Goal: Information Seeking & Learning: Find specific fact

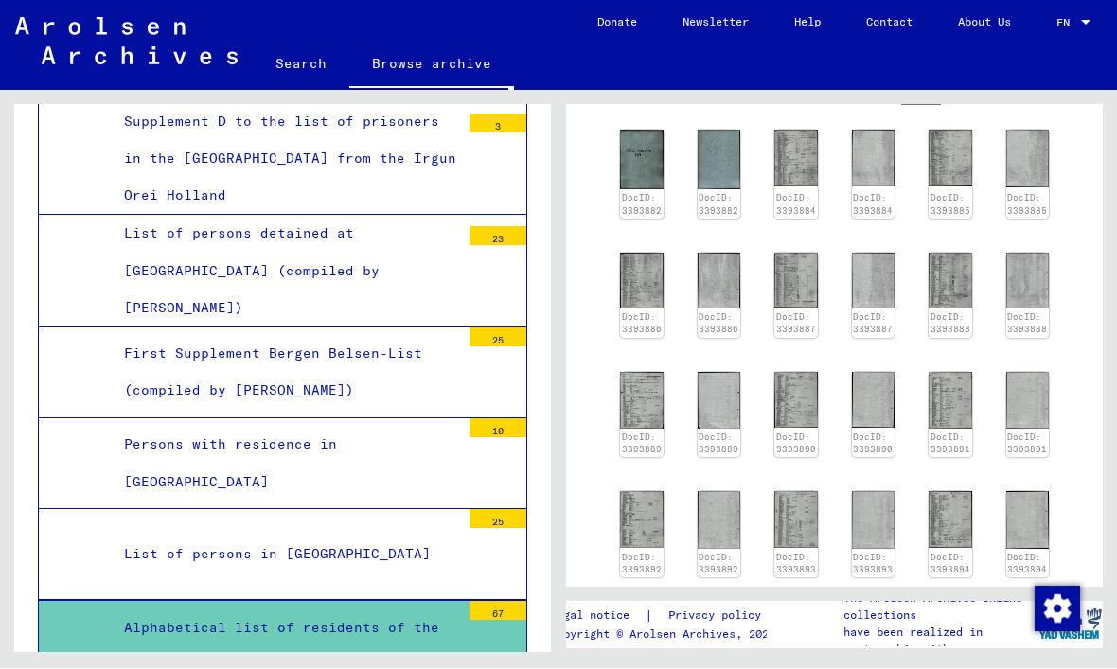
scroll to position [511, 0]
click at [960, 401] on img at bounding box center [951, 402] width 44 height 57
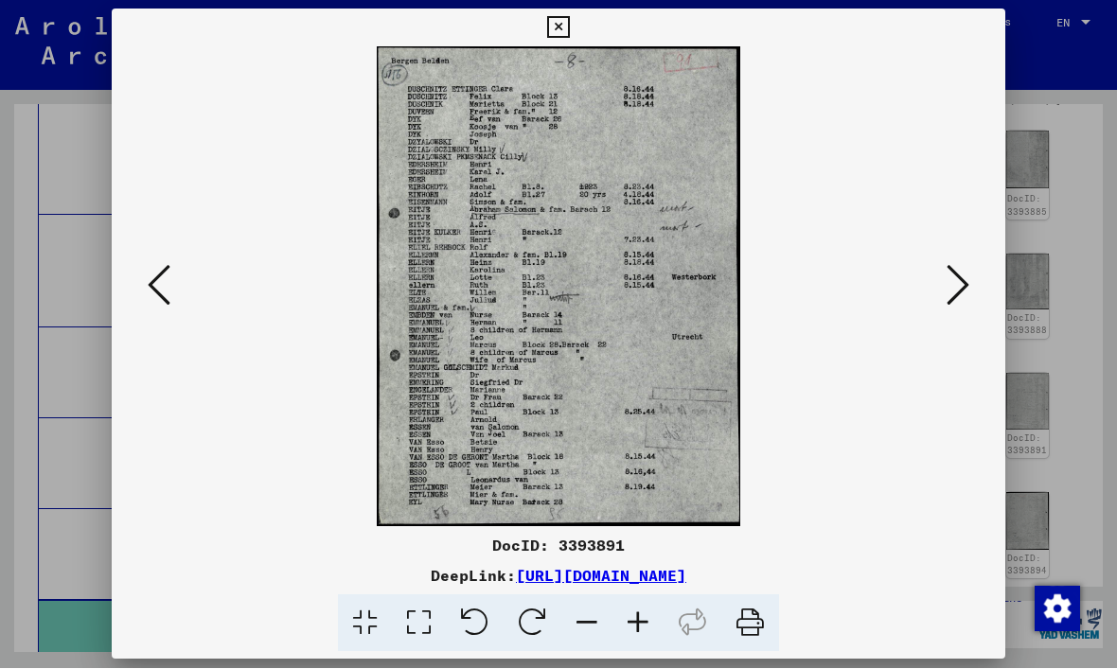
click at [990, 273] on div at bounding box center [559, 287] width 894 height 480
click at [958, 283] on icon at bounding box center [958, 285] width 23 height 45
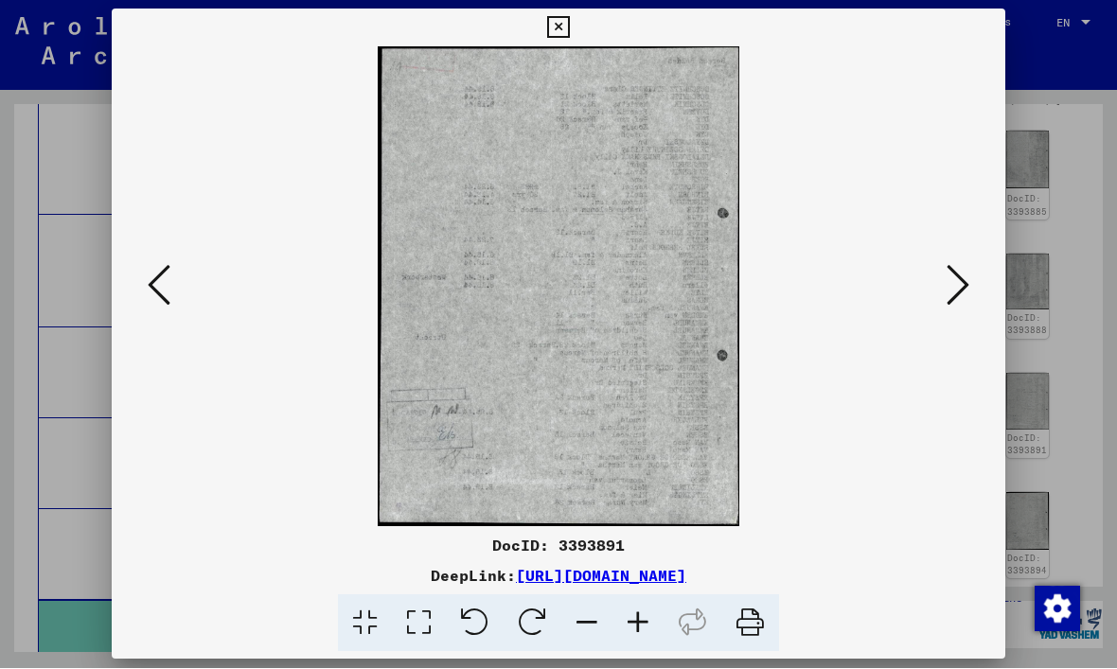
click at [972, 287] on button at bounding box center [958, 287] width 34 height 54
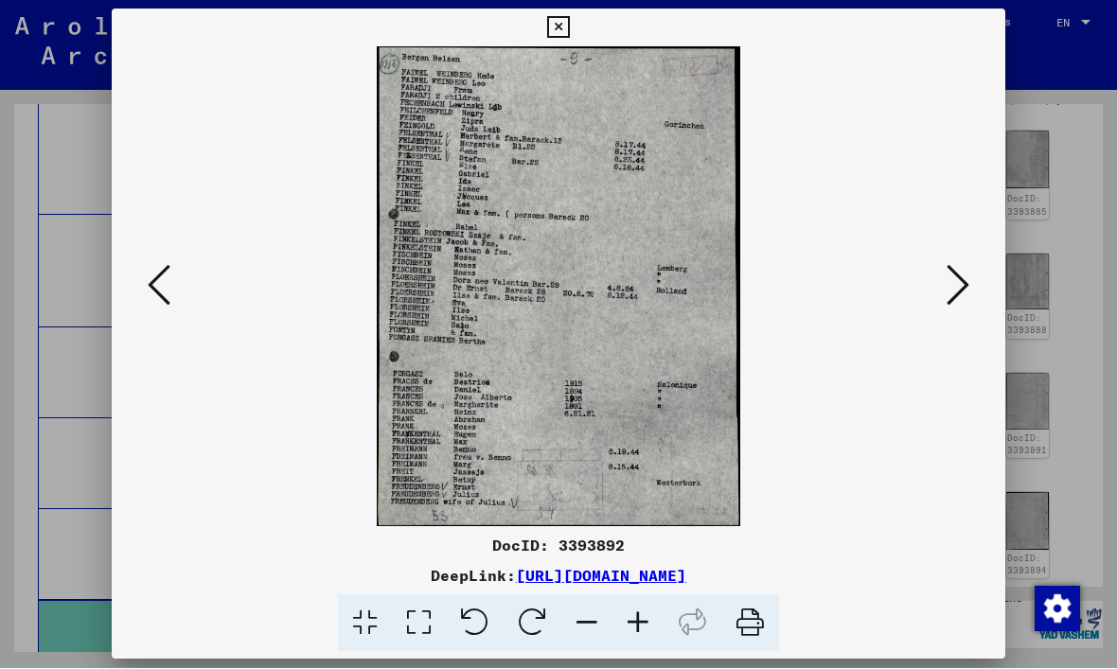
click at [968, 293] on icon at bounding box center [958, 285] width 23 height 45
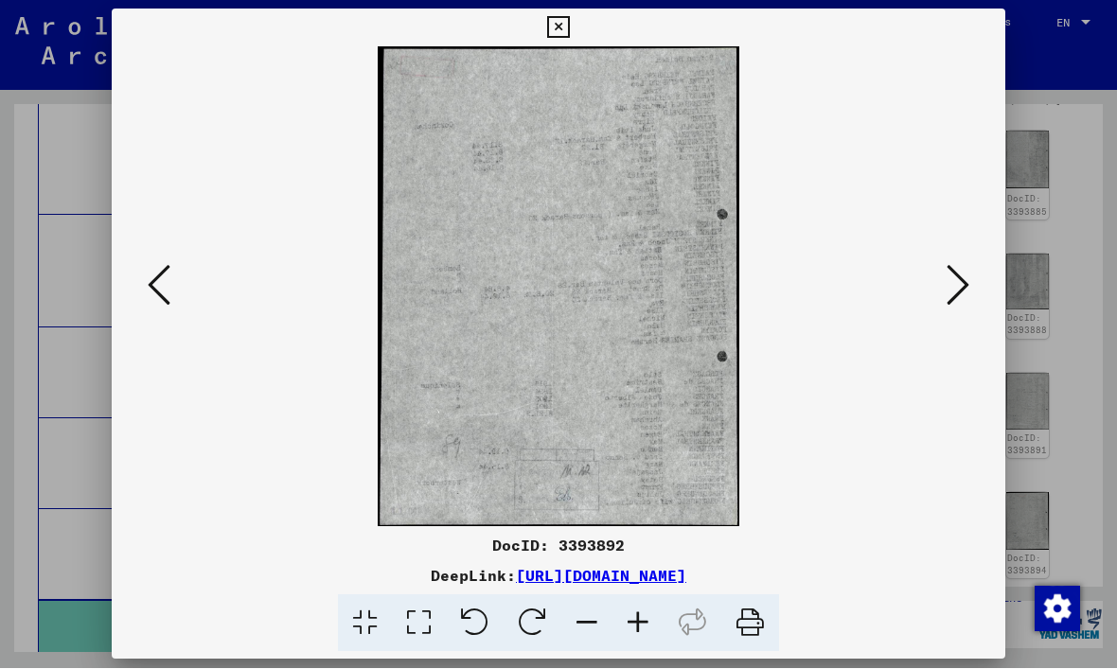
click at [963, 292] on icon at bounding box center [958, 285] width 23 height 45
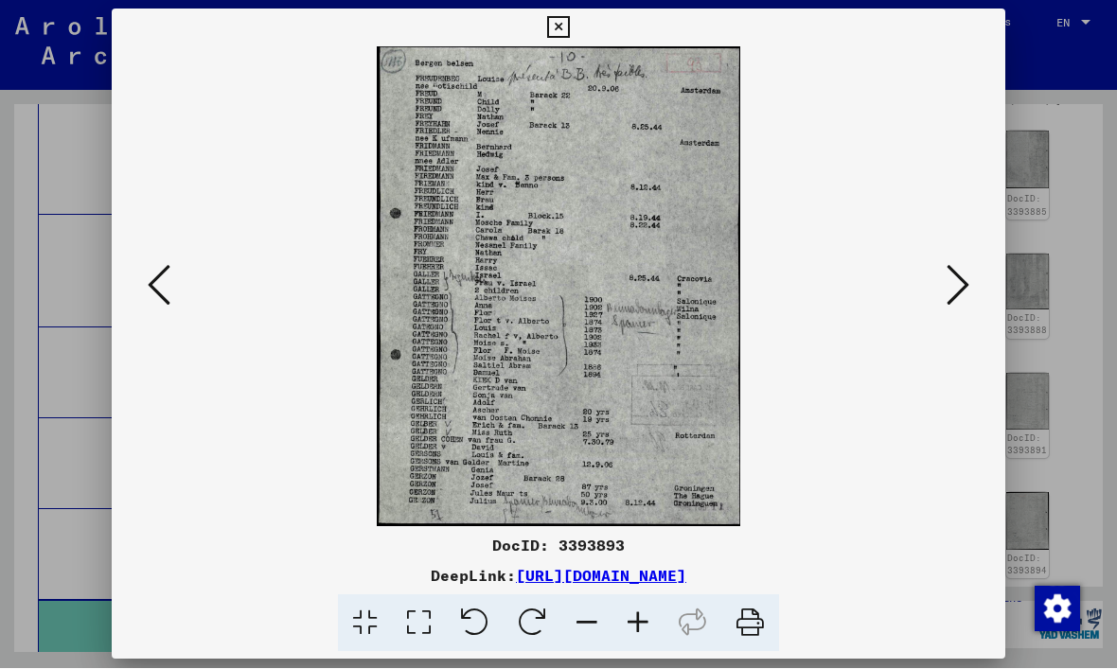
click at [973, 289] on button at bounding box center [958, 287] width 34 height 54
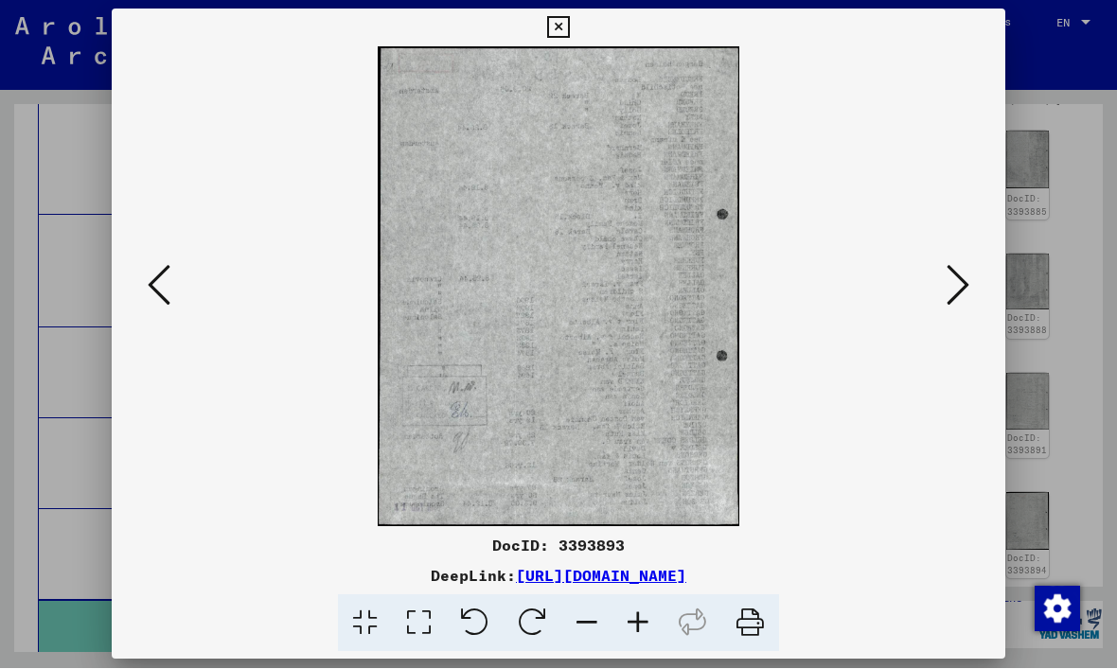
click at [973, 289] on button at bounding box center [958, 287] width 34 height 54
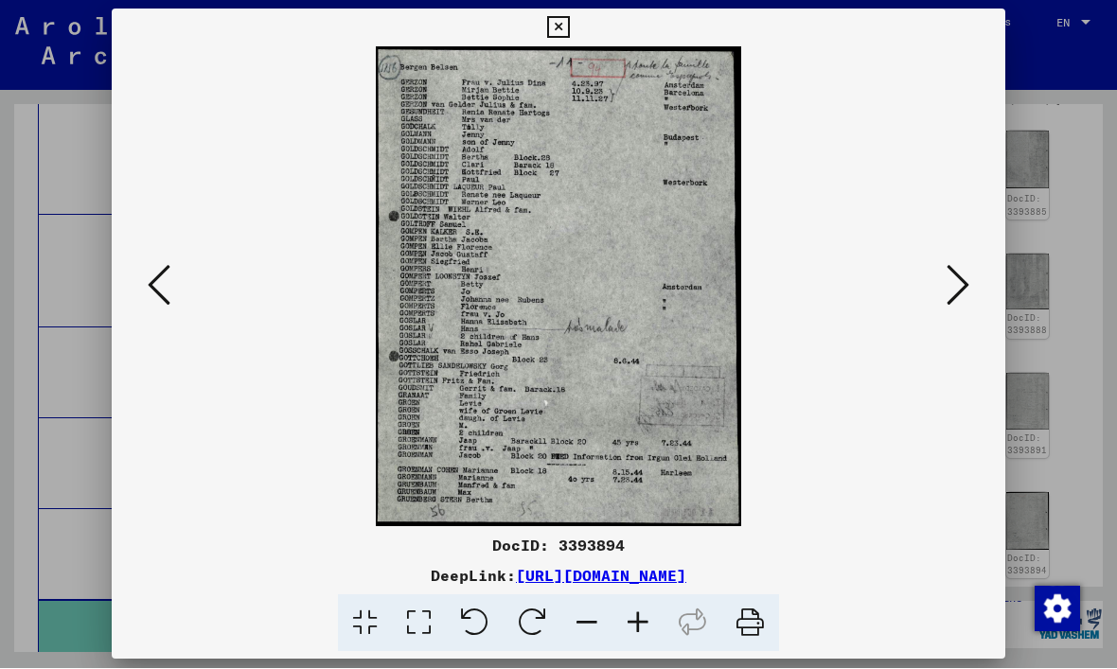
click at [969, 294] on button at bounding box center [958, 287] width 34 height 54
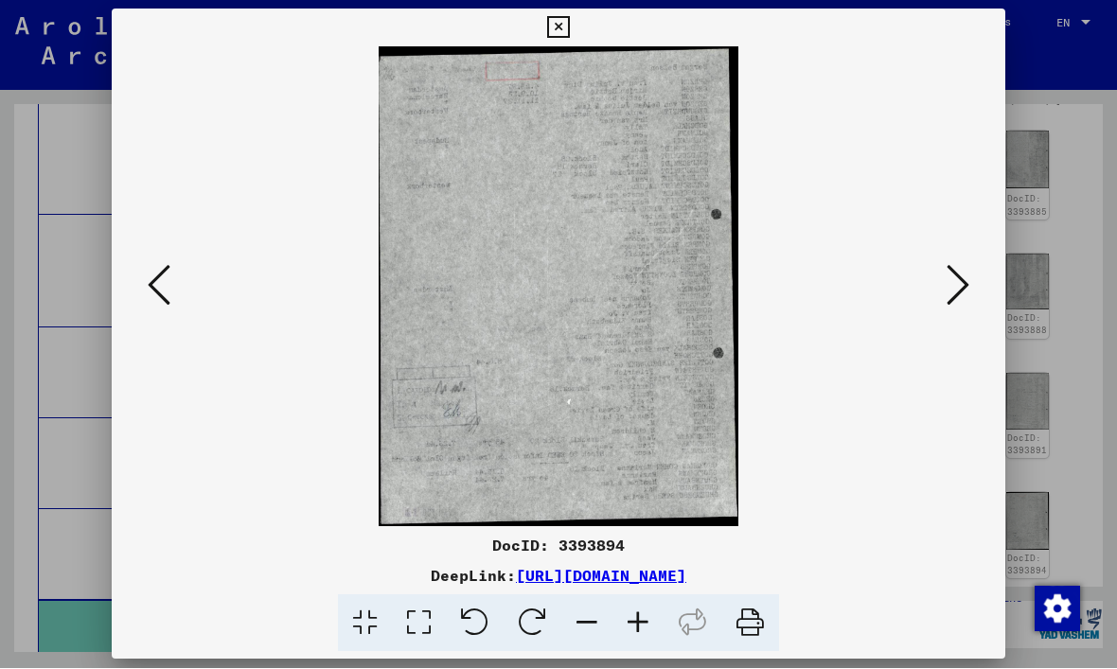
click at [970, 295] on button at bounding box center [958, 287] width 34 height 54
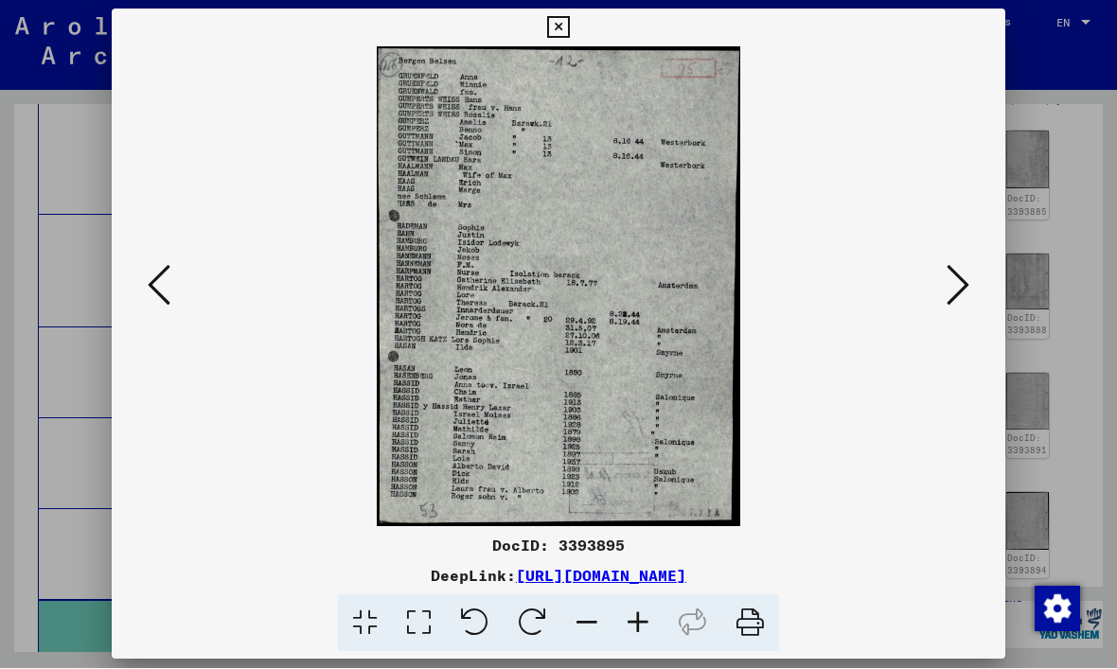
click at [971, 295] on button at bounding box center [958, 287] width 34 height 54
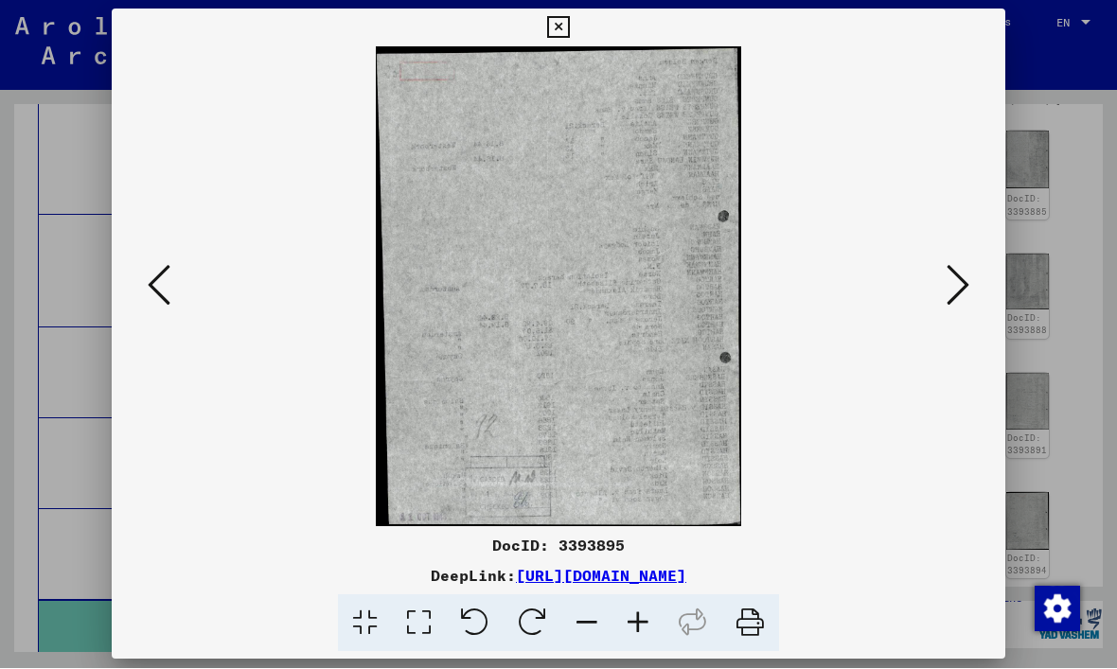
click at [973, 294] on button at bounding box center [958, 287] width 34 height 54
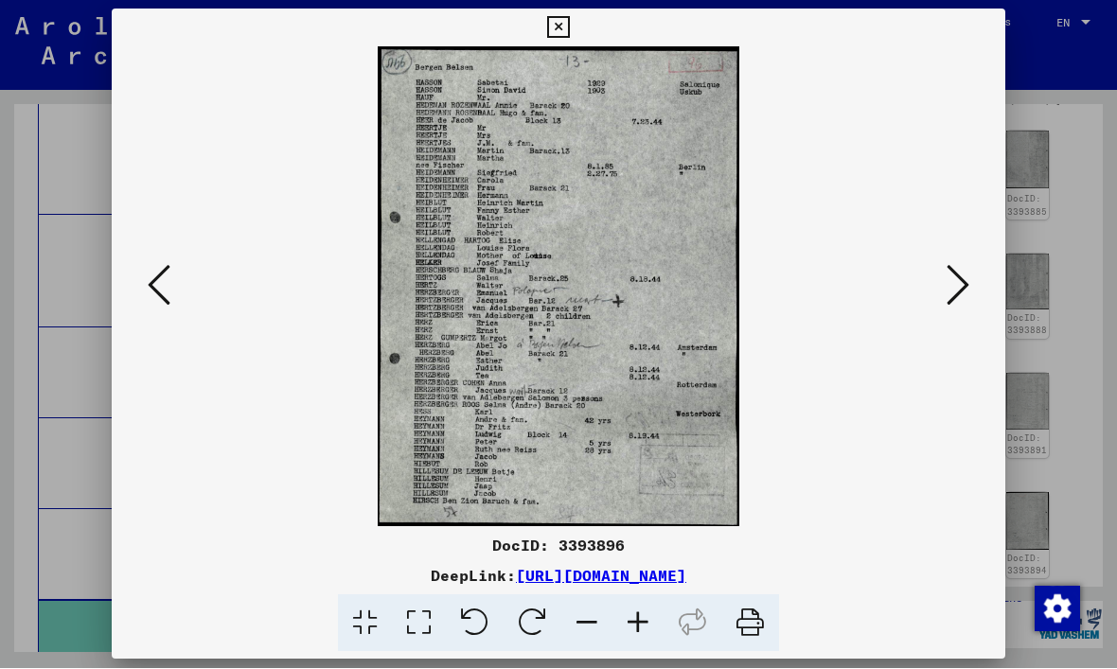
click at [972, 293] on button at bounding box center [958, 287] width 34 height 54
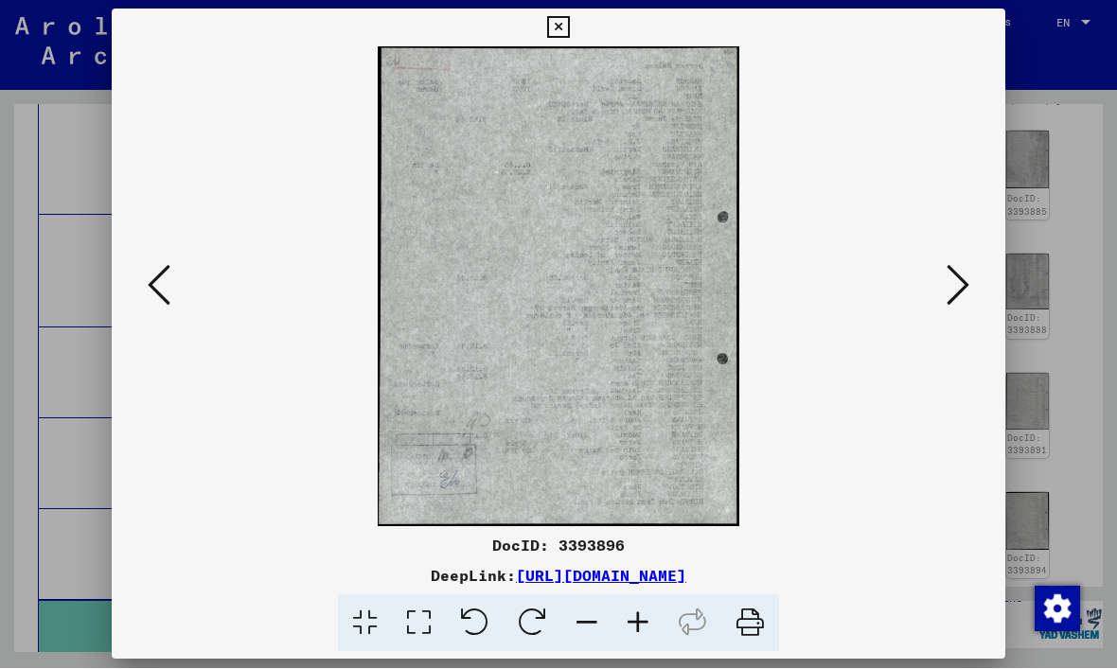
click at [971, 295] on button at bounding box center [958, 287] width 34 height 54
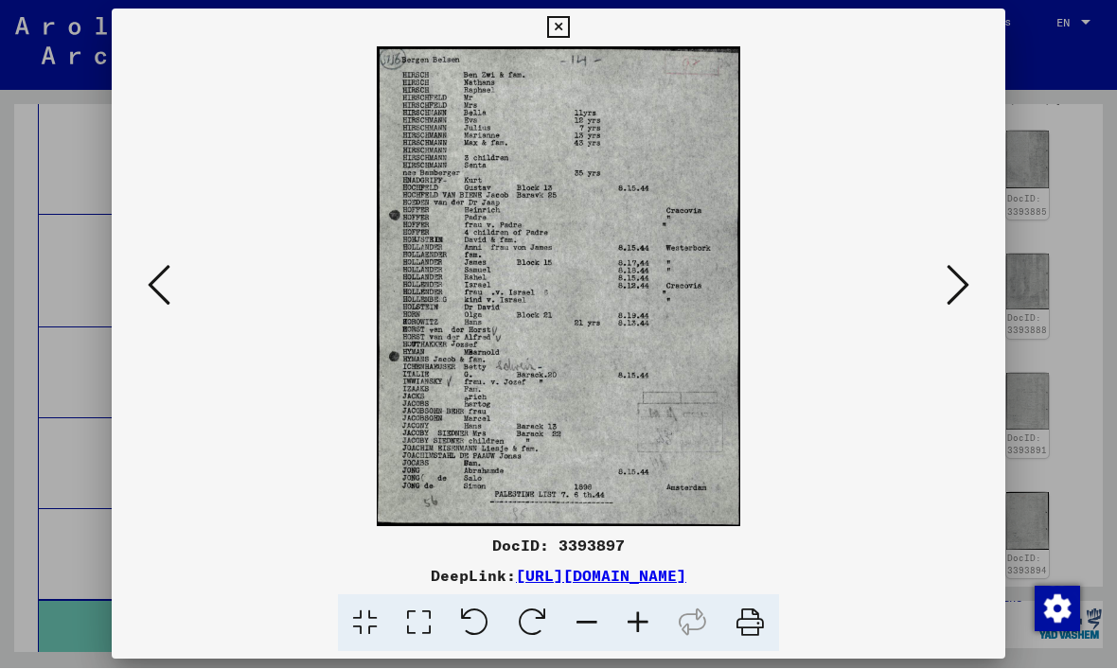
click at [971, 295] on button at bounding box center [958, 287] width 34 height 54
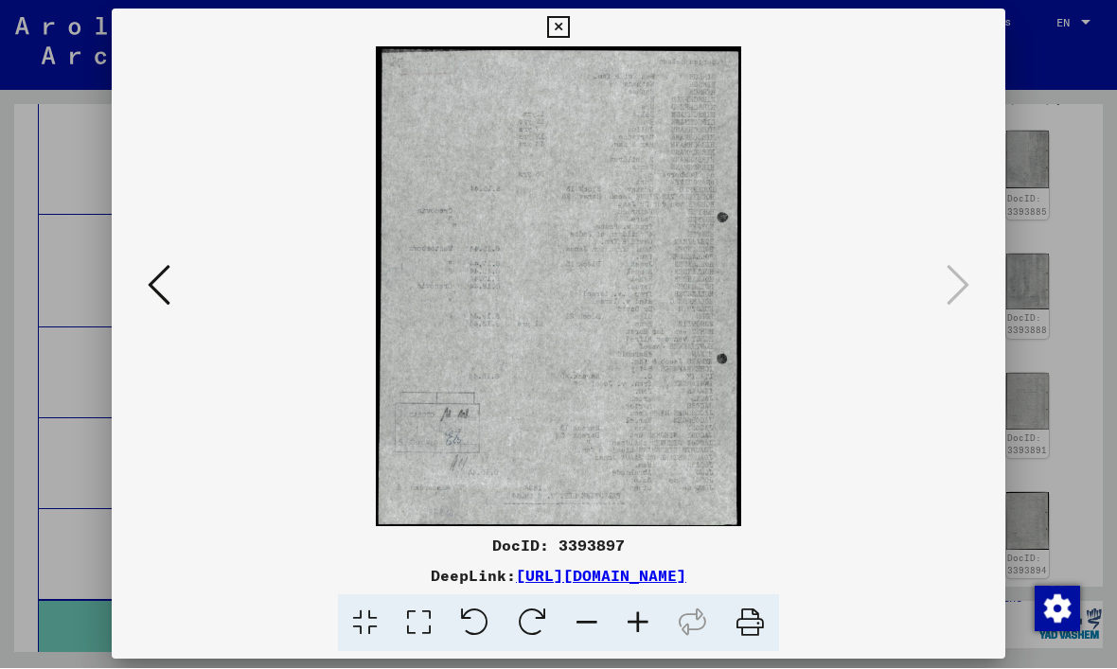
click at [569, 32] on icon at bounding box center [558, 28] width 22 height 23
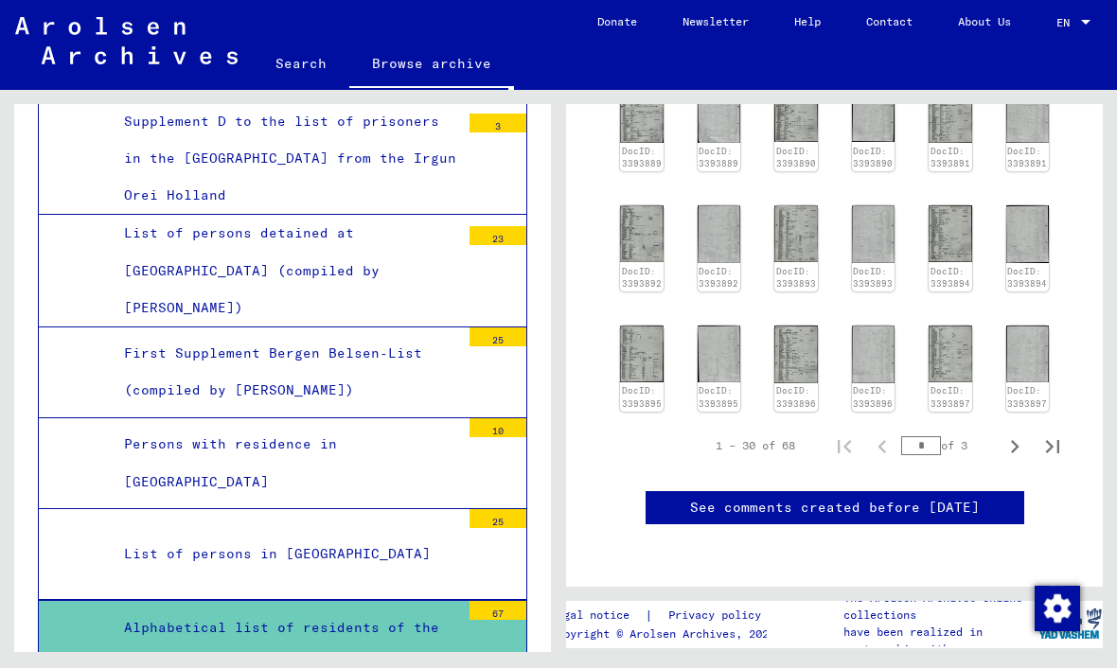
scroll to position [937, 0]
click at [1013, 435] on icon "Next page" at bounding box center [1015, 448] width 27 height 27
type input "*"
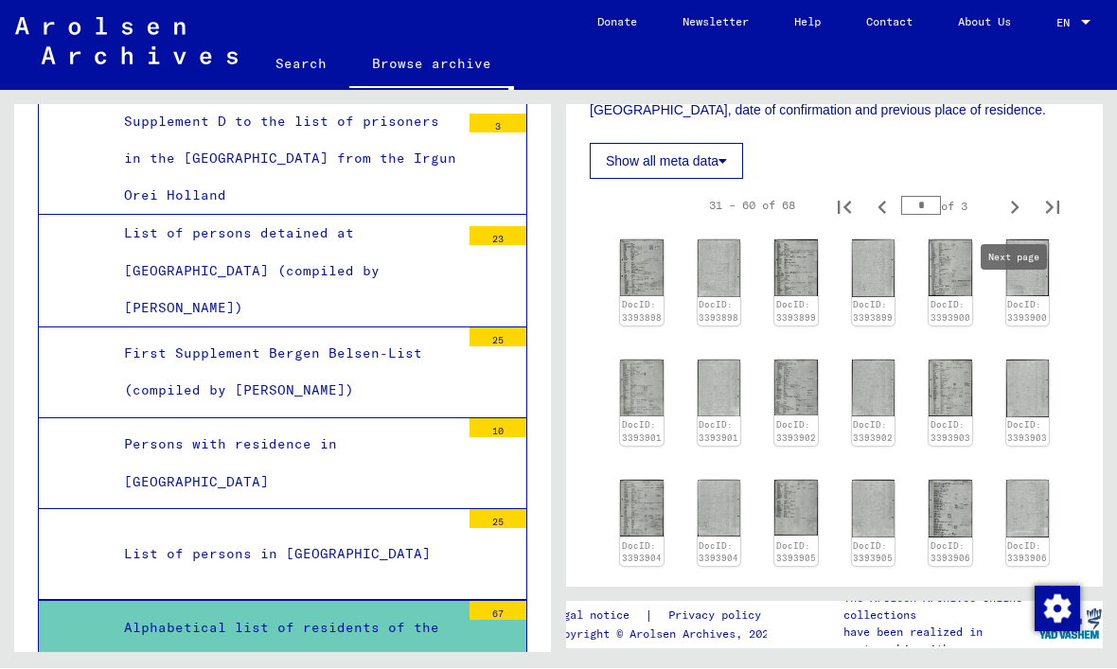
scroll to position [397, 0]
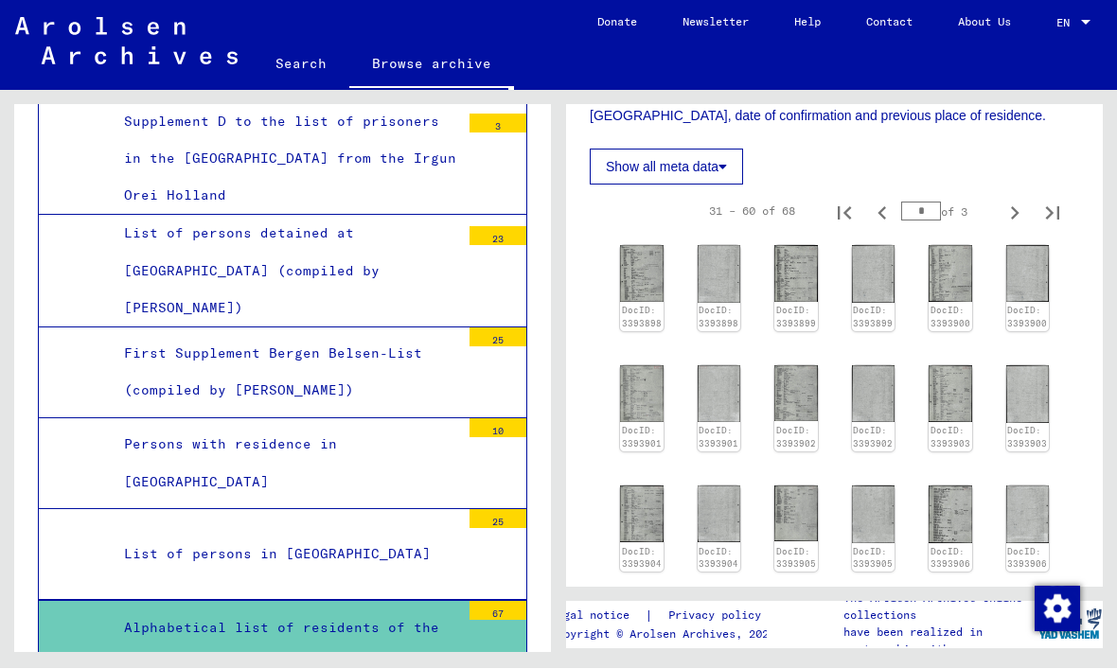
click at [810, 397] on img at bounding box center [796, 394] width 44 height 56
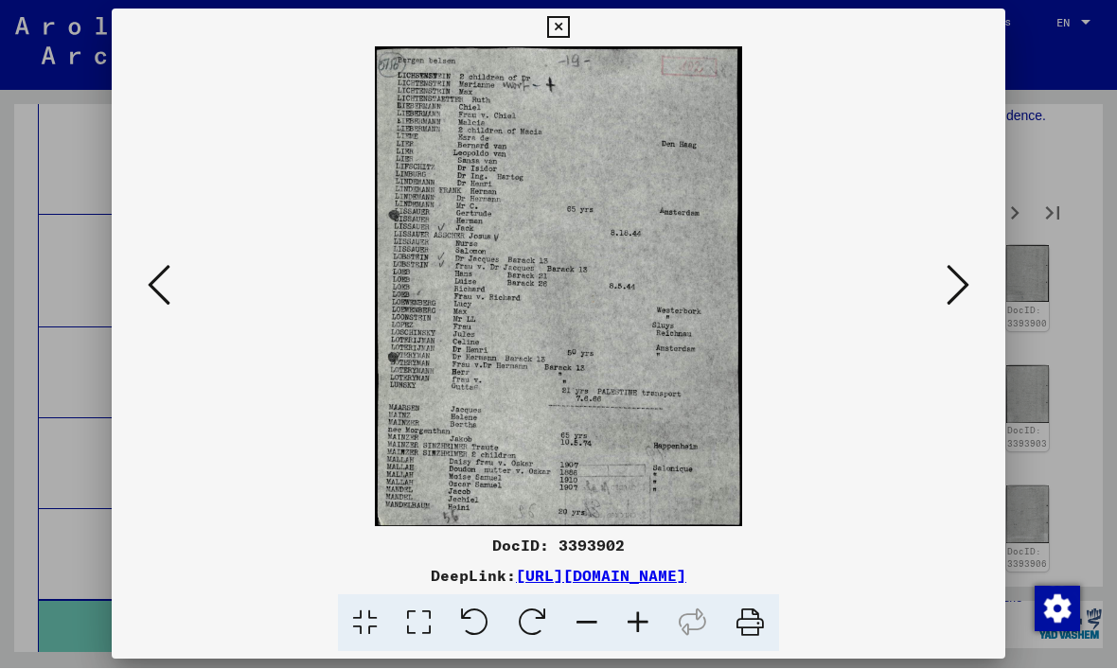
click at [955, 296] on icon at bounding box center [958, 285] width 23 height 45
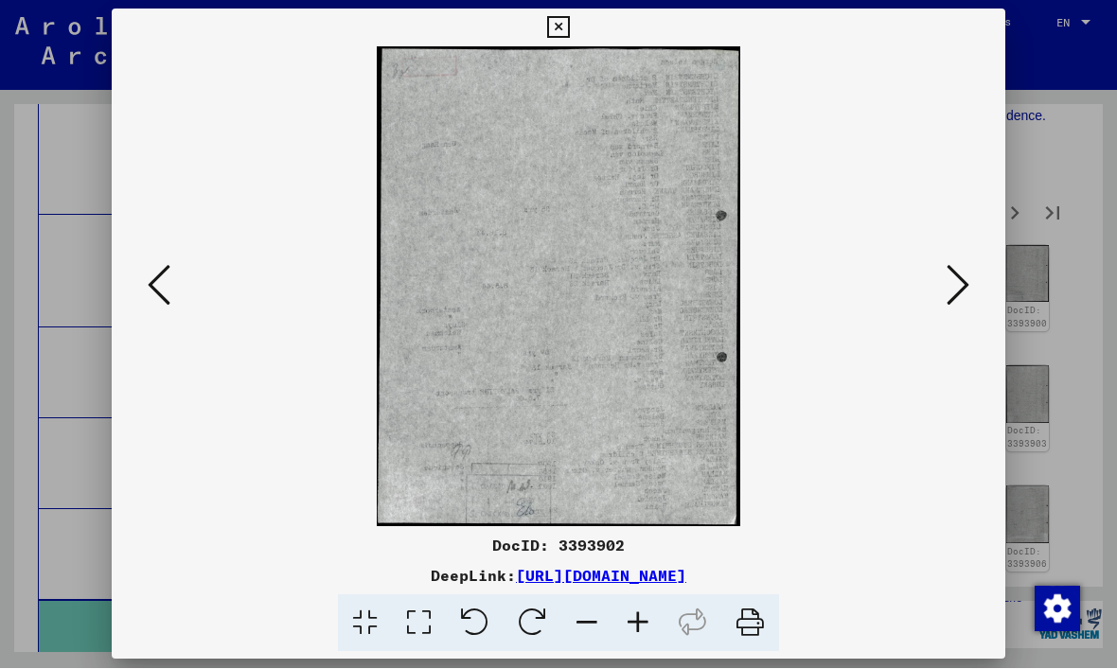
click at [959, 300] on icon at bounding box center [958, 285] width 23 height 45
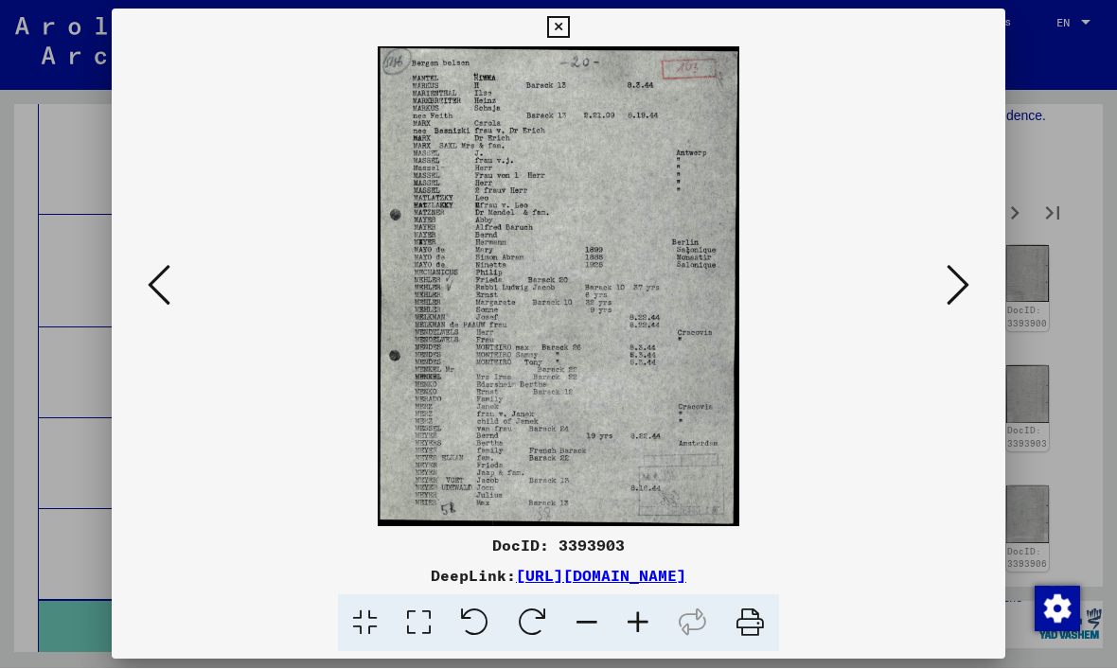
click at [957, 301] on icon at bounding box center [958, 285] width 23 height 45
click at [956, 298] on icon at bounding box center [958, 285] width 23 height 45
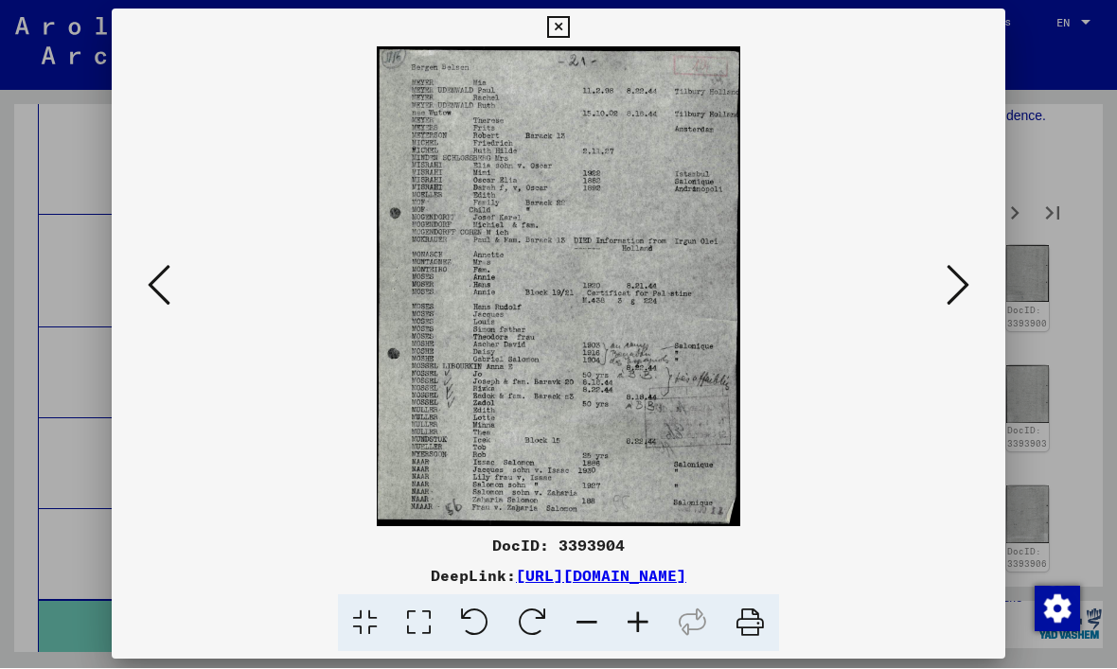
click at [962, 292] on icon at bounding box center [958, 285] width 23 height 45
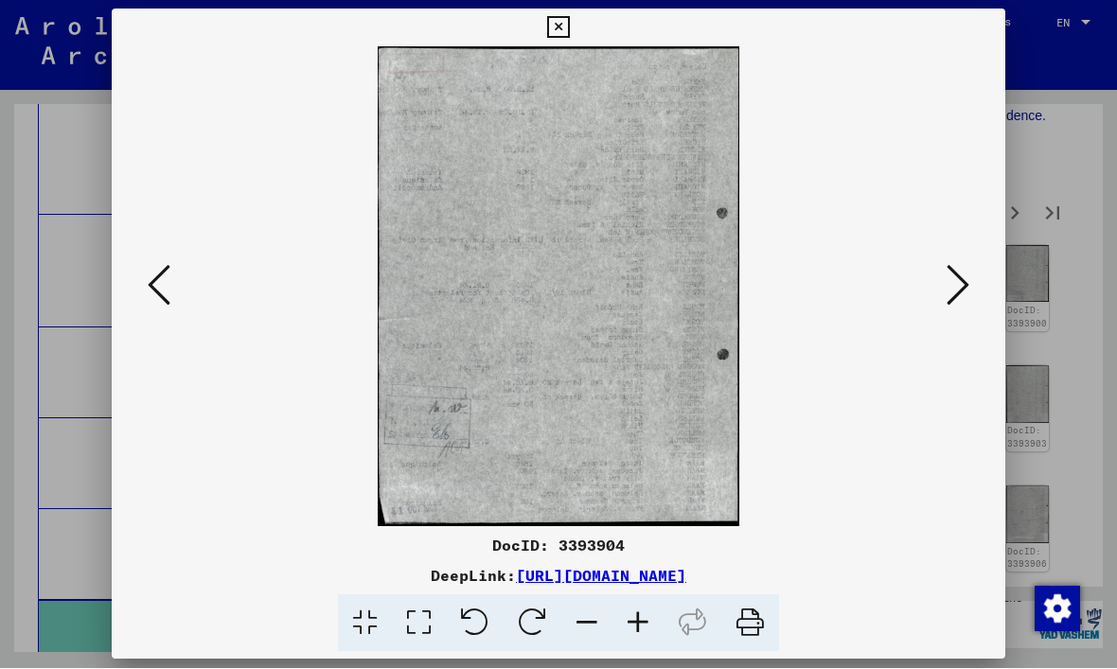
click at [962, 293] on icon at bounding box center [958, 285] width 23 height 45
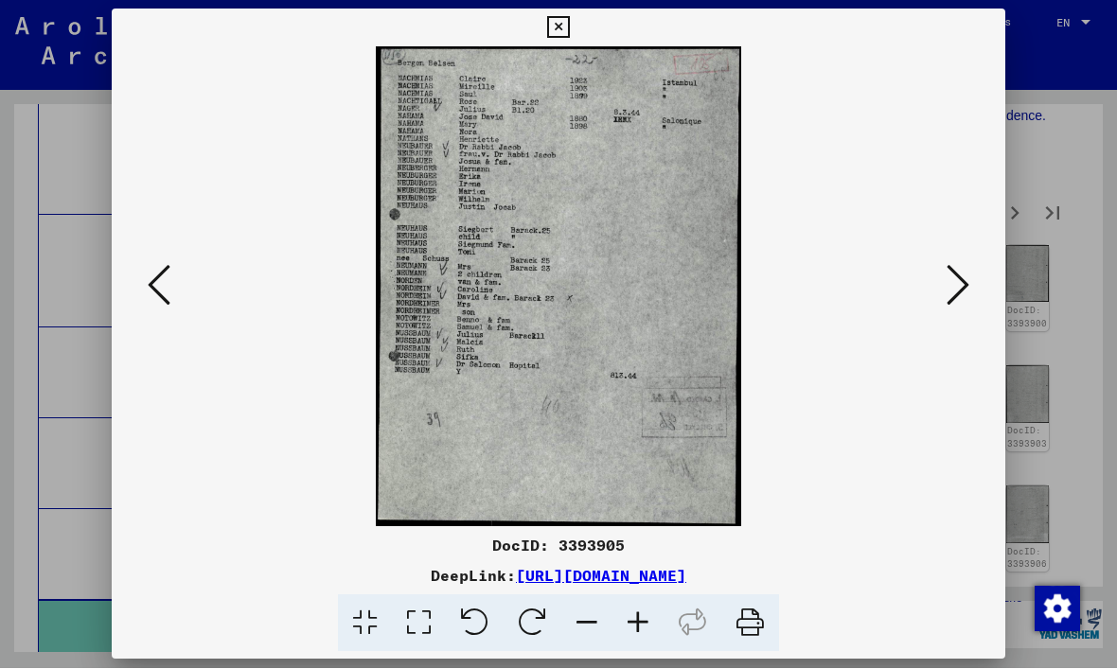
click at [962, 293] on icon at bounding box center [958, 285] width 23 height 45
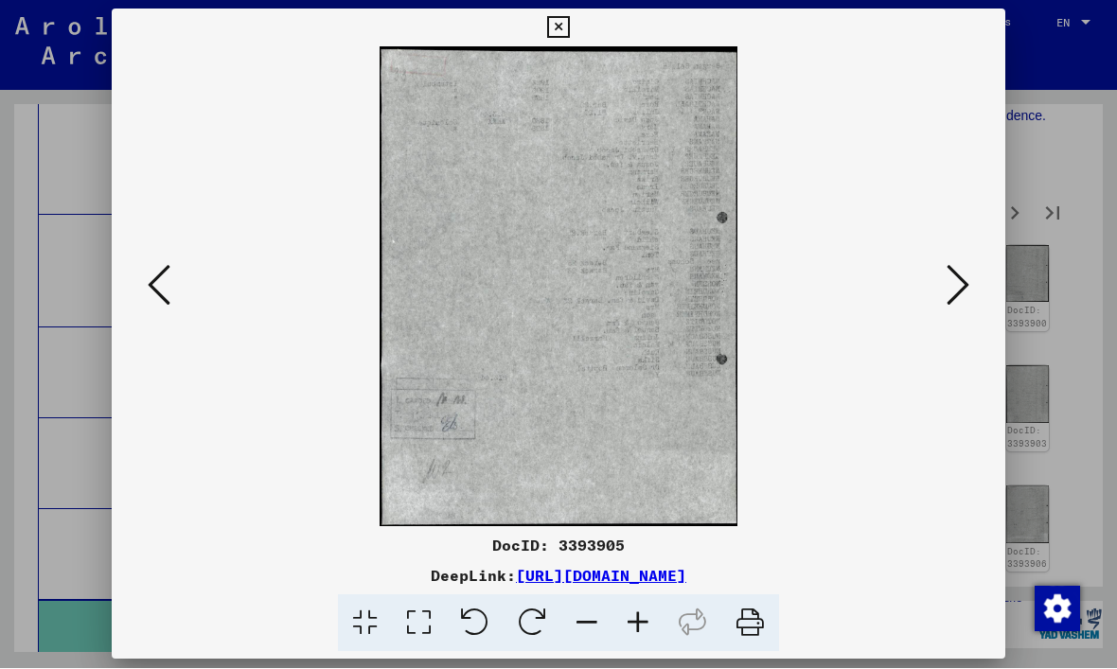
click at [965, 295] on icon at bounding box center [958, 285] width 23 height 45
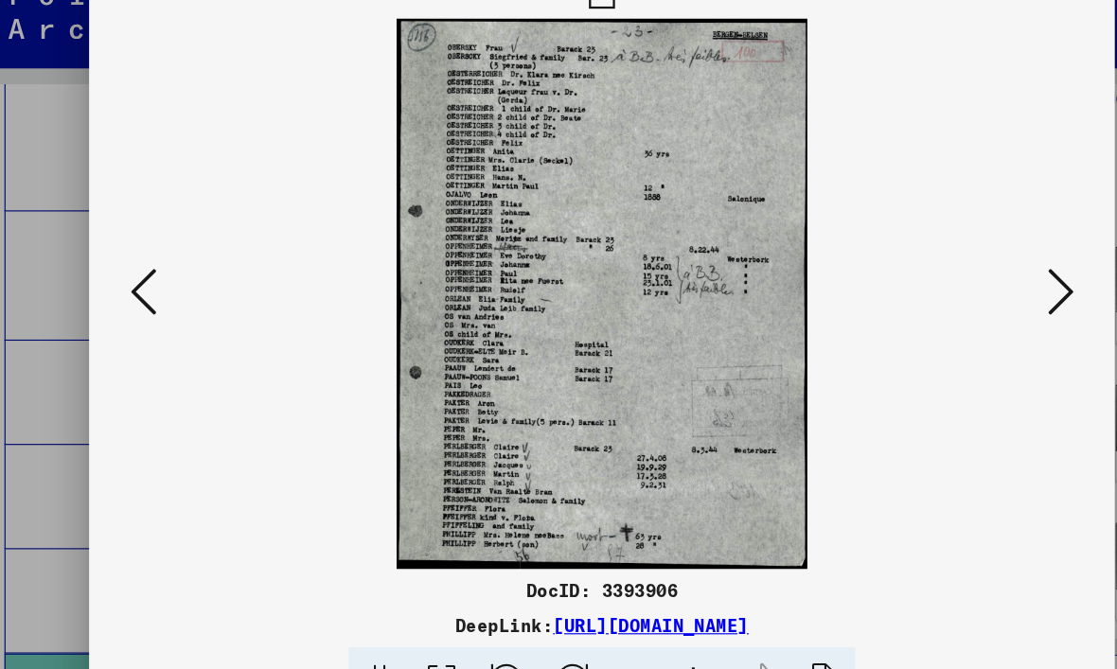
click at [947, 264] on icon at bounding box center [958, 285] width 23 height 45
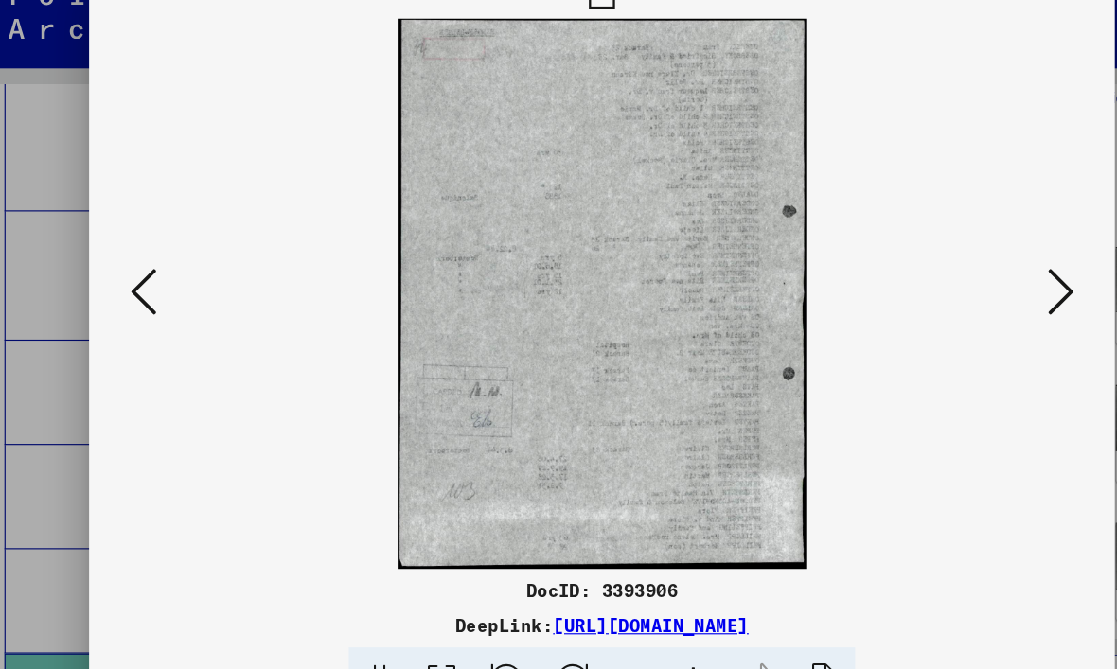
click at [947, 270] on icon at bounding box center [958, 285] width 23 height 45
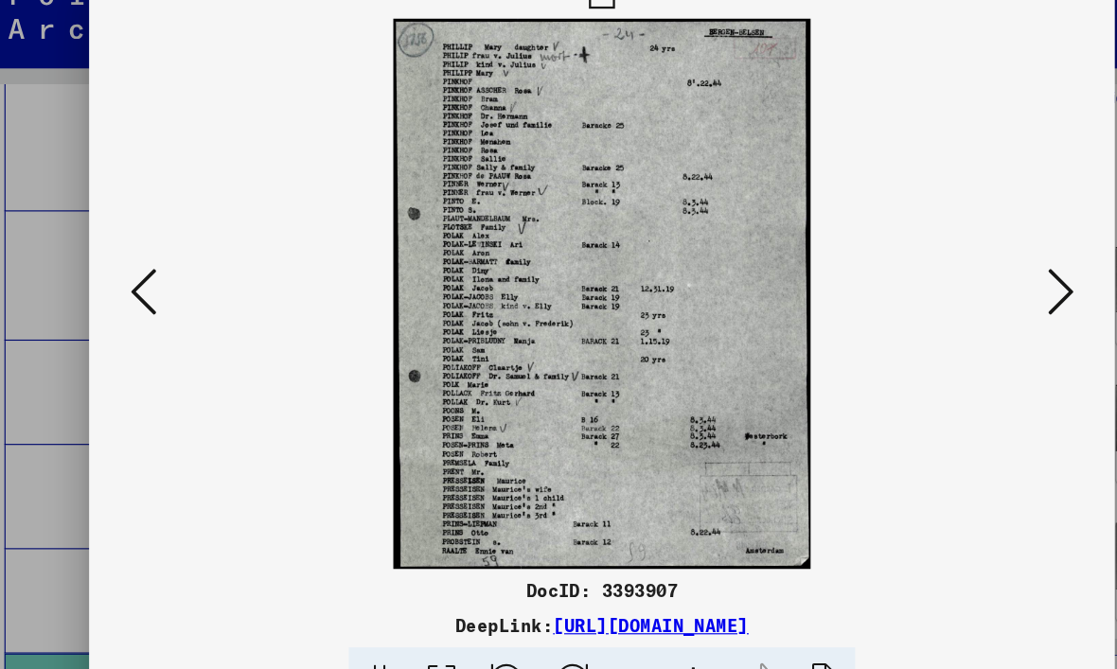
click at [947, 275] on icon at bounding box center [958, 285] width 23 height 45
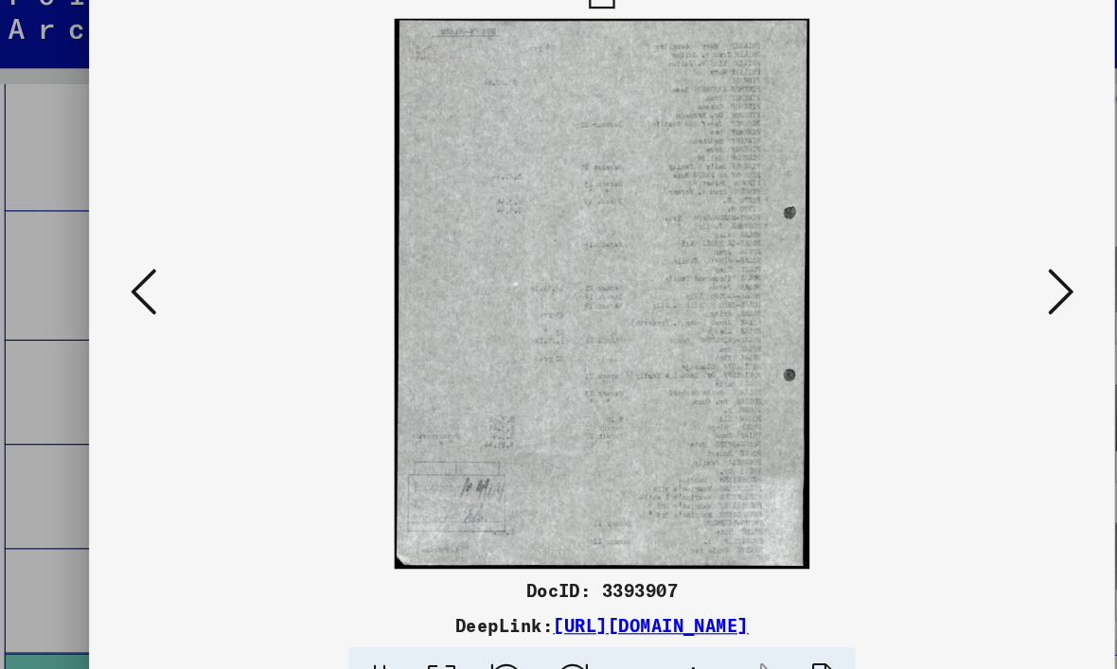
click at [947, 276] on icon at bounding box center [958, 285] width 23 height 45
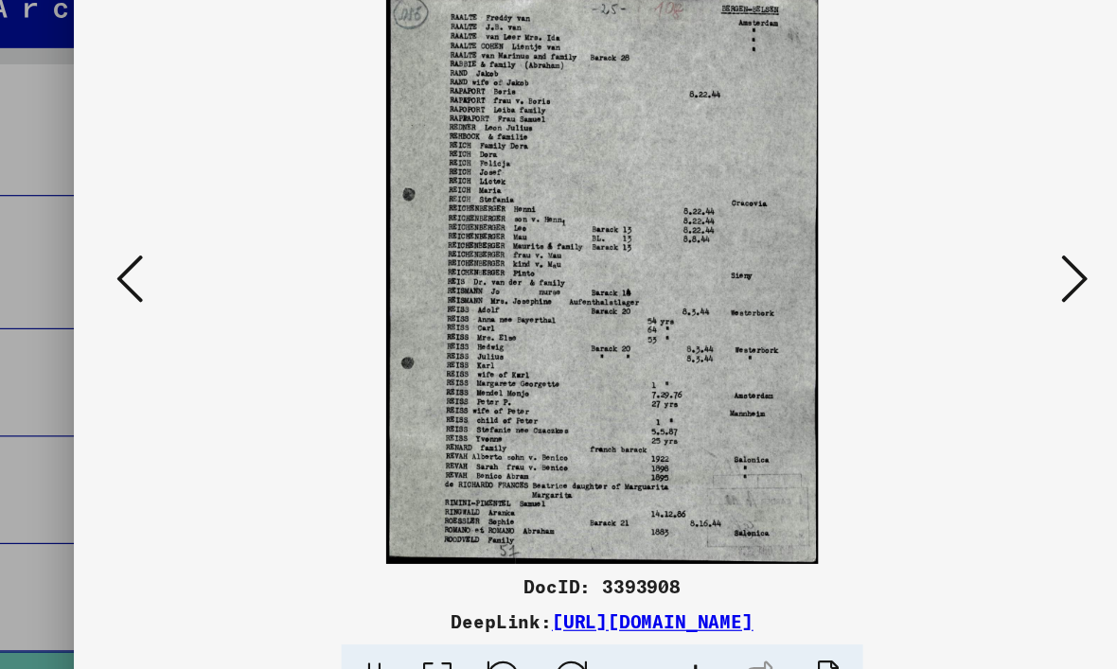
click at [947, 263] on icon at bounding box center [958, 285] width 23 height 45
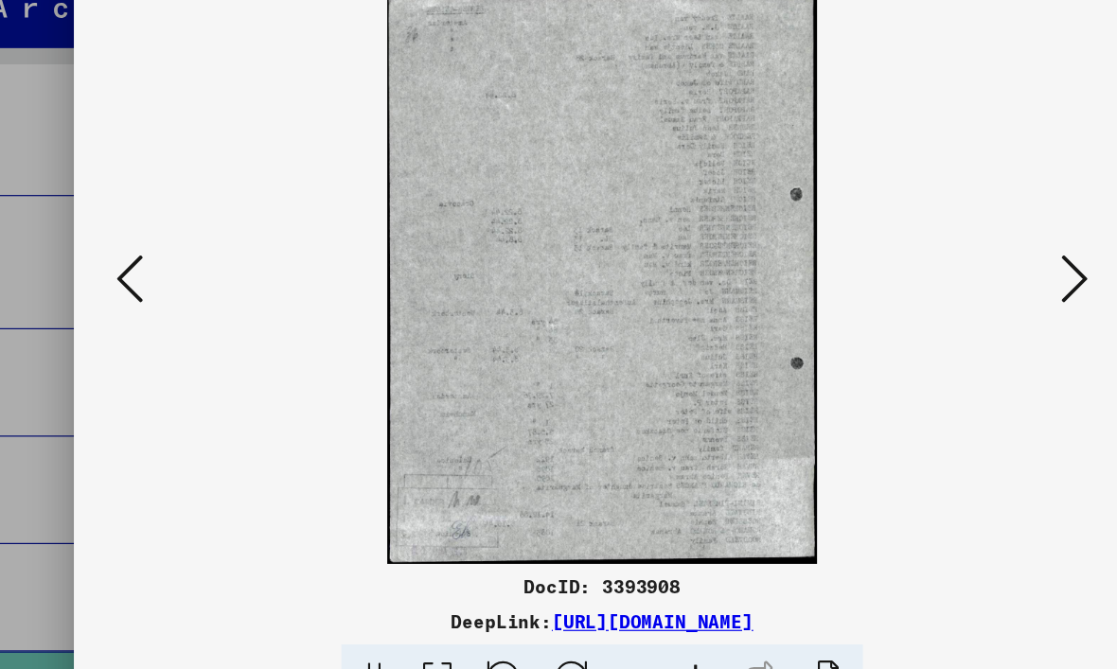
click at [947, 263] on icon at bounding box center [958, 285] width 23 height 45
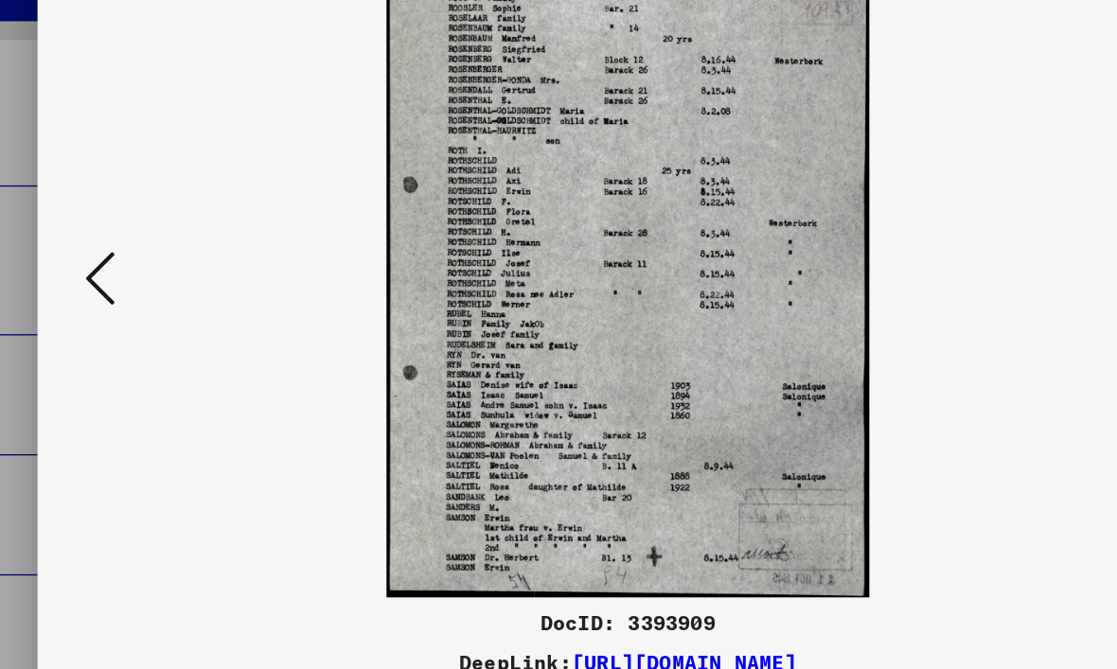
click at [148, 263] on icon at bounding box center [159, 285] width 23 height 45
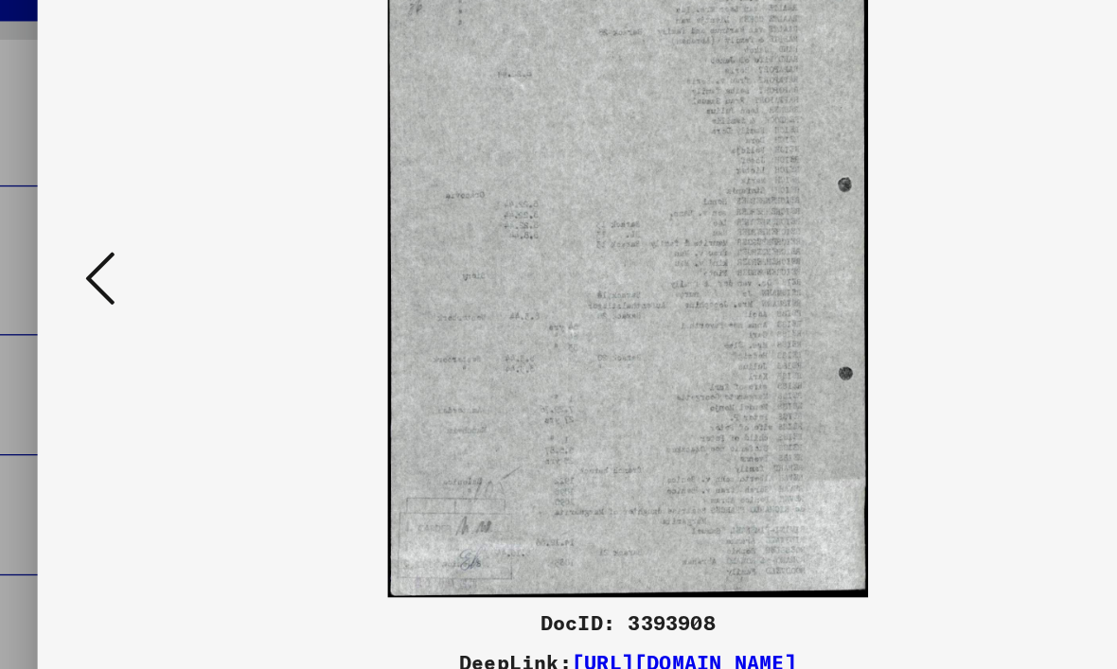
click at [148, 263] on icon at bounding box center [159, 285] width 23 height 45
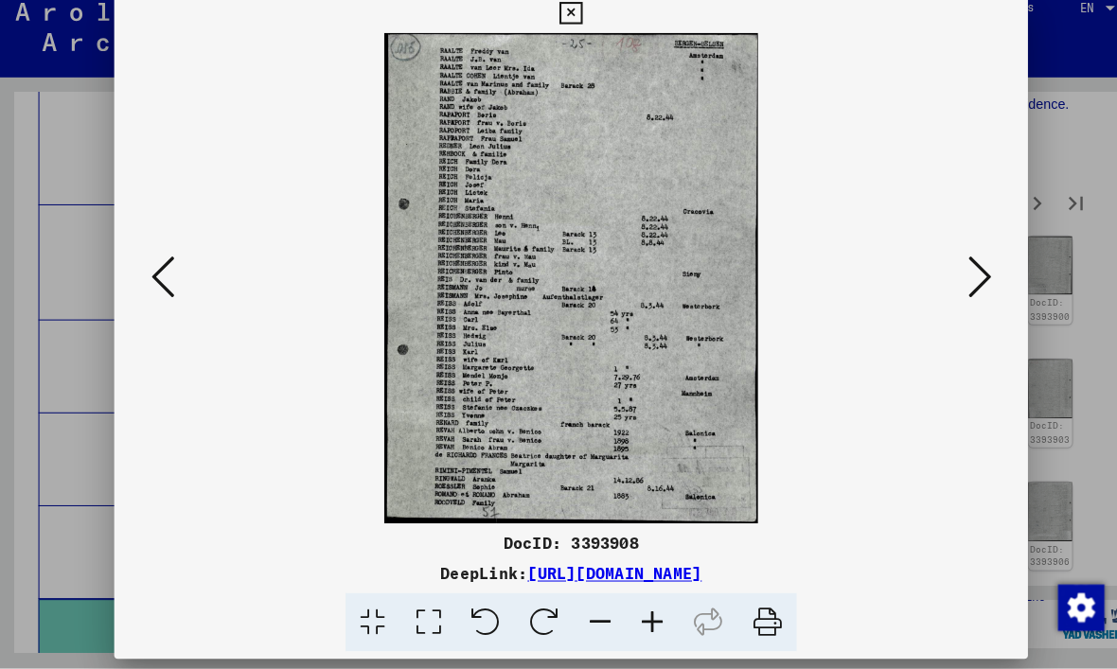
click at [961, 272] on icon at bounding box center [958, 285] width 23 height 45
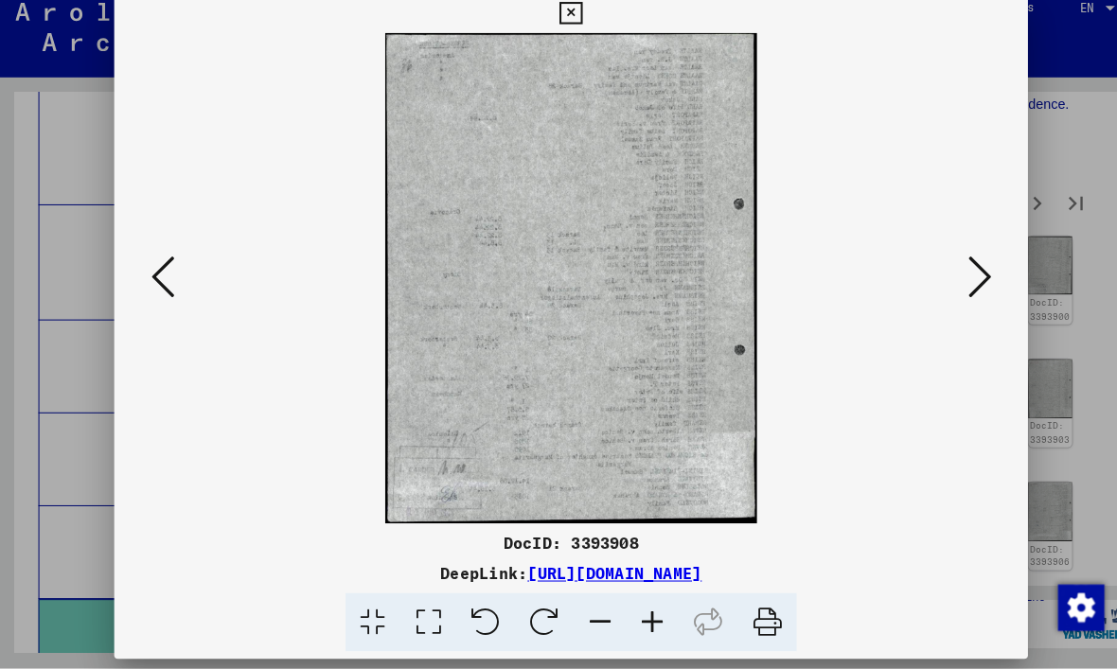
click at [974, 261] on button at bounding box center [958, 287] width 34 height 54
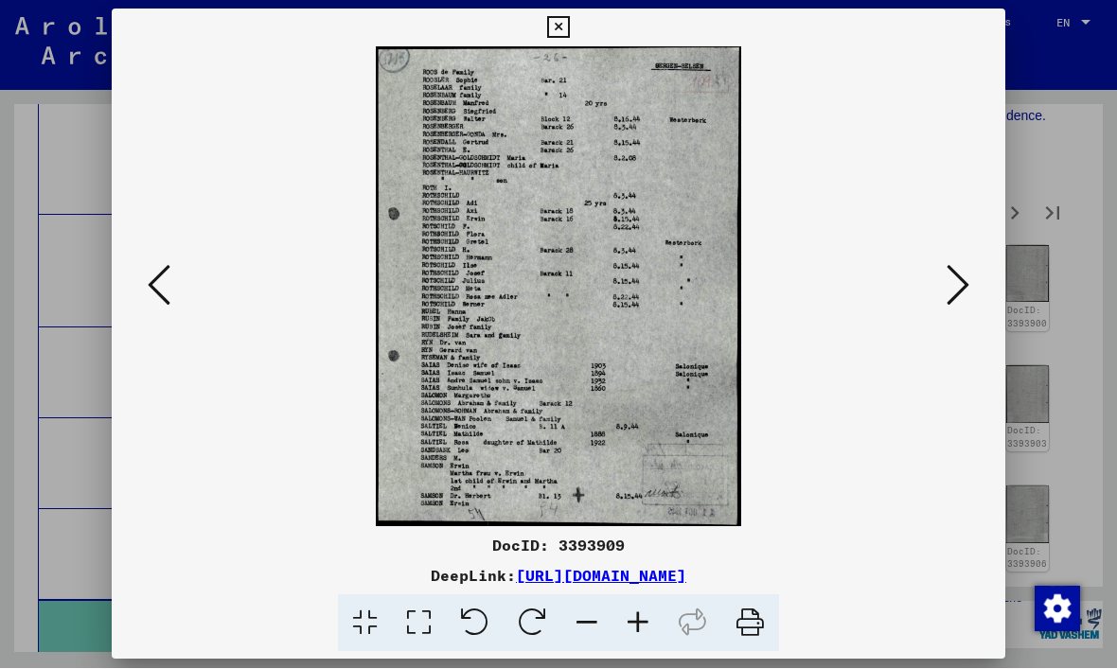
click at [569, 25] on icon at bounding box center [558, 28] width 22 height 23
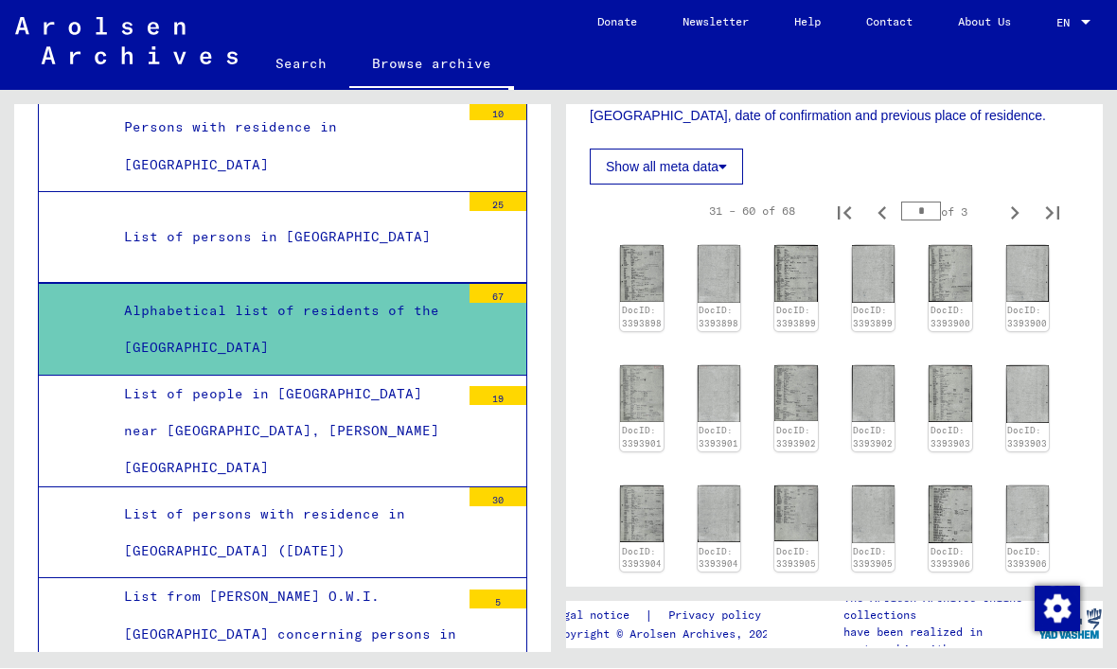
scroll to position [2741, 0]
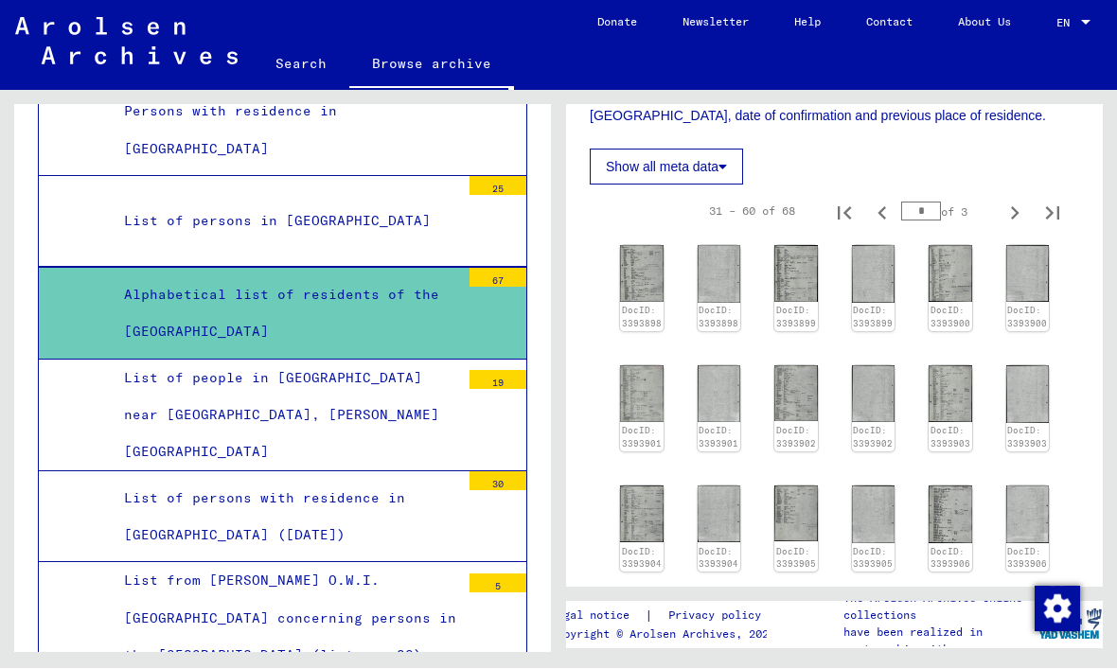
click at [88, 472] on mat-tree-node "List of persons with residence in [GEOGRAPHIC_DATA] ([DATE]) 30" at bounding box center [282, 517] width 489 height 91
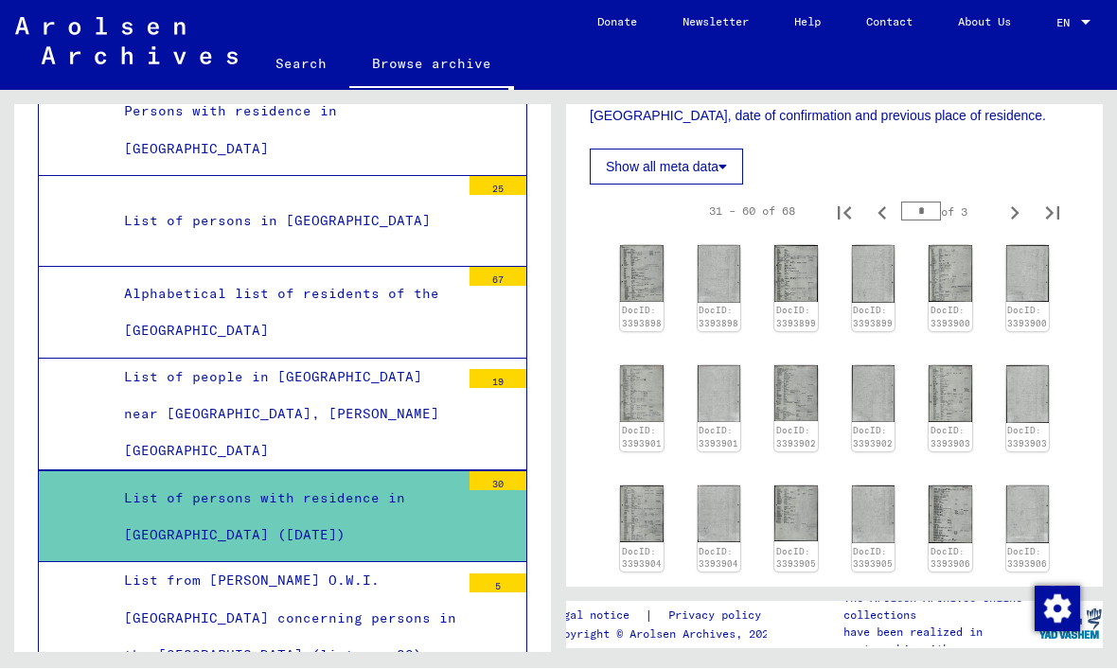
click at [91, 471] on mat-tree-node "List of persons with residence in [GEOGRAPHIC_DATA] ([DATE]) 30" at bounding box center [282, 517] width 489 height 92
click at [110, 481] on div "List of persons with residence in [GEOGRAPHIC_DATA] ([DATE])" at bounding box center [285, 518] width 350 height 74
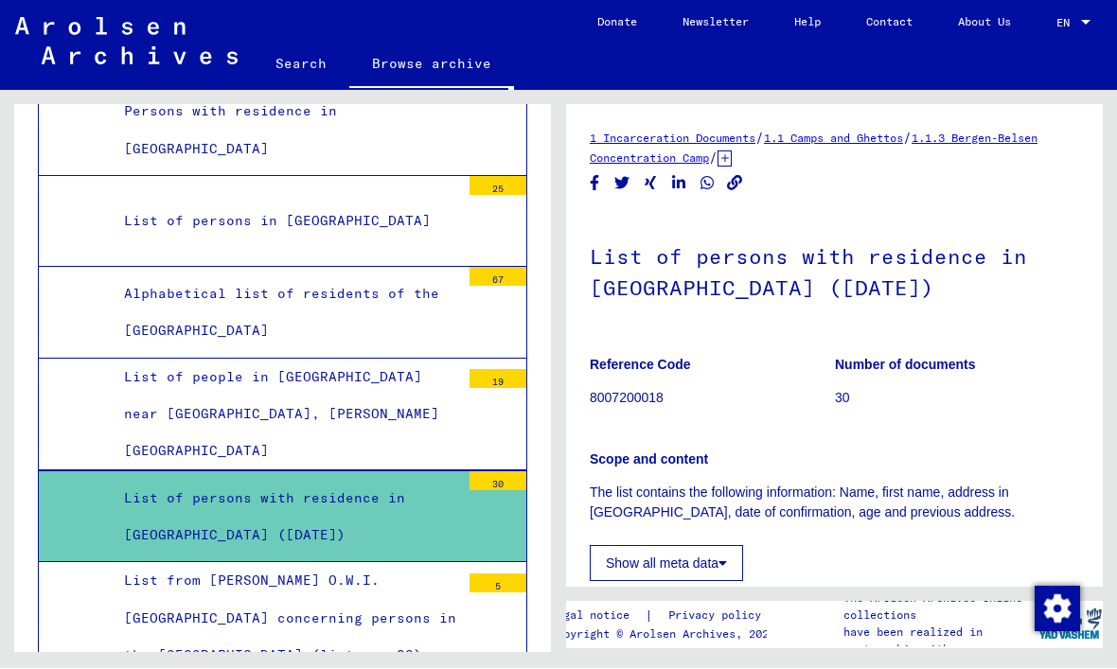
click at [334, 481] on div "List of persons with residence in [GEOGRAPHIC_DATA] ([DATE])" at bounding box center [285, 518] width 350 height 74
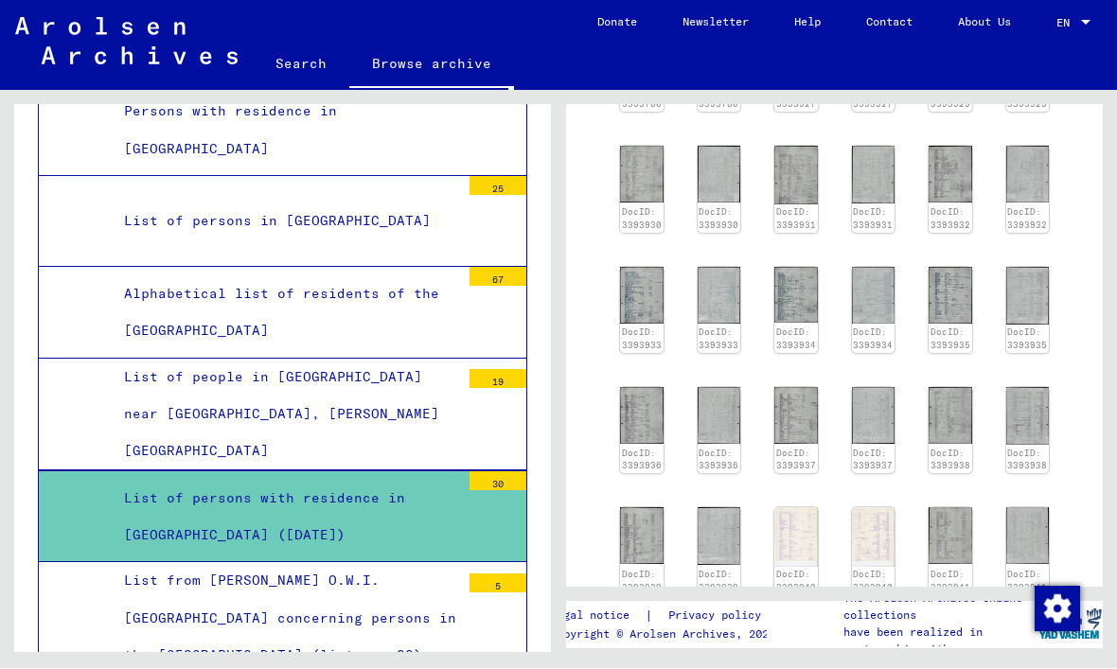
scroll to position [619, 0]
click at [955, 304] on img at bounding box center [951, 295] width 44 height 57
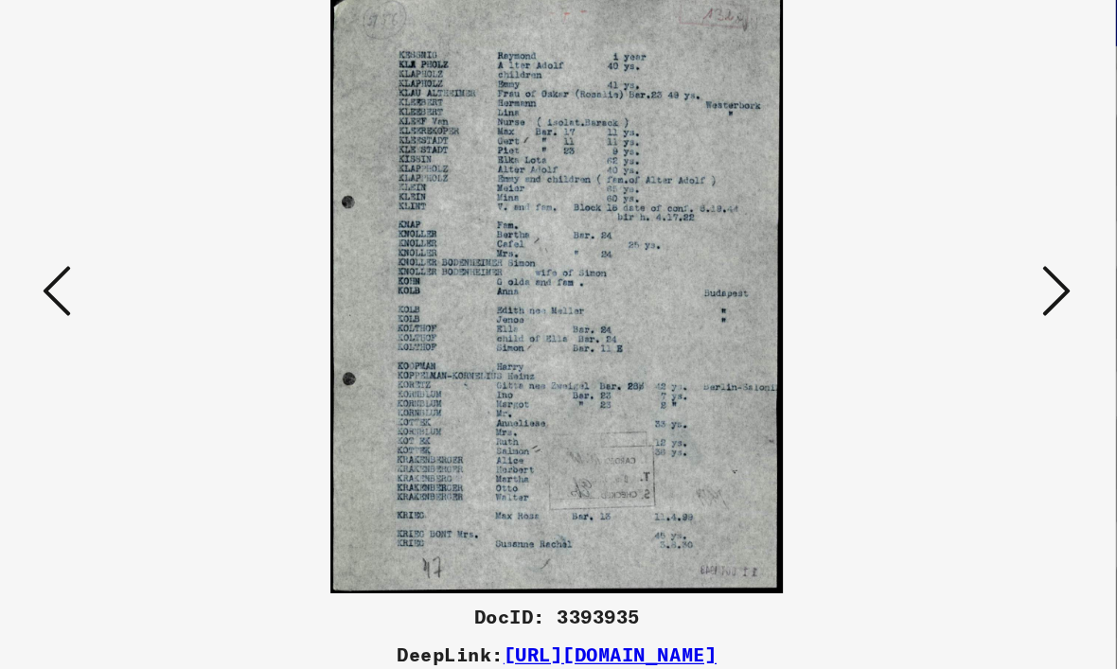
click at [947, 263] on icon at bounding box center [958, 285] width 23 height 45
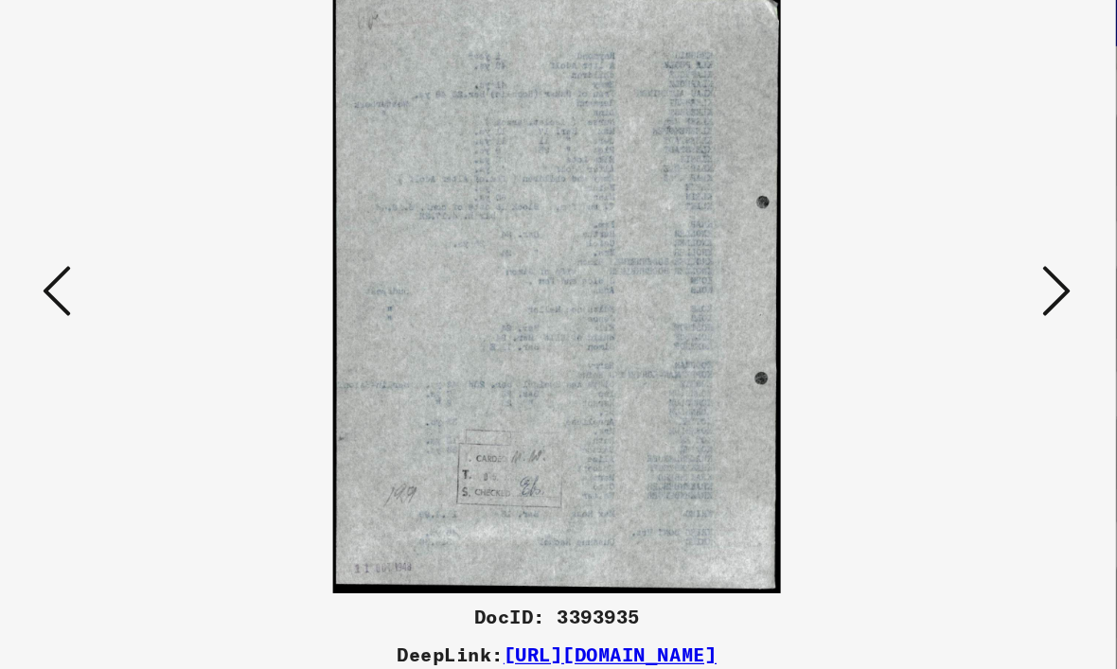
click at [947, 263] on icon at bounding box center [958, 285] width 23 height 45
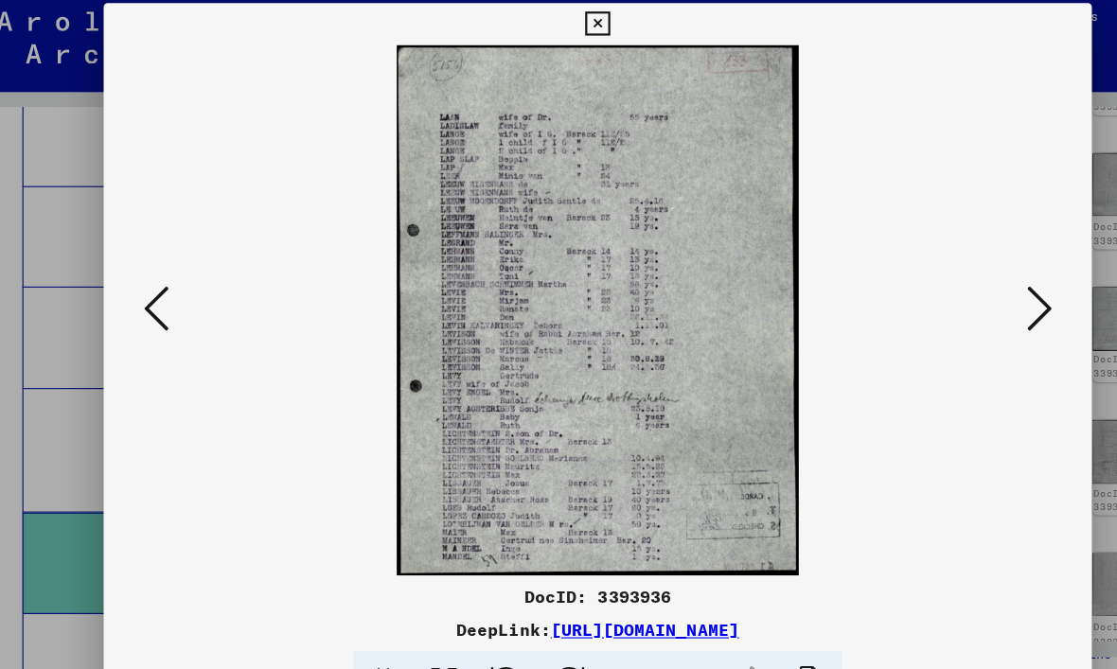
click at [947, 280] on icon at bounding box center [958, 285] width 23 height 45
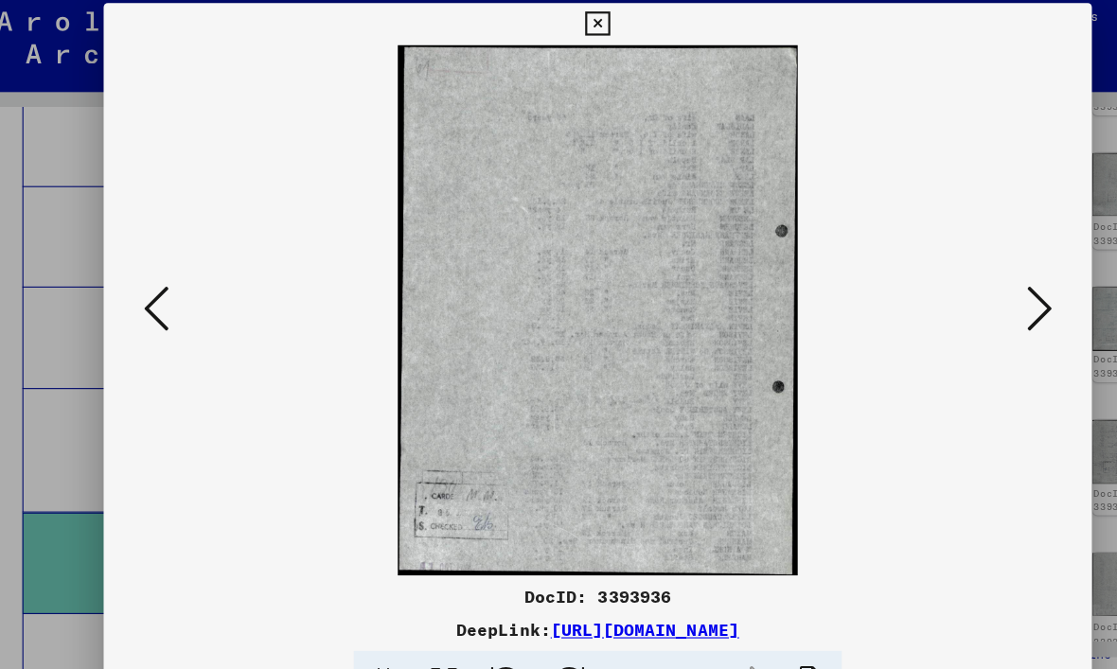
click at [947, 282] on icon at bounding box center [958, 285] width 23 height 45
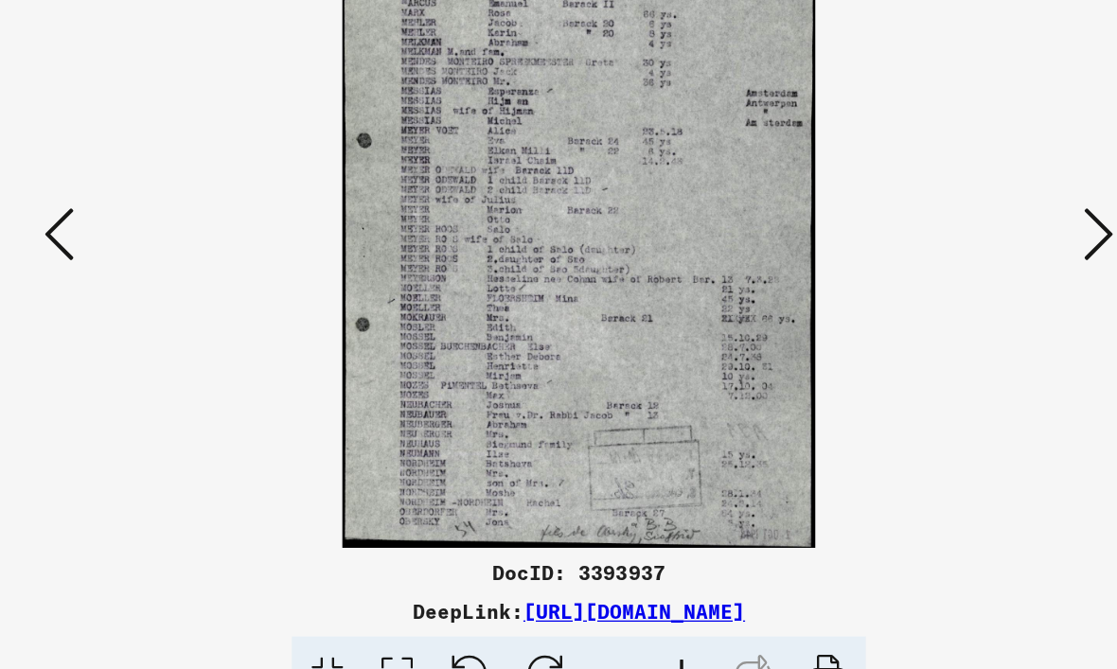
click at [947, 263] on icon at bounding box center [958, 285] width 23 height 45
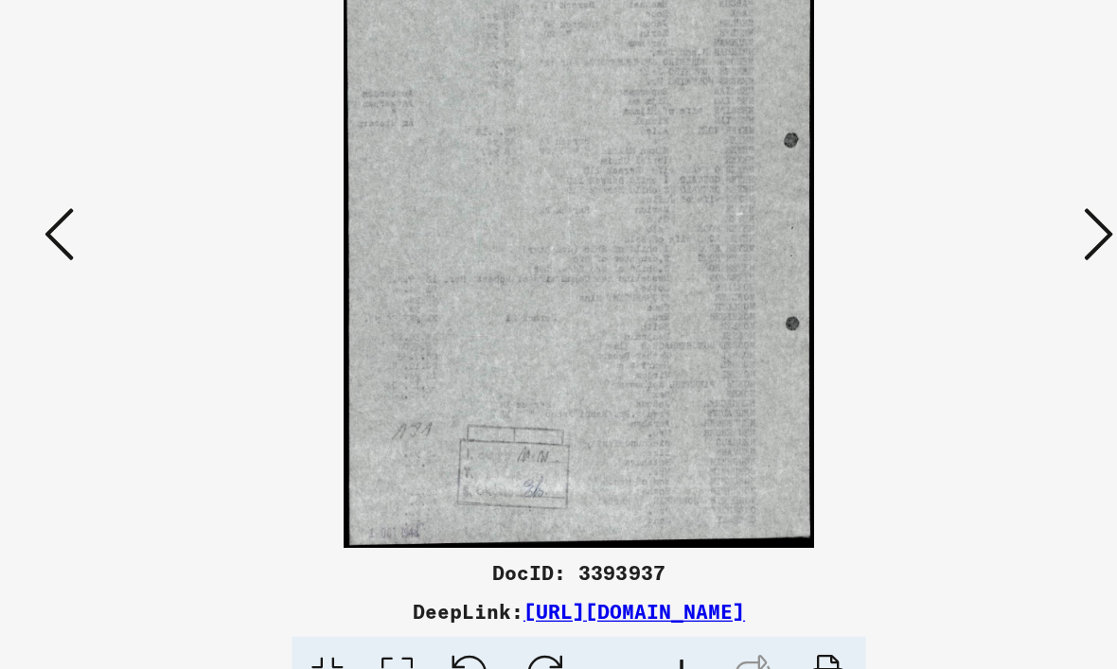
click at [947, 263] on icon at bounding box center [958, 285] width 23 height 45
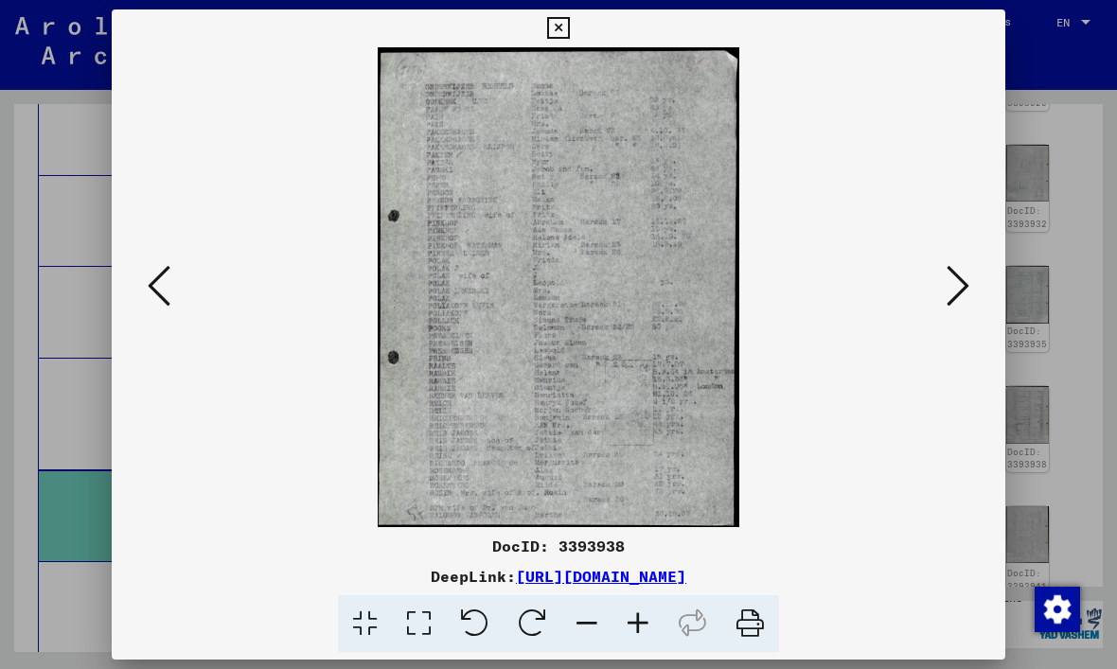
click at [575, 40] on button at bounding box center [557, 28] width 33 height 38
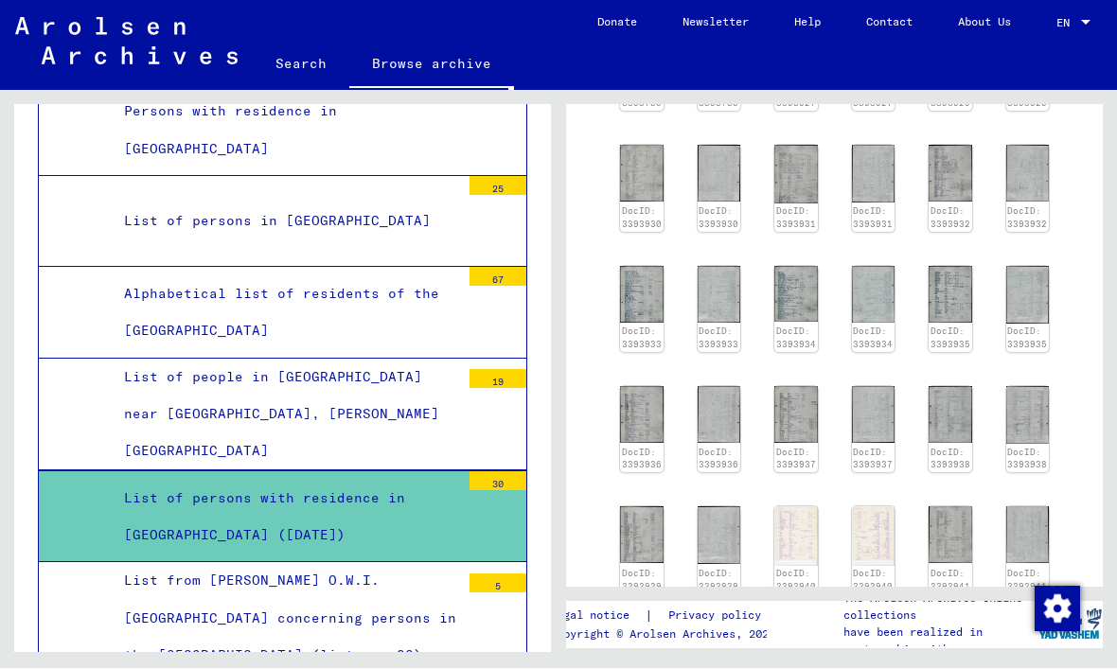
click at [113, 563] on div "List from [PERSON_NAME] O.W.I. [GEOGRAPHIC_DATA] concerning persons in the [GEO…" at bounding box center [285, 619] width 350 height 112
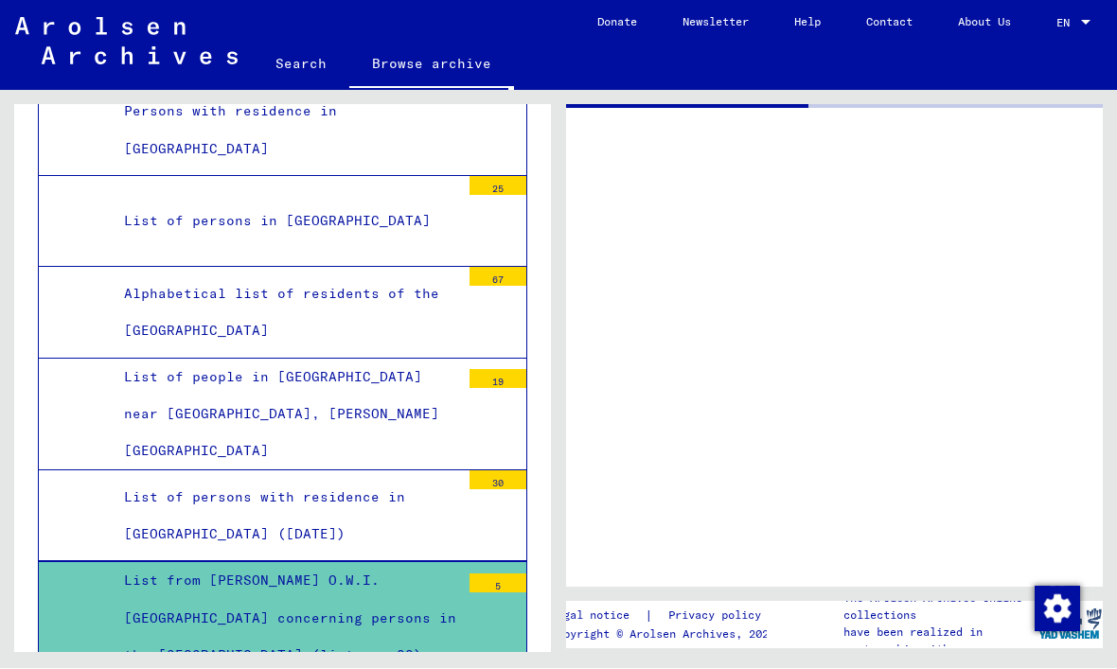
click at [114, 563] on div "List from [PERSON_NAME] O.W.I. [GEOGRAPHIC_DATA] concerning persons in the [GEO…" at bounding box center [285, 619] width 350 height 112
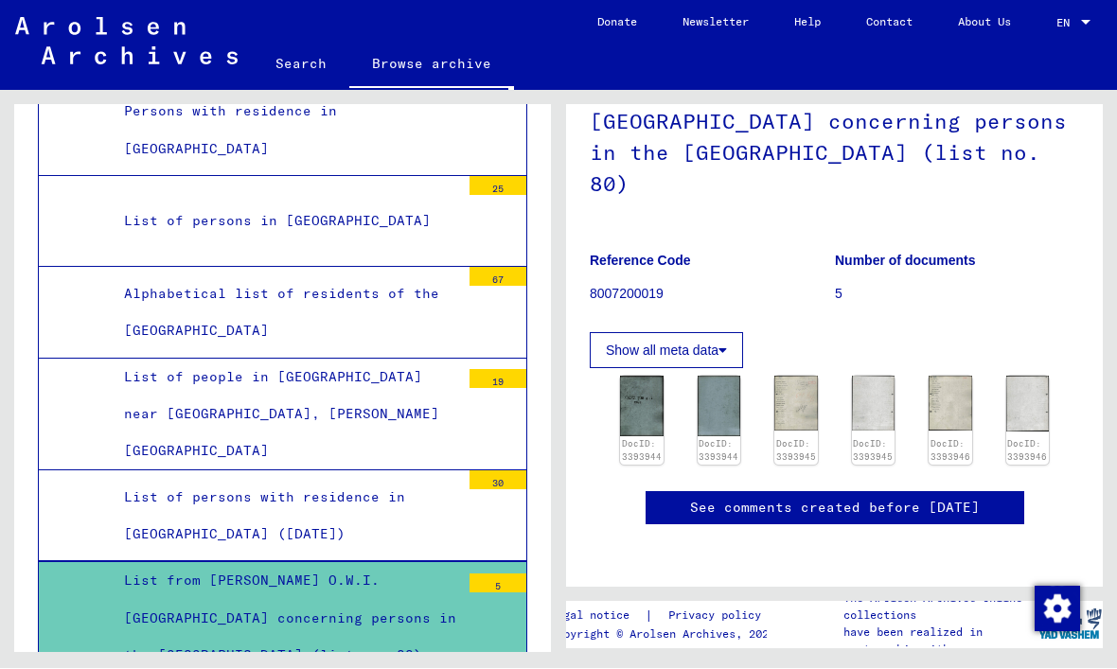
scroll to position [304, 0]
click at [731, 377] on img at bounding box center [720, 407] width 44 height 61
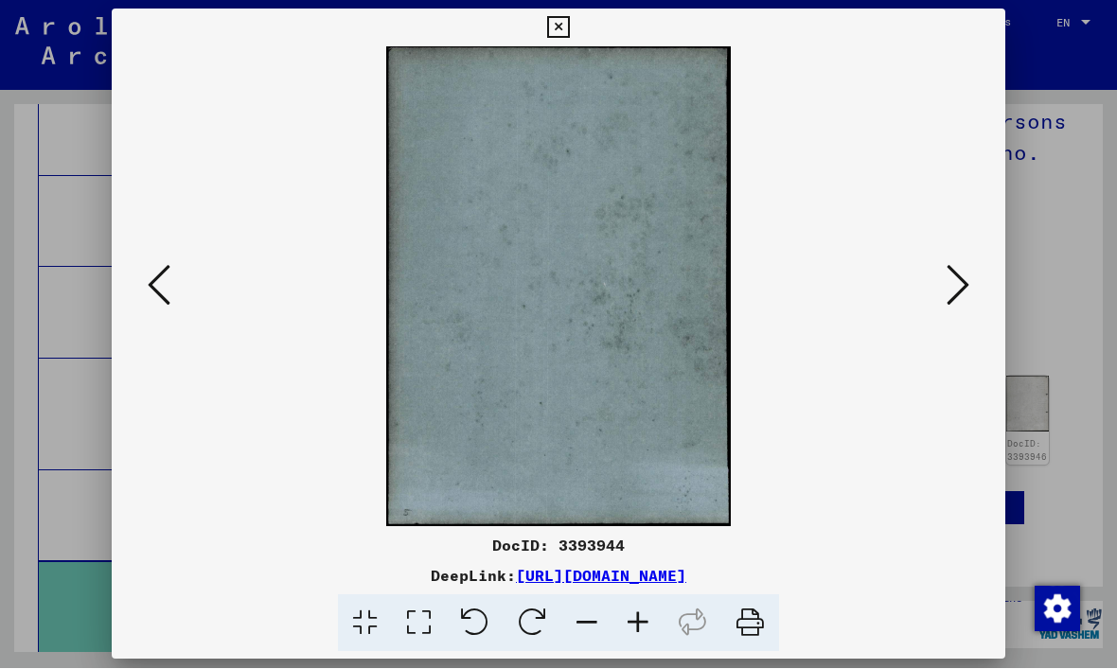
click at [953, 293] on icon at bounding box center [958, 285] width 23 height 45
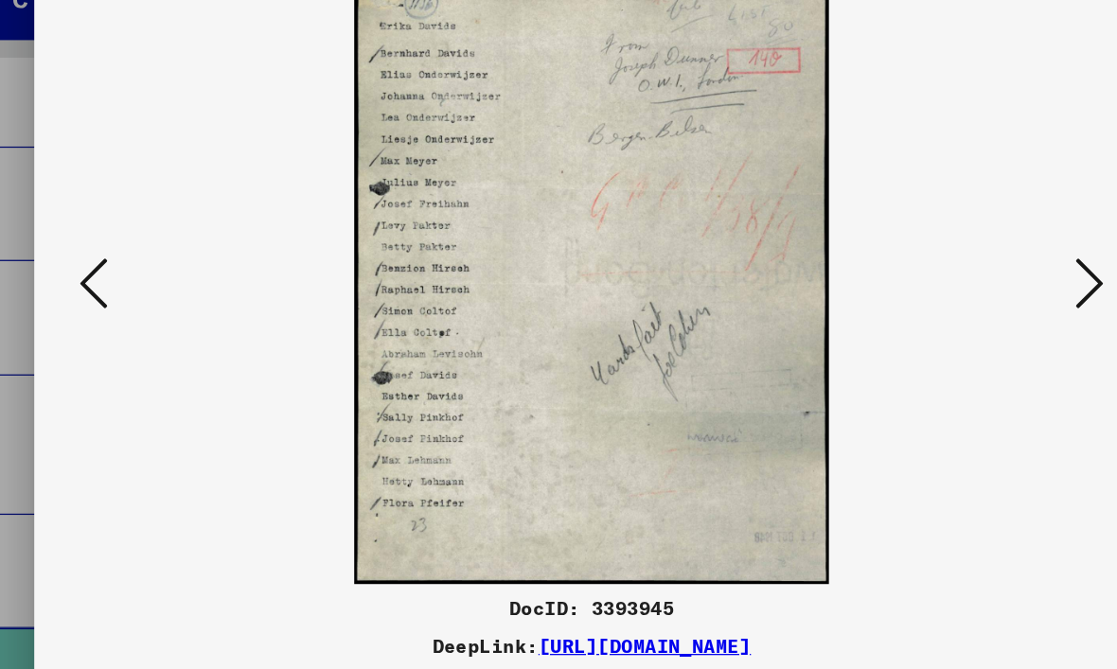
click at [947, 263] on icon at bounding box center [958, 285] width 23 height 45
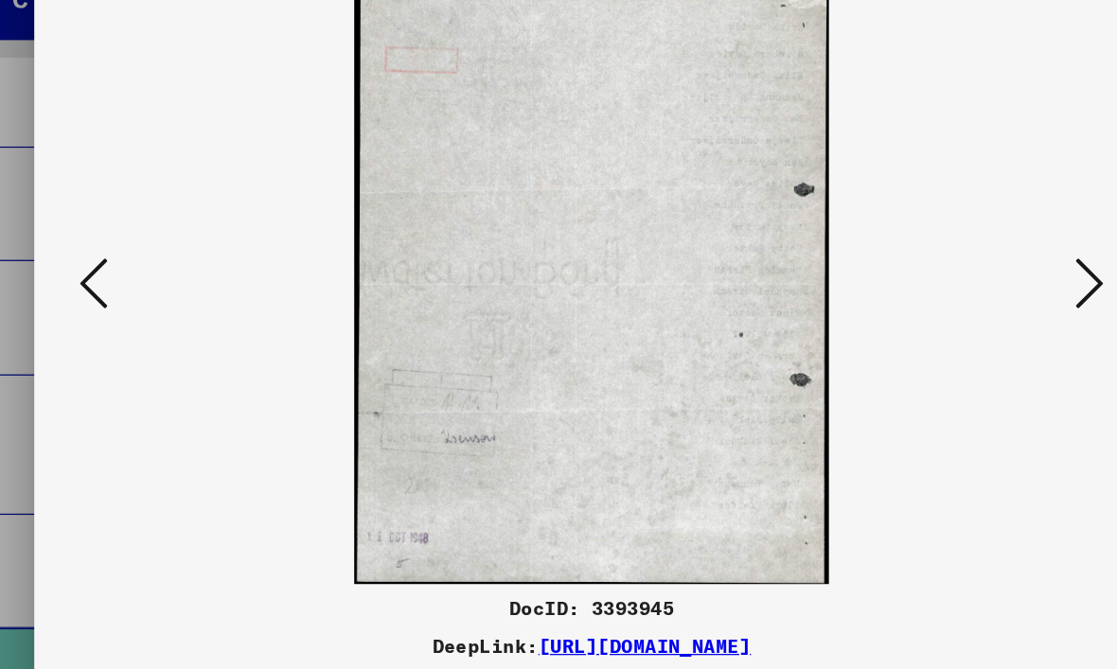
click at [947, 263] on icon at bounding box center [958, 285] width 23 height 45
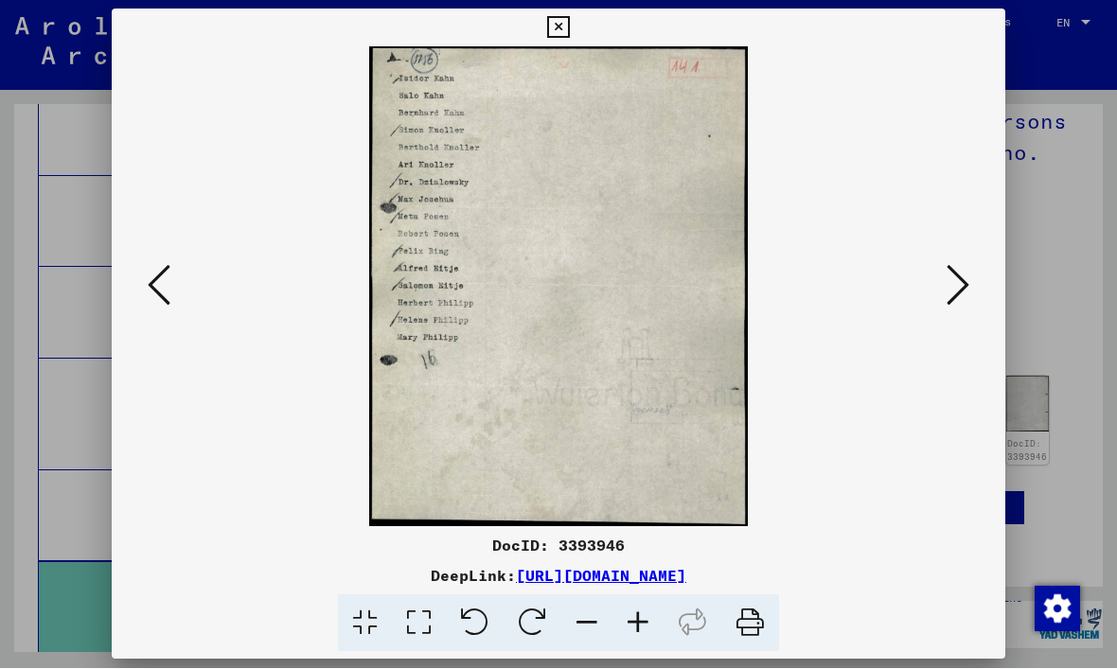
click at [569, 33] on icon at bounding box center [558, 28] width 22 height 23
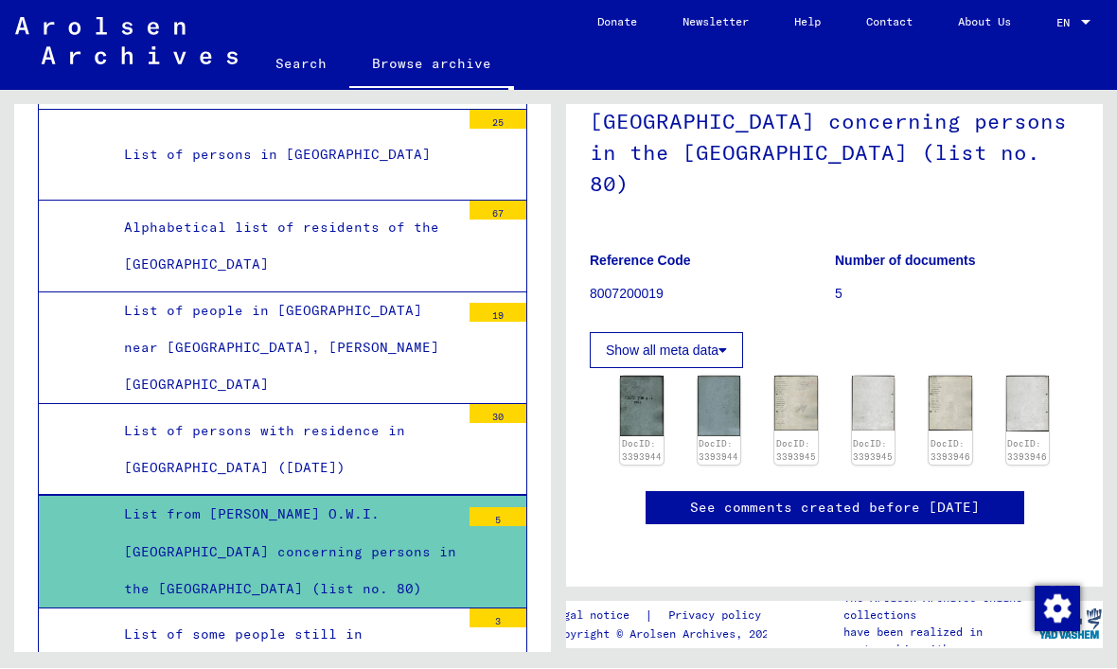
scroll to position [2839, 0]
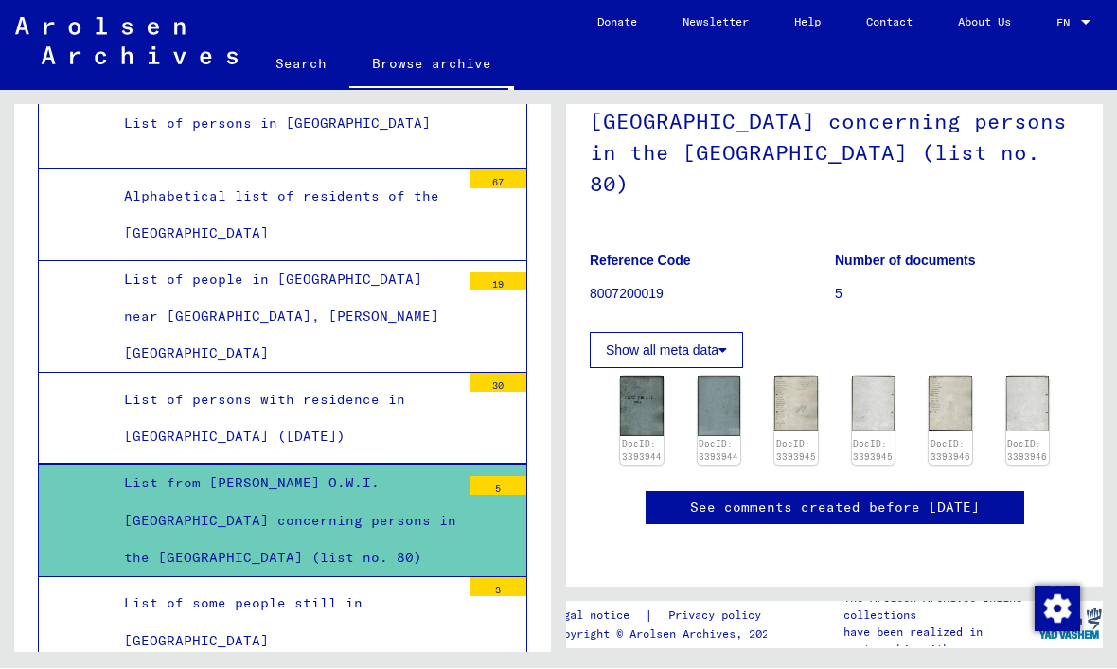
click at [115, 586] on div "List of some people still in [GEOGRAPHIC_DATA]" at bounding box center [285, 623] width 350 height 74
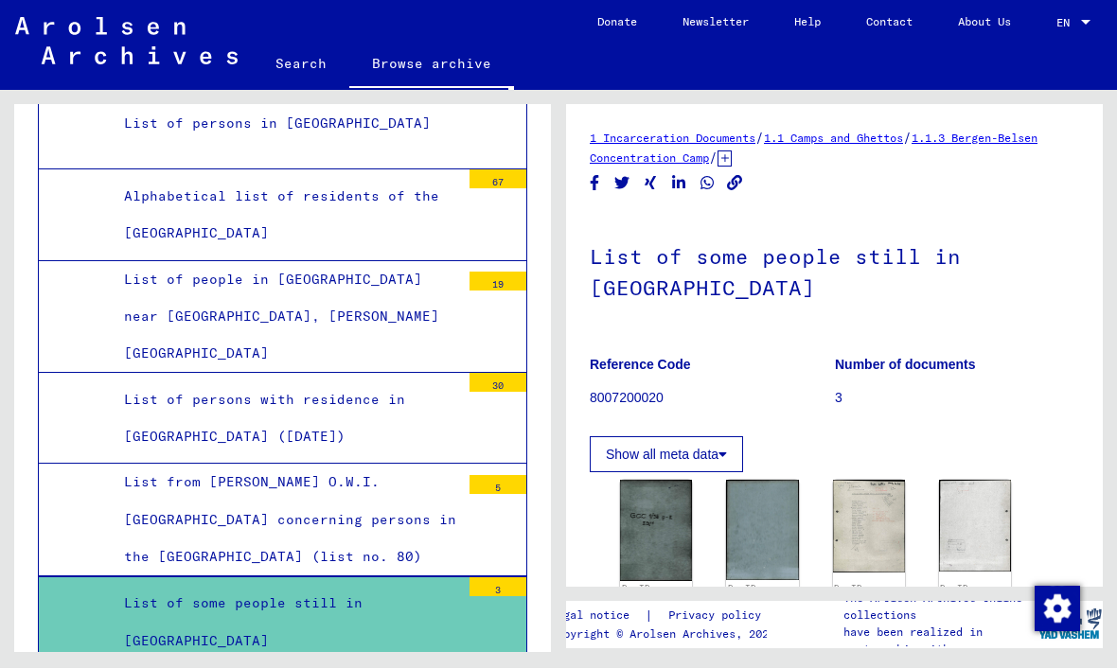
click at [670, 522] on img at bounding box center [656, 531] width 72 height 101
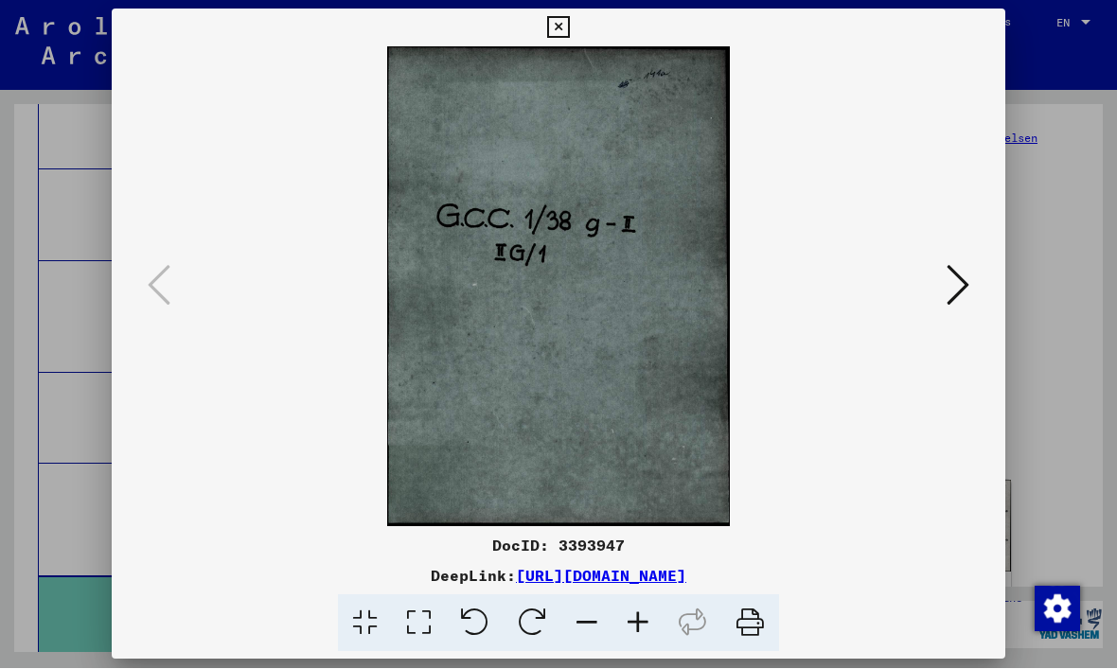
click at [953, 288] on icon at bounding box center [958, 285] width 23 height 45
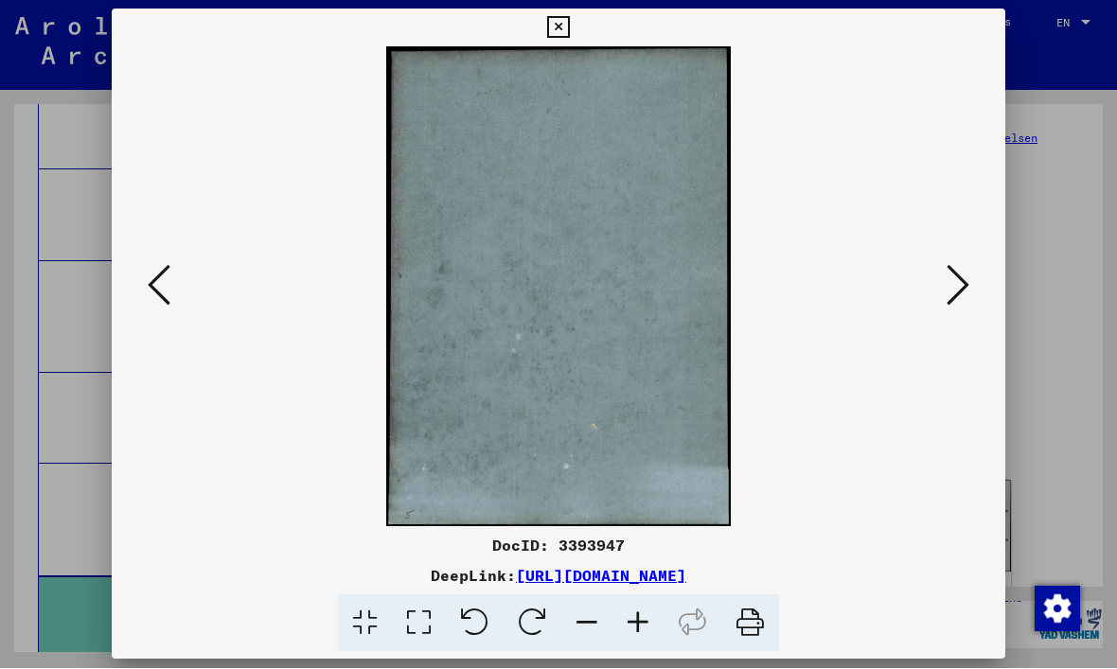
click at [967, 286] on icon at bounding box center [958, 285] width 23 height 45
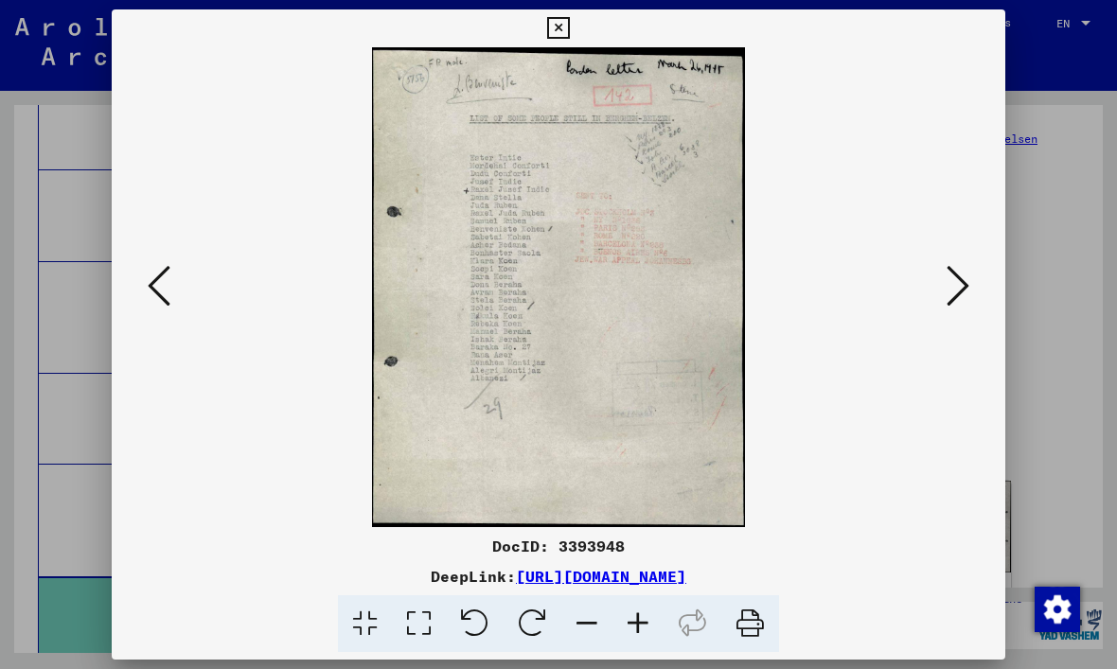
click at [960, 296] on icon at bounding box center [958, 285] width 23 height 45
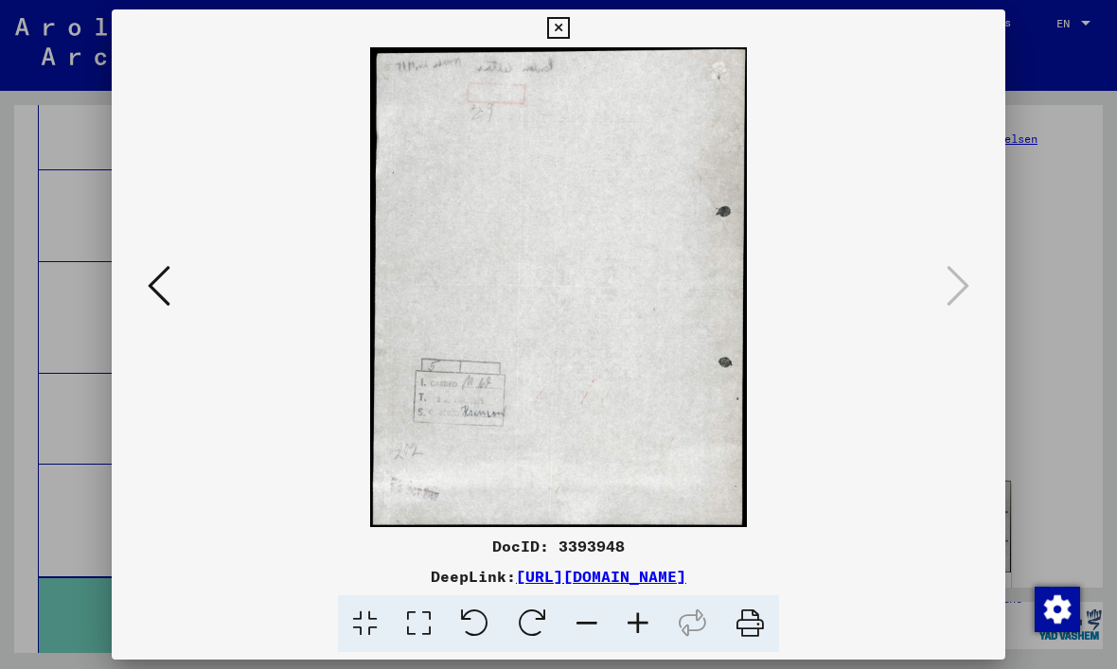
click at [569, 35] on icon at bounding box center [558, 28] width 22 height 23
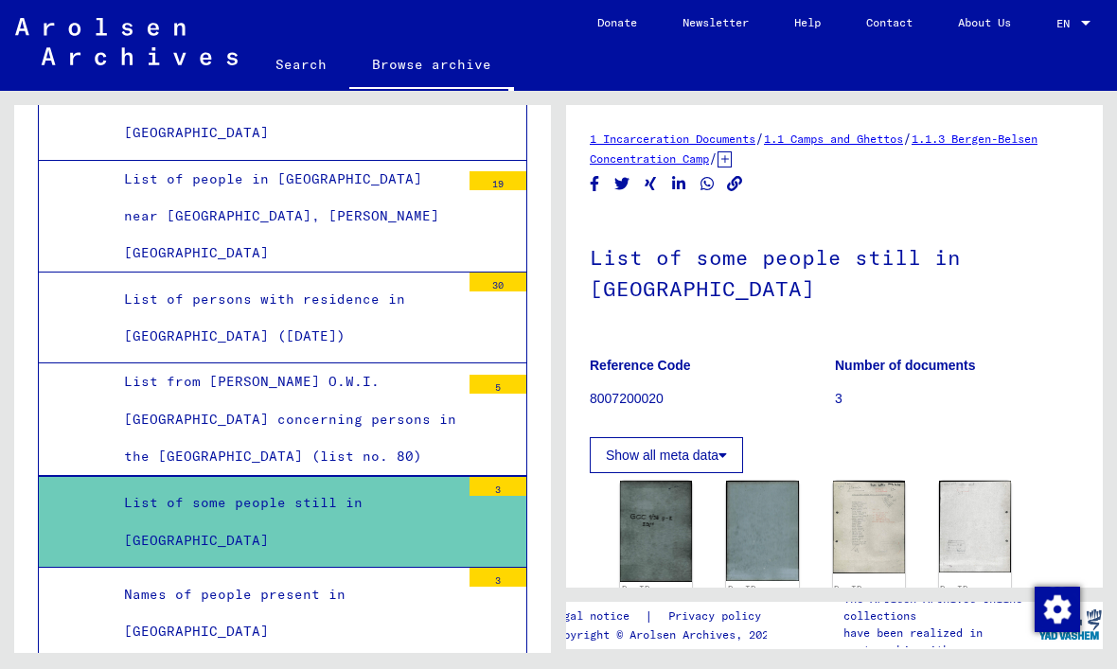
scroll to position [2945, 0]
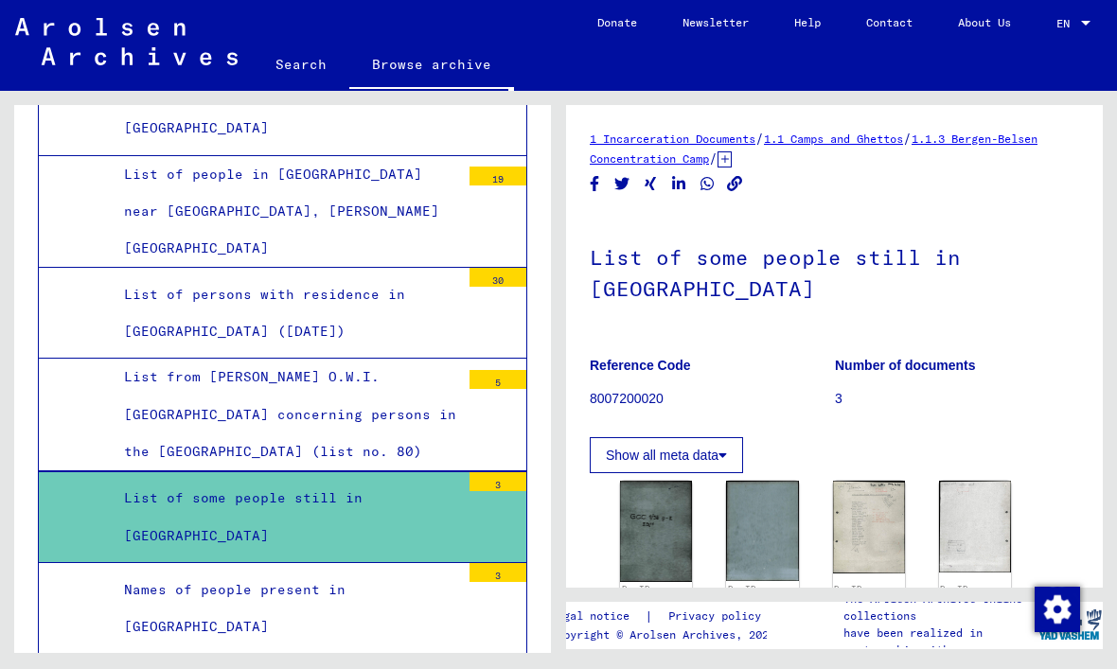
click at [121, 572] on div "Names of people present in [GEOGRAPHIC_DATA]" at bounding box center [285, 609] width 350 height 74
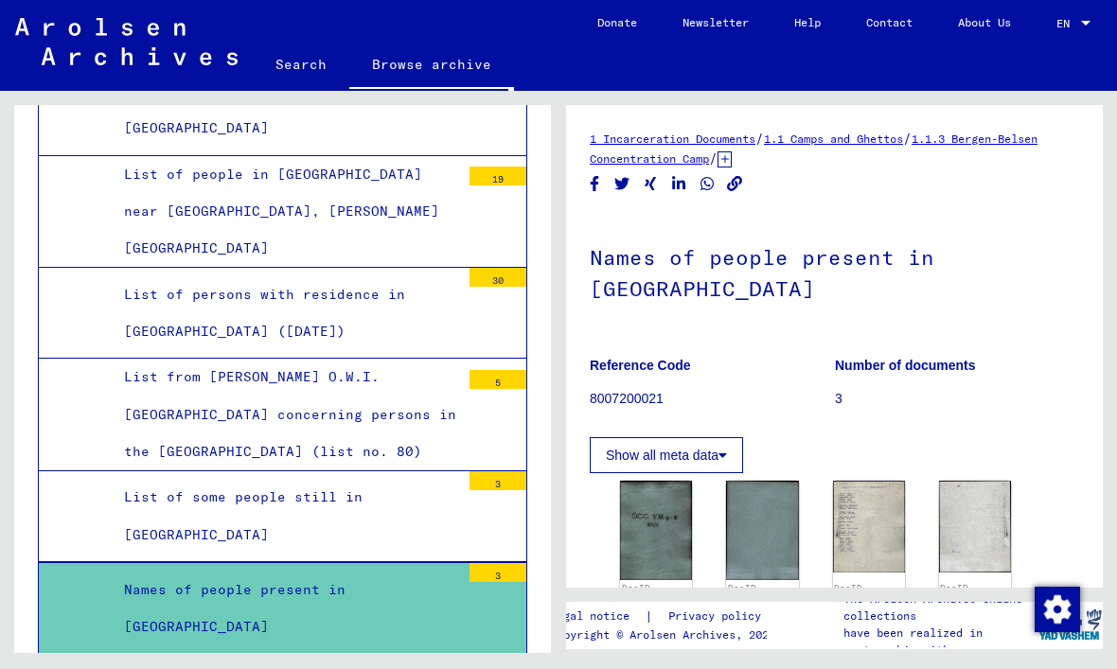
click at [123, 572] on div "Names of people present in [GEOGRAPHIC_DATA]" at bounding box center [285, 609] width 350 height 74
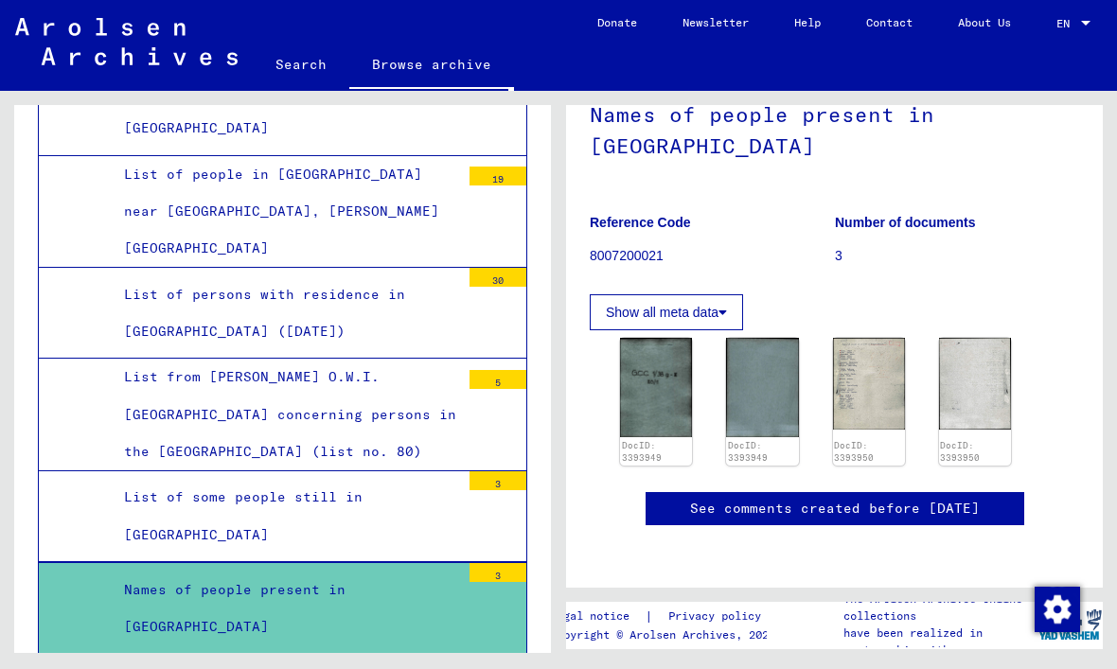
scroll to position [259, 0]
click at [871, 338] on img at bounding box center [869, 384] width 72 height 92
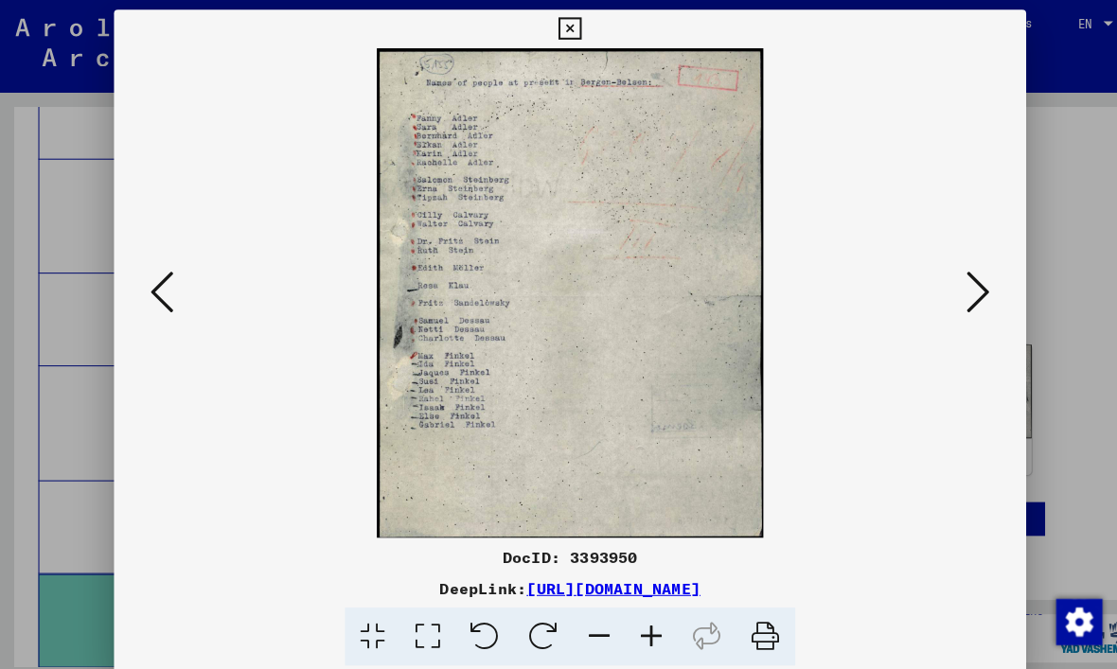
click at [569, 37] on icon at bounding box center [558, 28] width 22 height 23
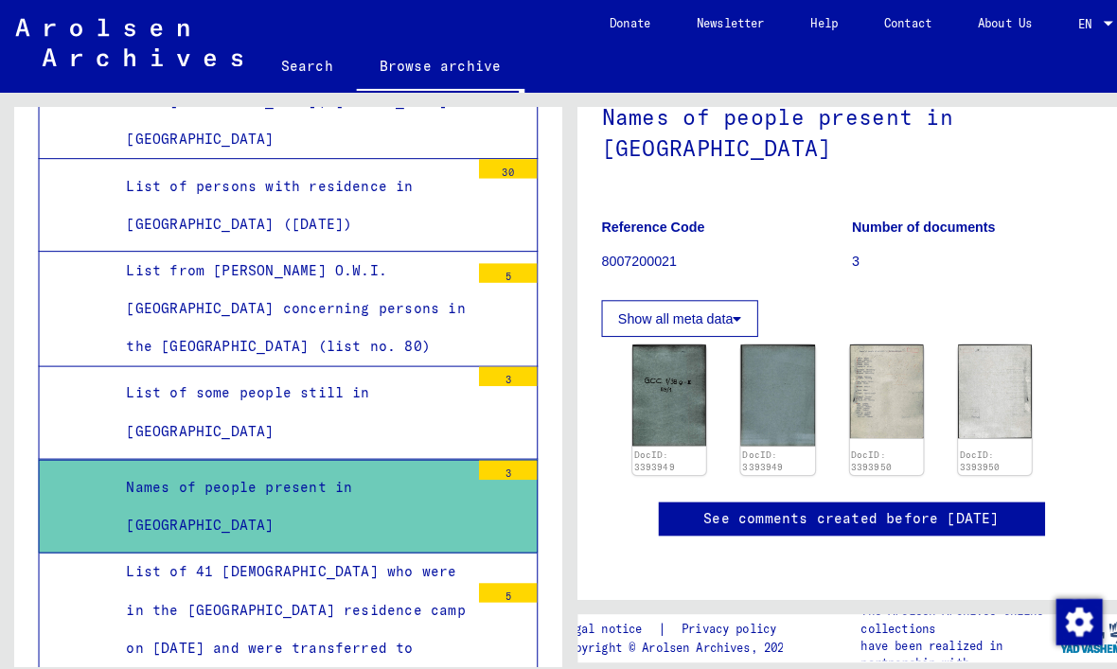
scroll to position [3060, 0]
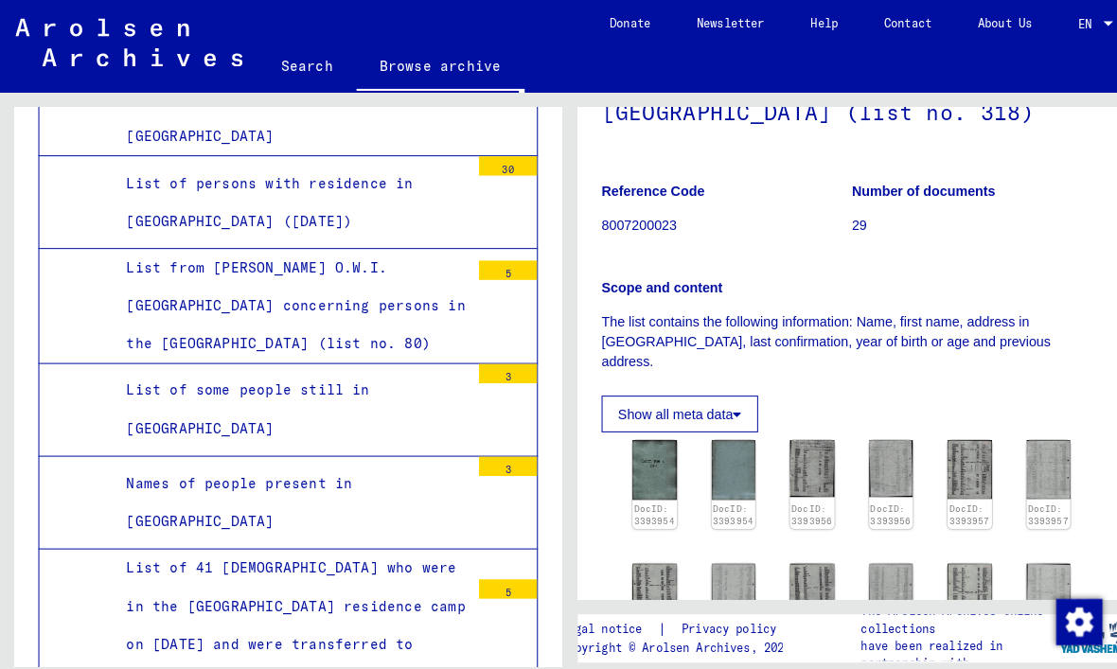
scroll to position [277, 0]
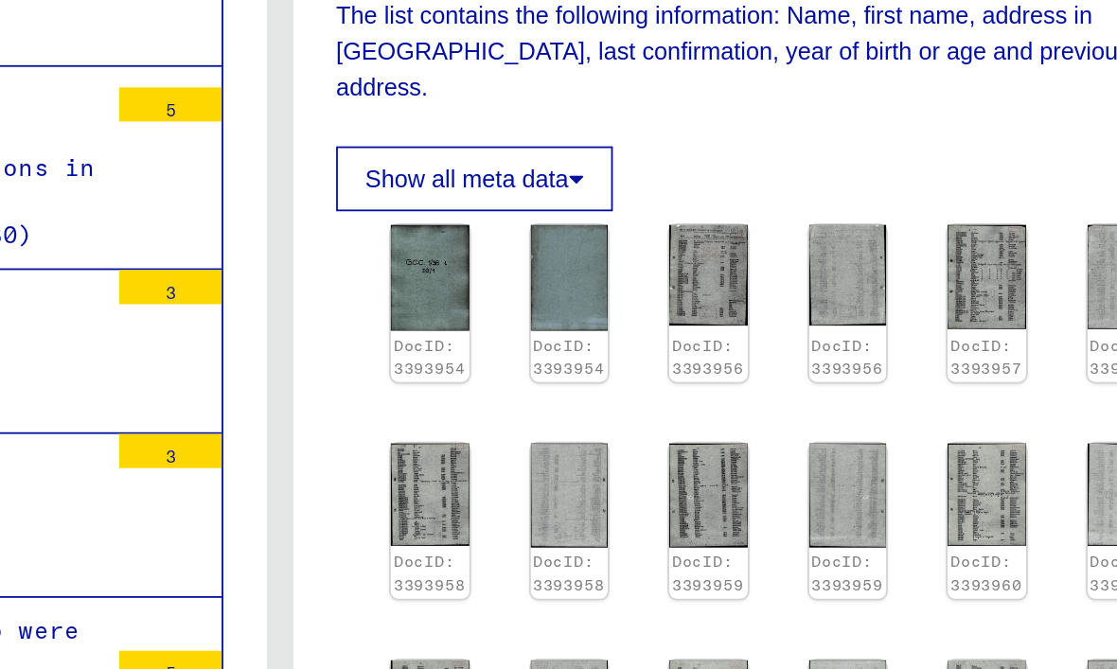
click at [774, 453] on img at bounding box center [796, 481] width 44 height 57
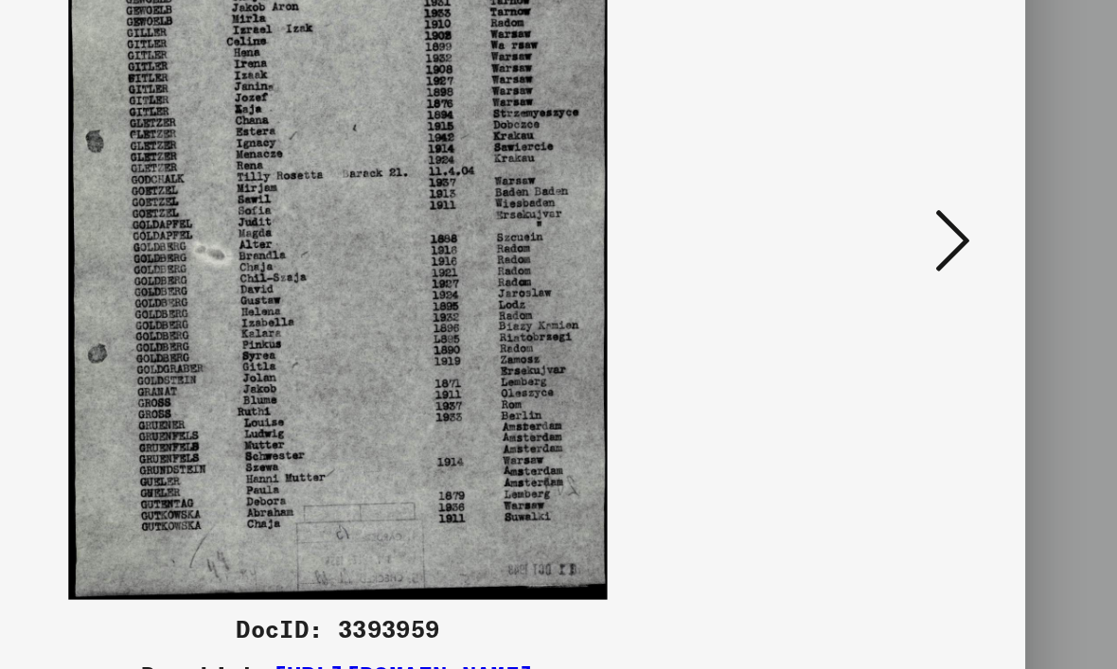
click at [947, 263] on icon at bounding box center [958, 285] width 23 height 45
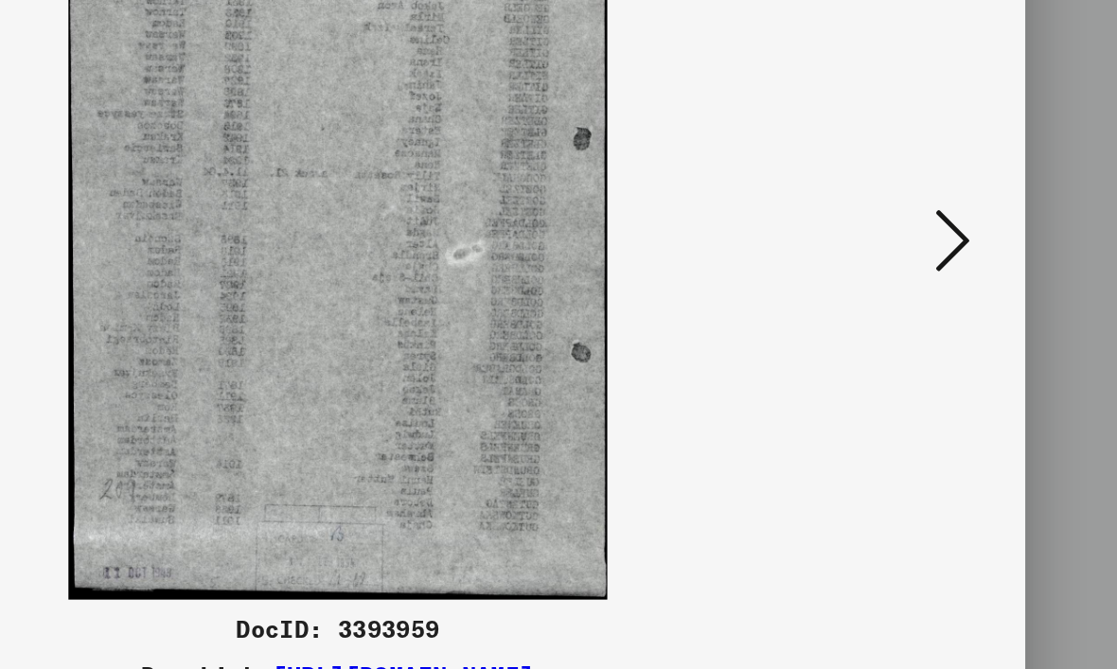
click at [947, 263] on icon at bounding box center [958, 285] width 23 height 45
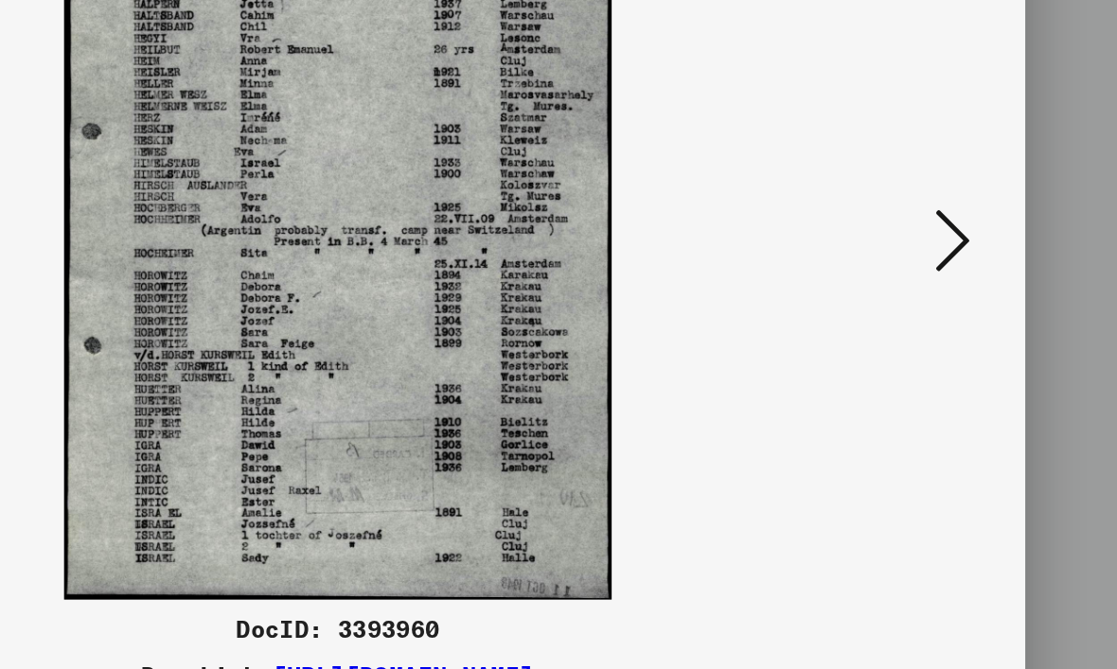
click at [947, 263] on icon at bounding box center [958, 285] width 23 height 45
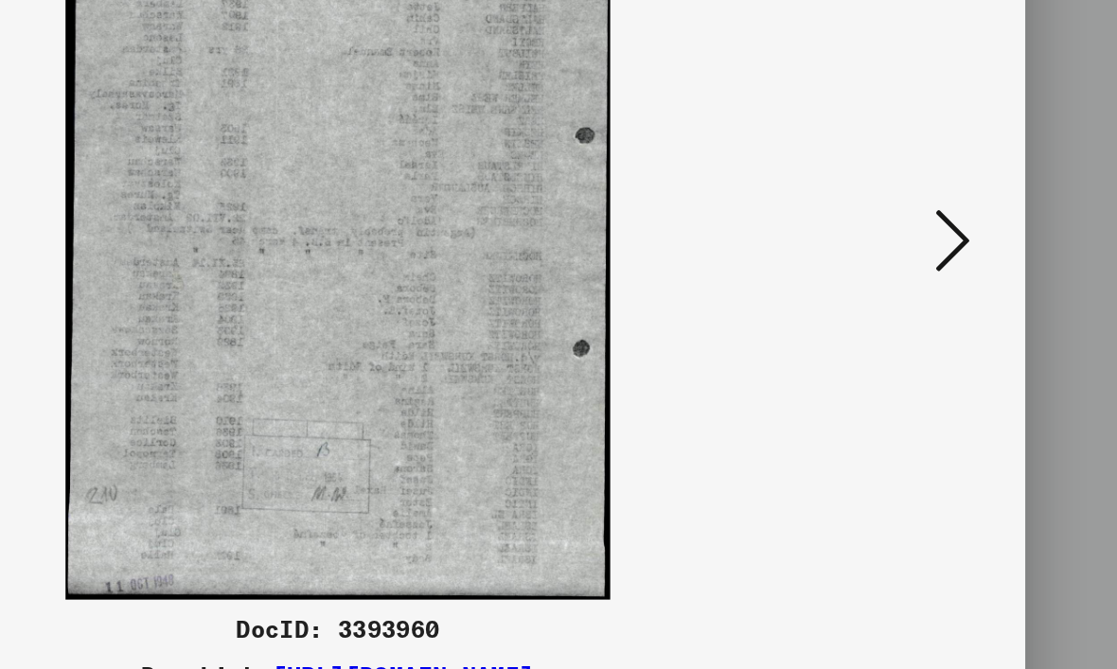
click at [947, 263] on icon at bounding box center [958, 285] width 23 height 45
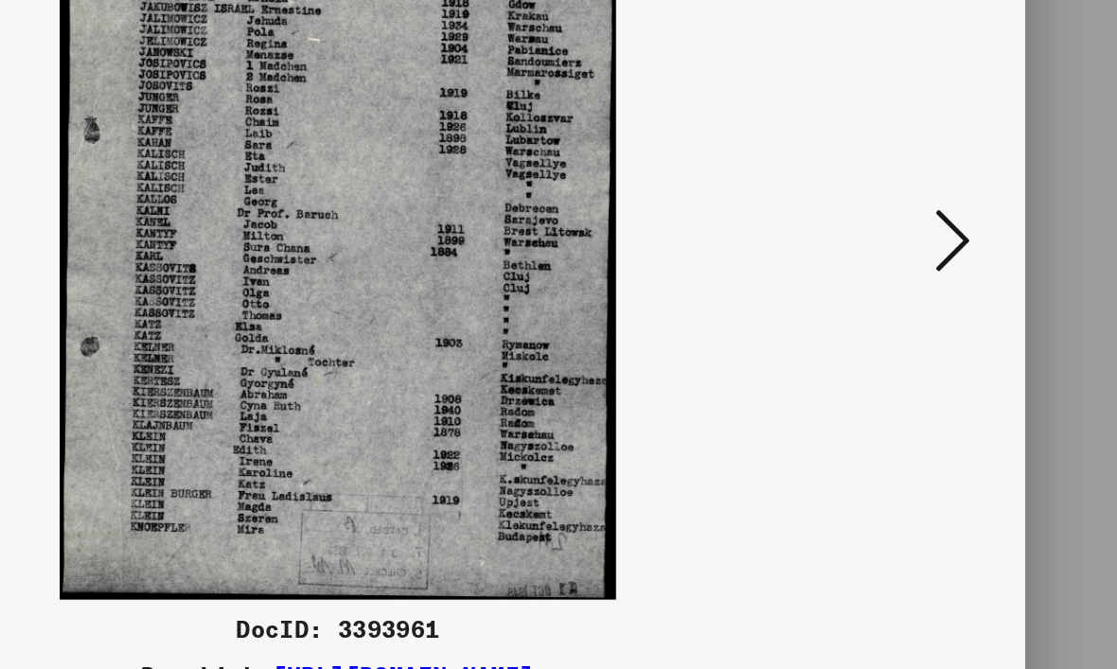
click at [947, 263] on icon at bounding box center [958, 285] width 23 height 45
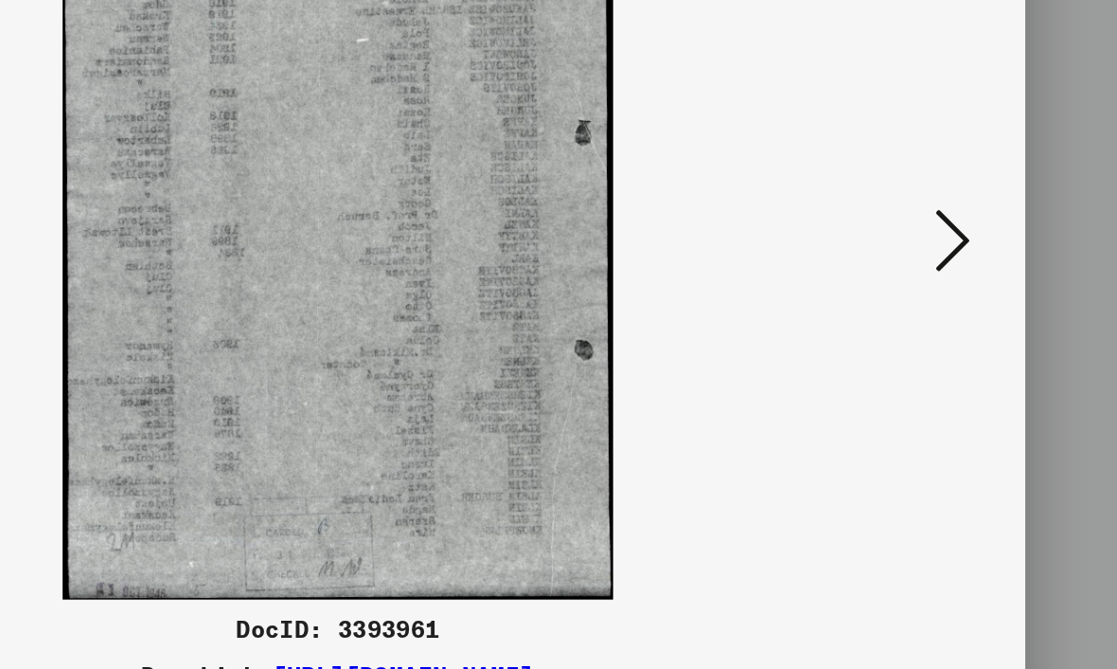
click at [947, 263] on icon at bounding box center [958, 285] width 23 height 45
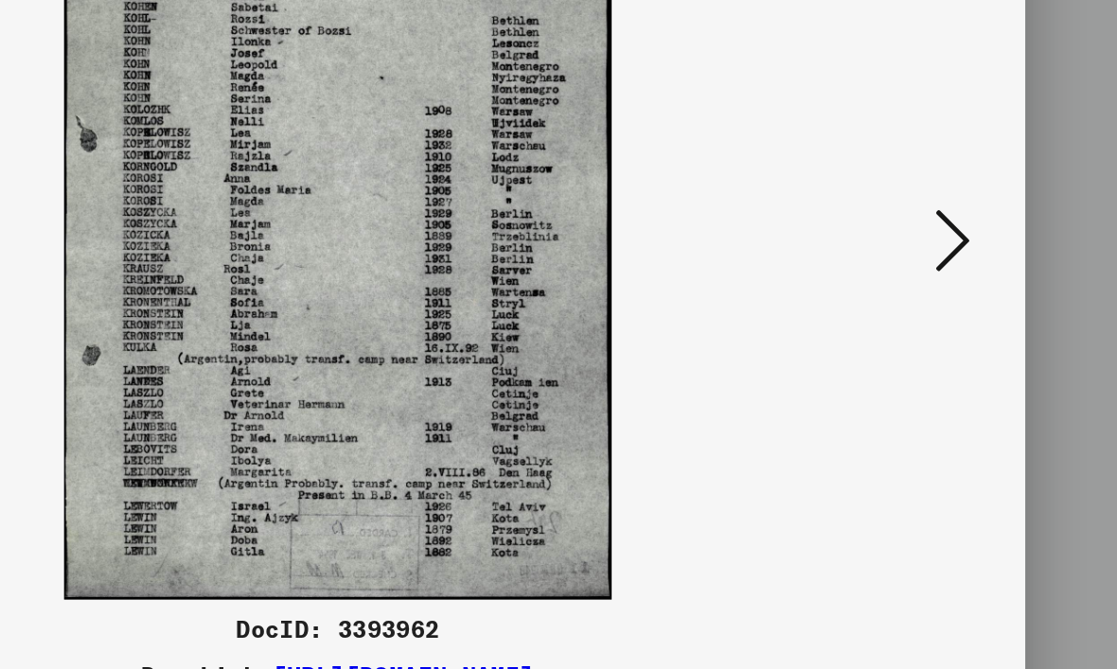
click at [947, 263] on icon at bounding box center [958, 285] width 23 height 45
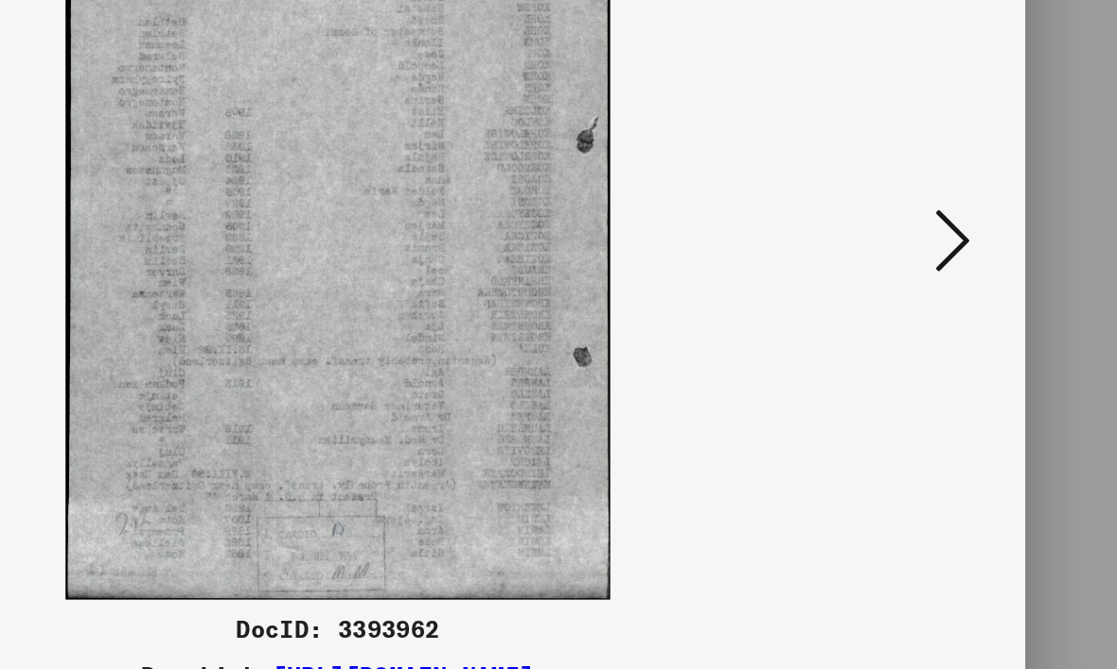
click at [947, 263] on icon at bounding box center [958, 285] width 23 height 45
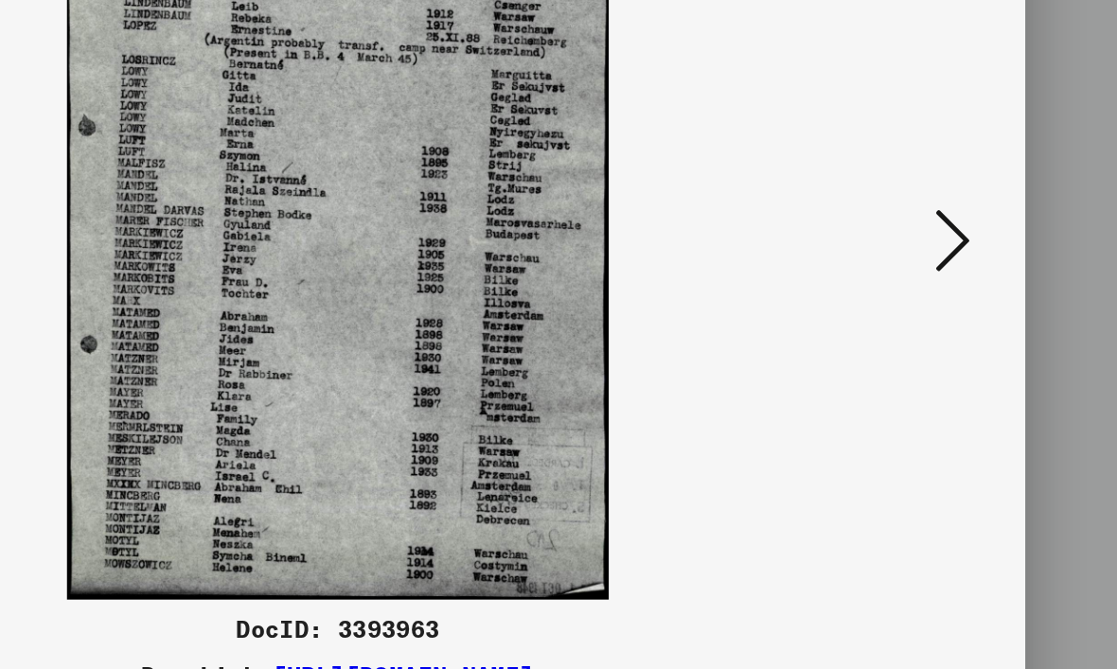
click at [947, 263] on icon at bounding box center [958, 285] width 23 height 45
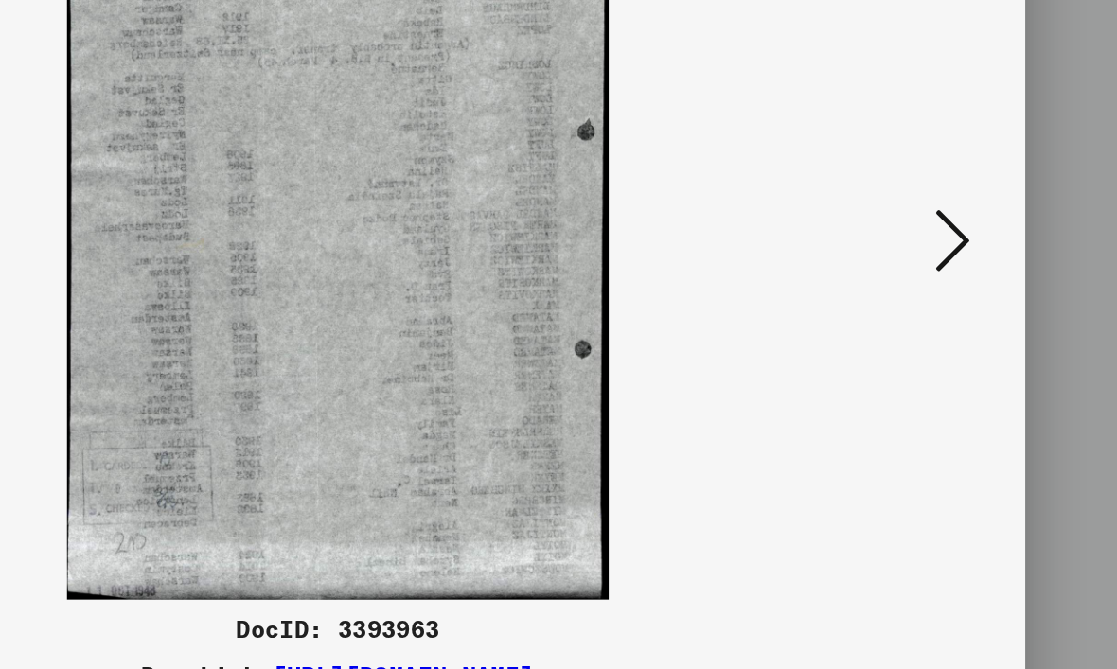
click at [947, 263] on icon at bounding box center [958, 285] width 23 height 45
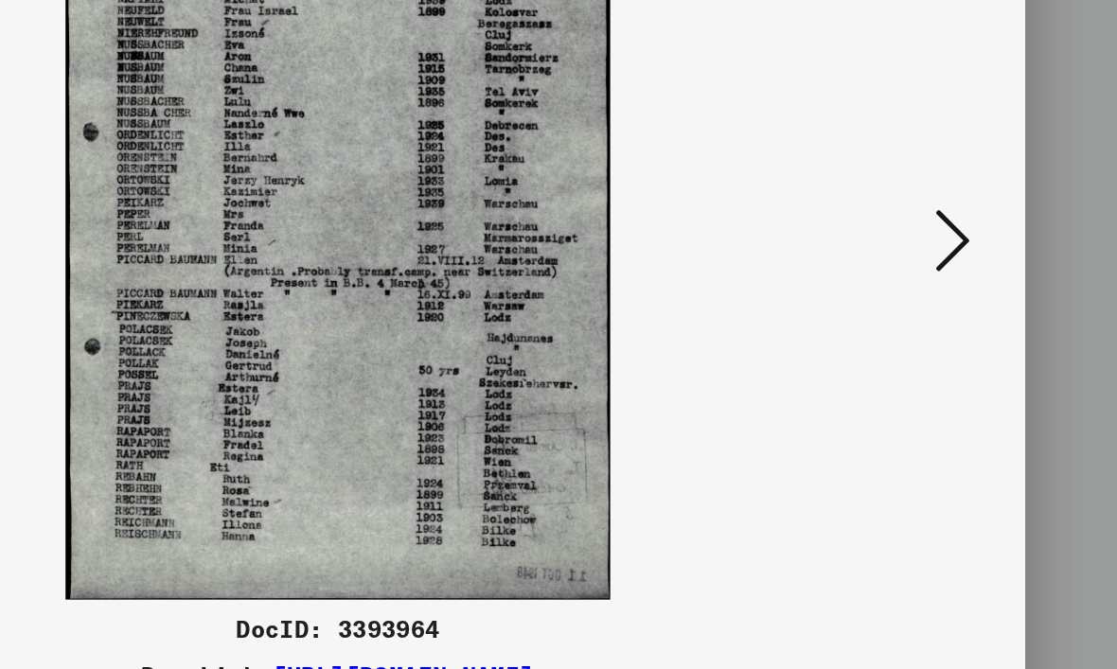
click at [947, 263] on icon at bounding box center [958, 285] width 23 height 45
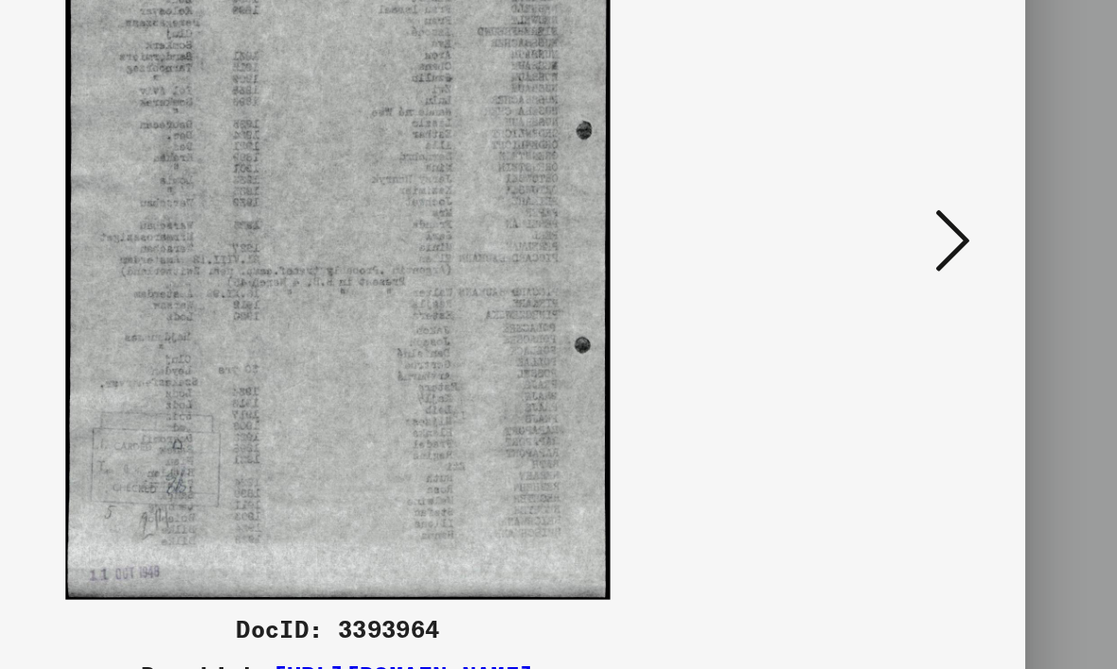
click at [947, 263] on icon at bounding box center [958, 285] width 23 height 45
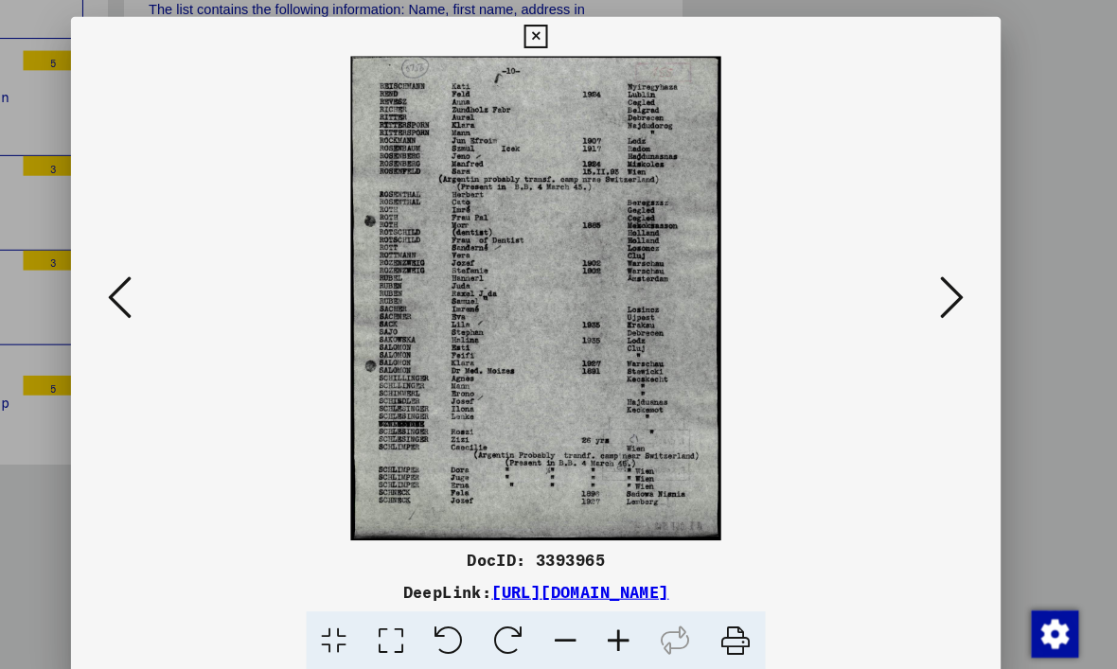
click at [575, 44] on button at bounding box center [557, 35] width 33 height 38
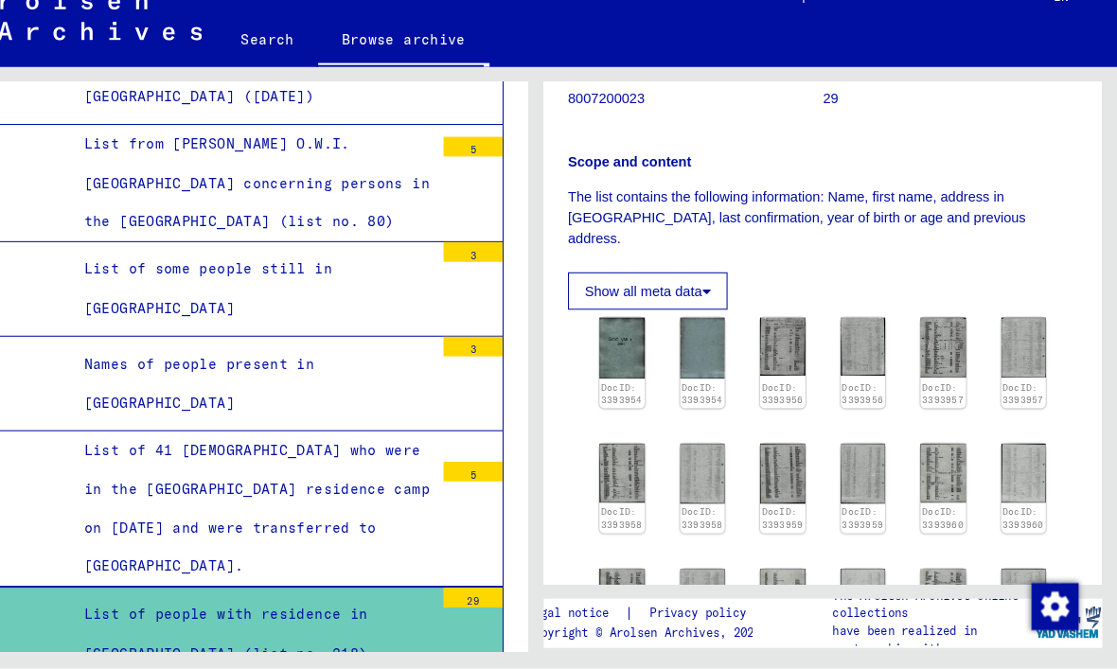
scroll to position [3159, 0]
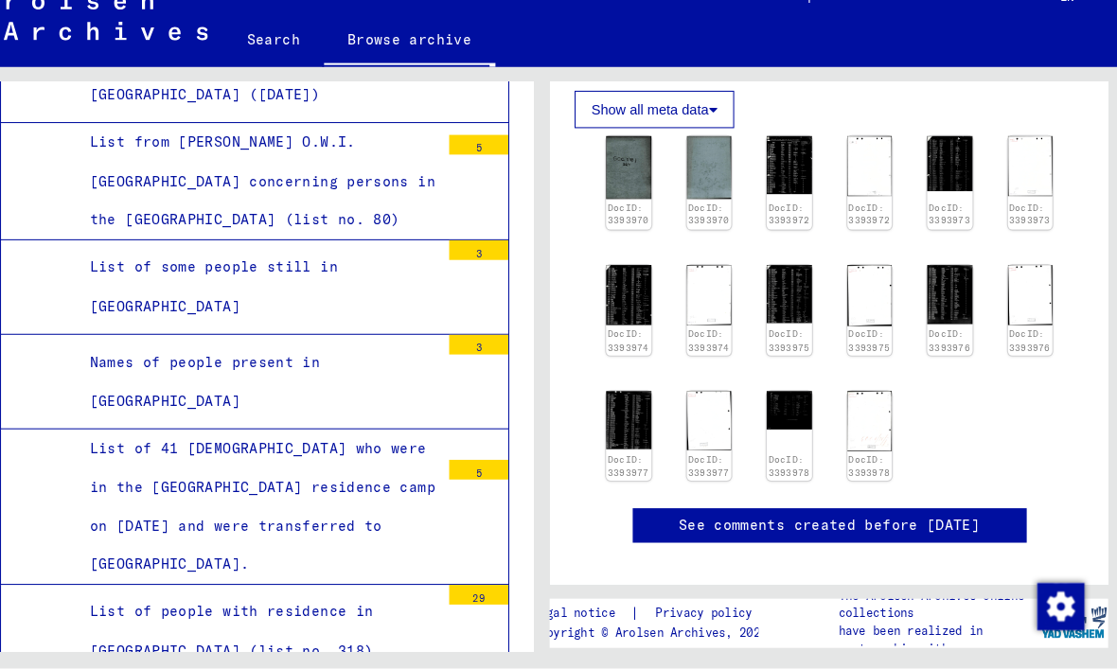
scroll to position [416, 0]
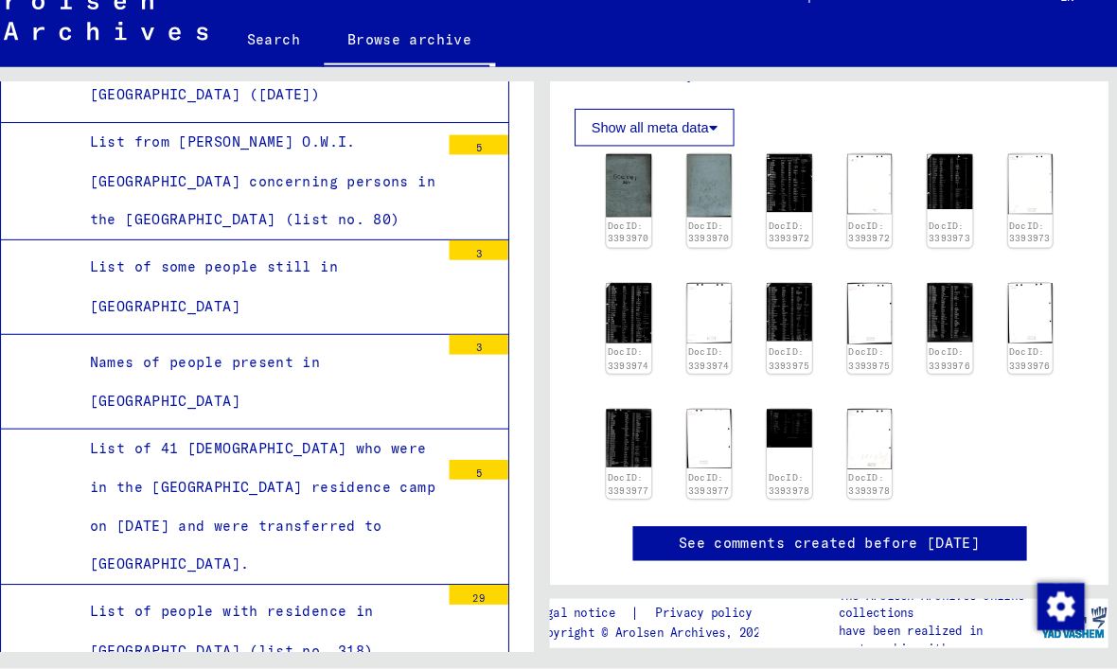
click at [774, 305] on img at bounding box center [796, 326] width 44 height 57
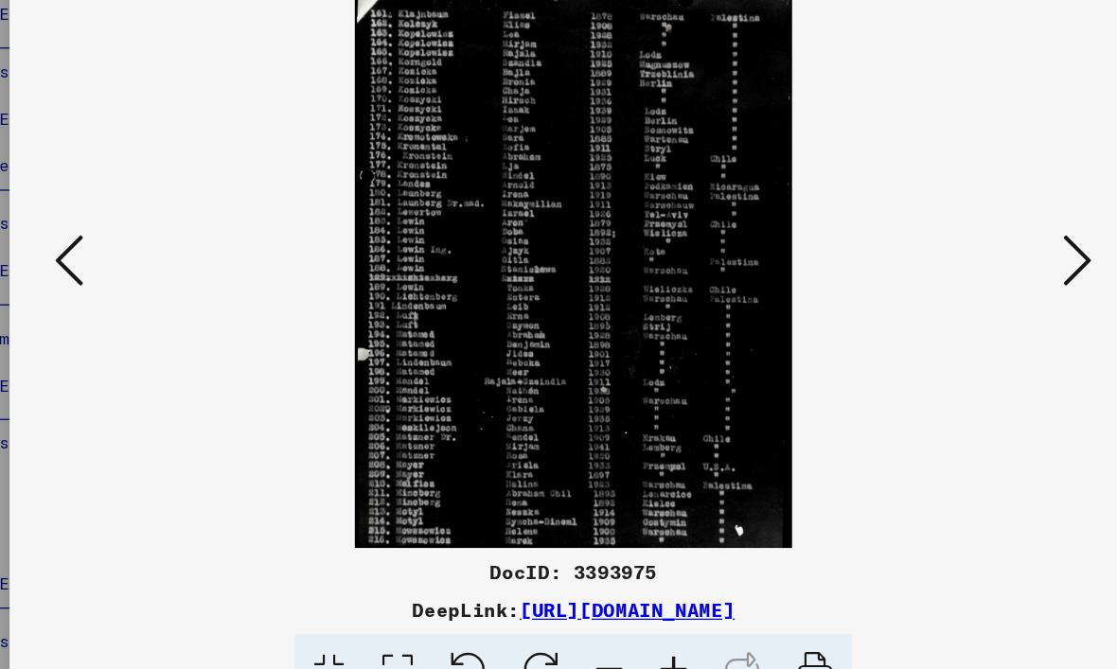
click at [947, 263] on icon at bounding box center [958, 285] width 23 height 45
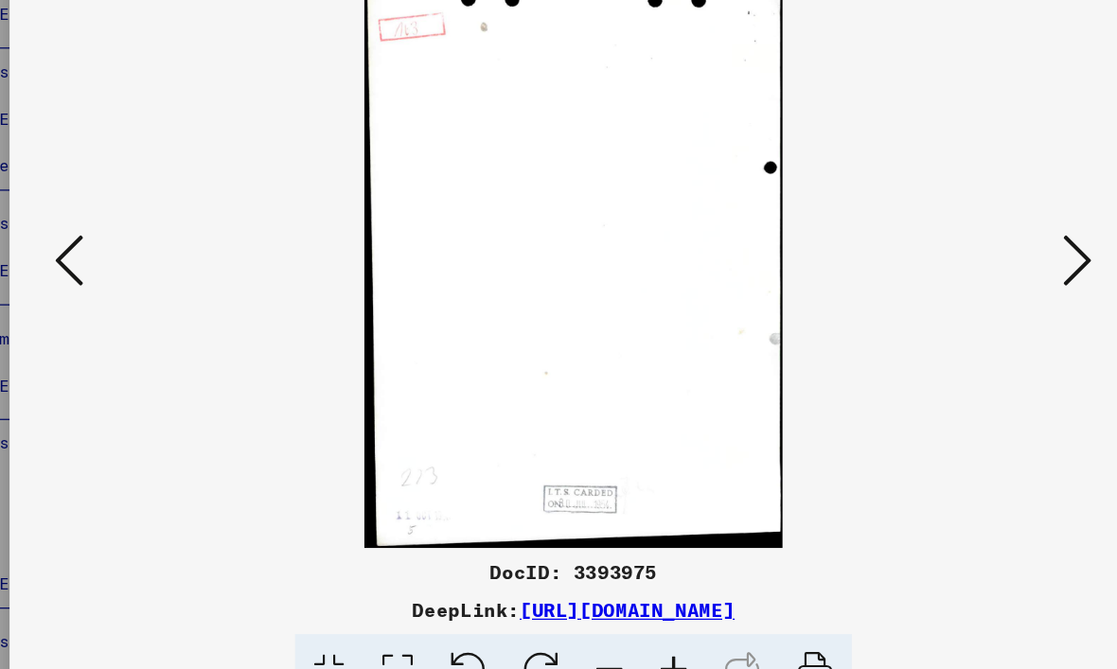
click at [947, 263] on icon at bounding box center [958, 285] width 23 height 45
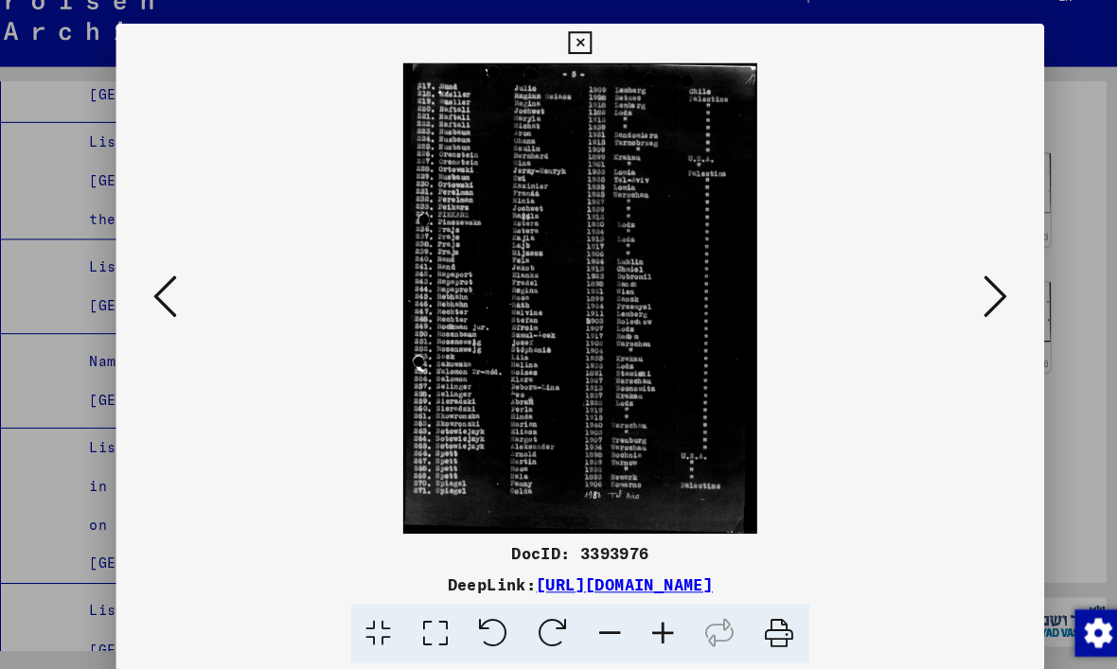
click at [569, 44] on icon at bounding box center [558, 41] width 22 height 23
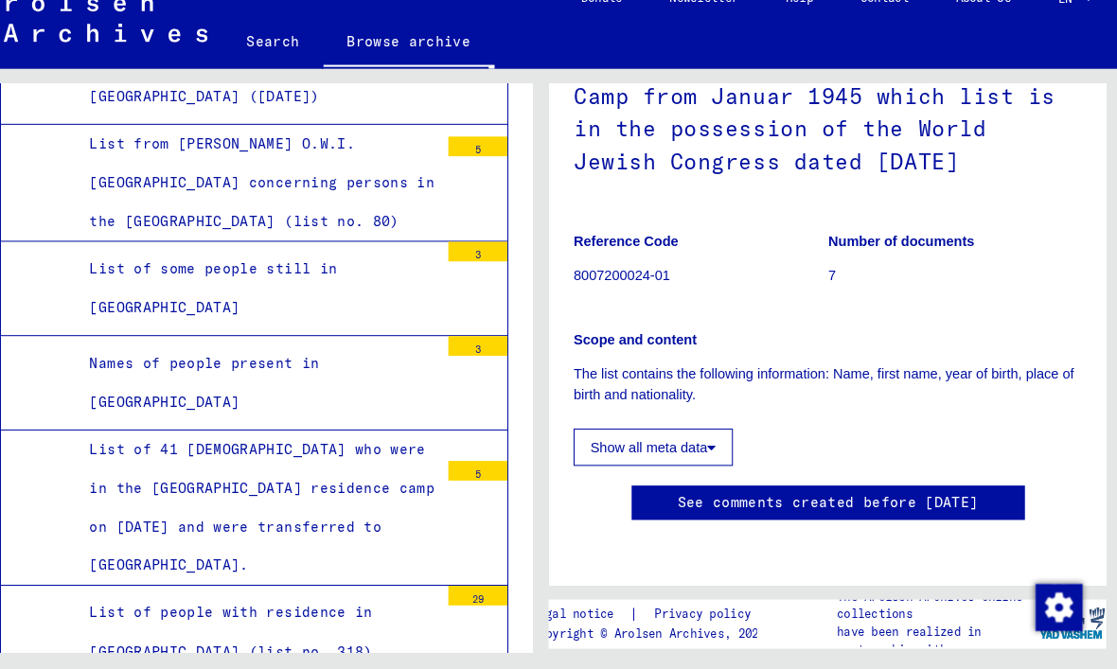
scroll to position [369, 0]
click at [851, 247] on p "Number of documents" at bounding box center [957, 257] width 244 height 20
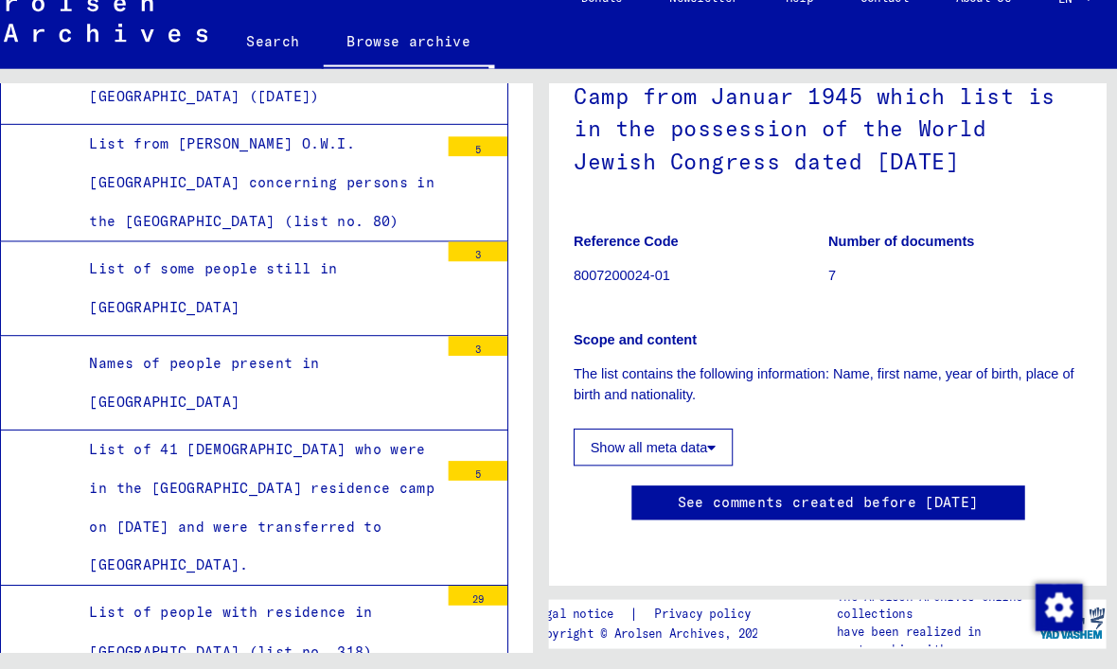
scroll to position [273, 0]
click at [913, 375] on p "The list contains the following information: Name, first name, year of birth, p…" at bounding box center [834, 395] width 489 height 40
click at [917, 375] on p "The list contains the following information: Name, first name, year of birth, p…" at bounding box center [834, 395] width 489 height 40
click at [883, 499] on link "See comments created before [DATE]" at bounding box center [835, 509] width 290 height 20
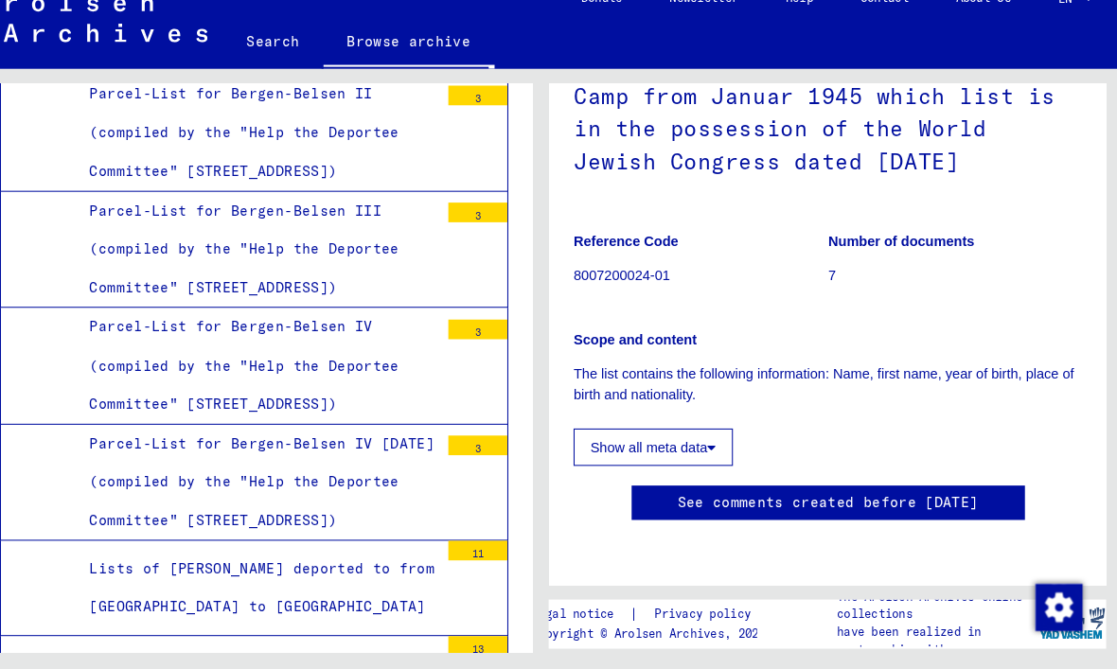
scroll to position [4582, 0]
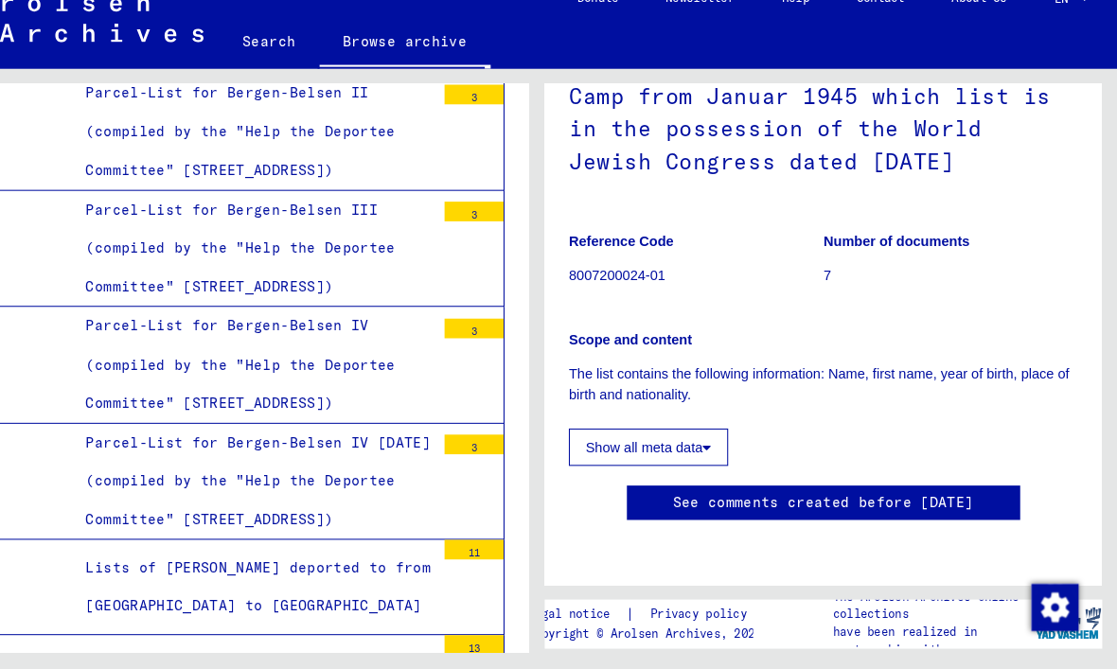
click at [60, 636] on mat-tree-node "List of Internees in [GEOGRAPHIC_DATA] (still in the camp in [DATE]) 13" at bounding box center [282, 681] width 489 height 91
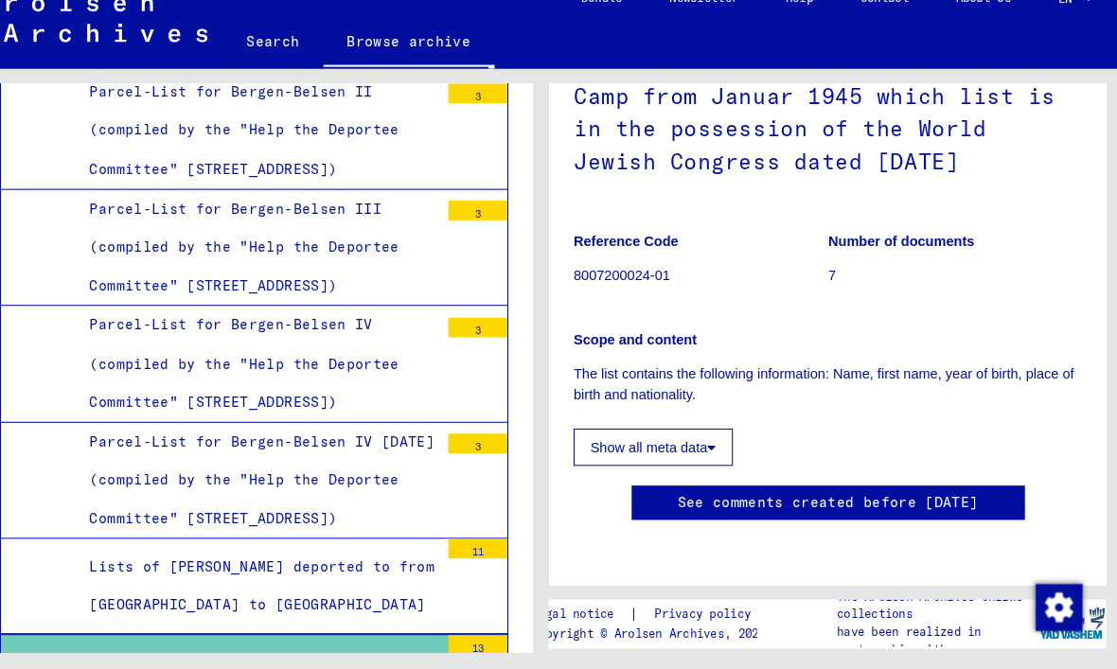
click at [110, 644] on div "List of Internees in [GEOGRAPHIC_DATA] (still in the camp in [DATE])" at bounding box center [285, 681] width 350 height 74
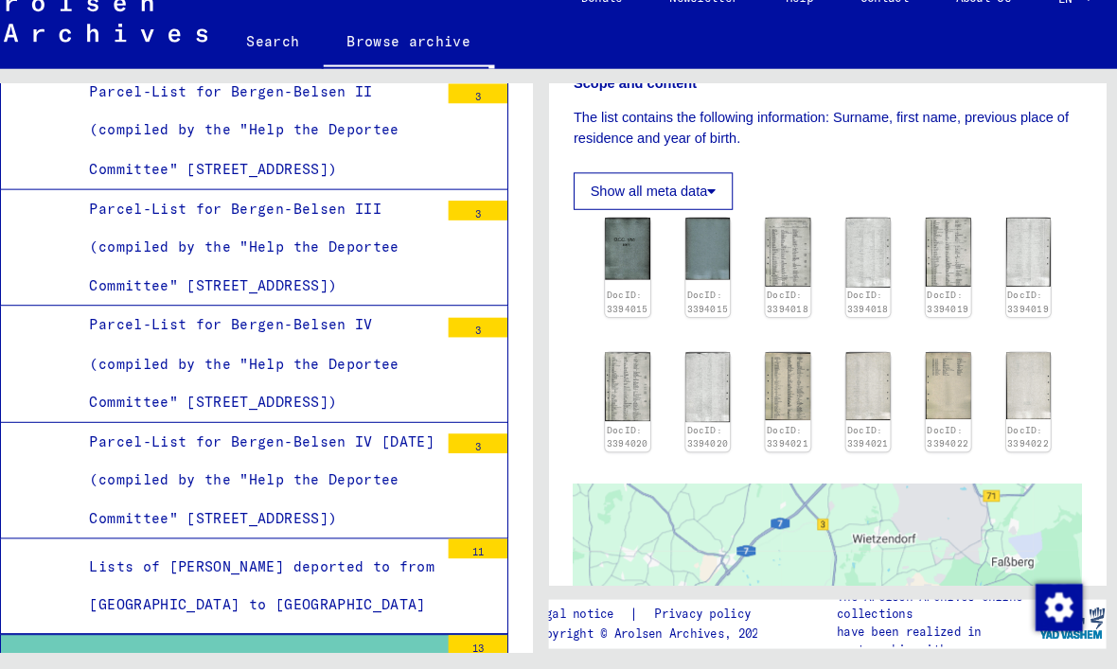
scroll to position [384, 0]
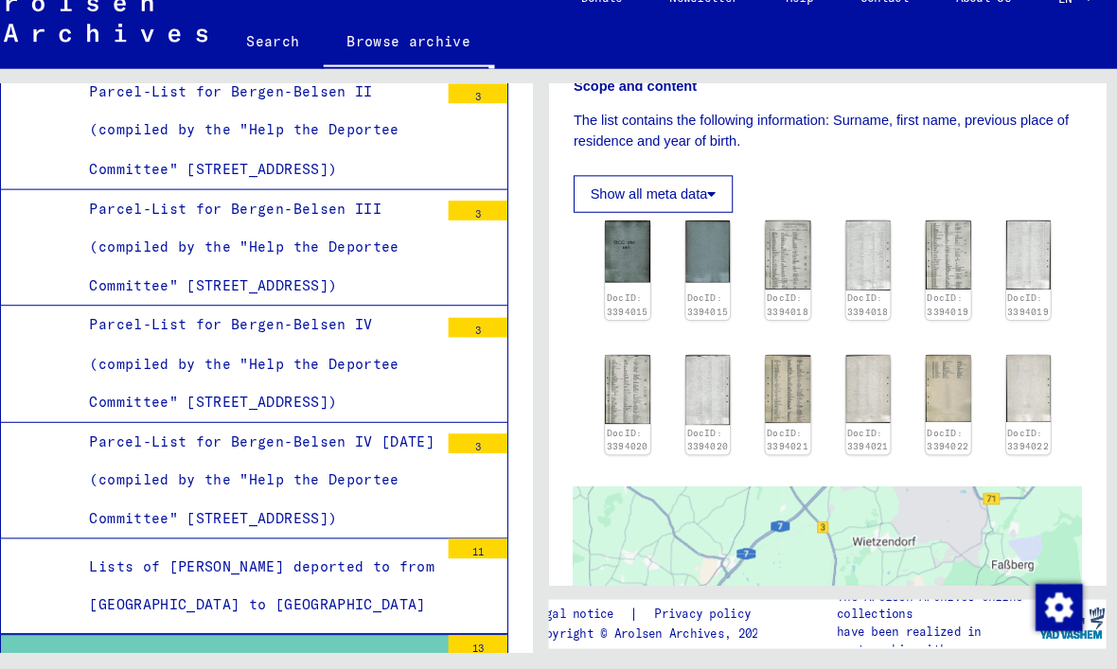
click at [774, 237] on img at bounding box center [796, 269] width 44 height 65
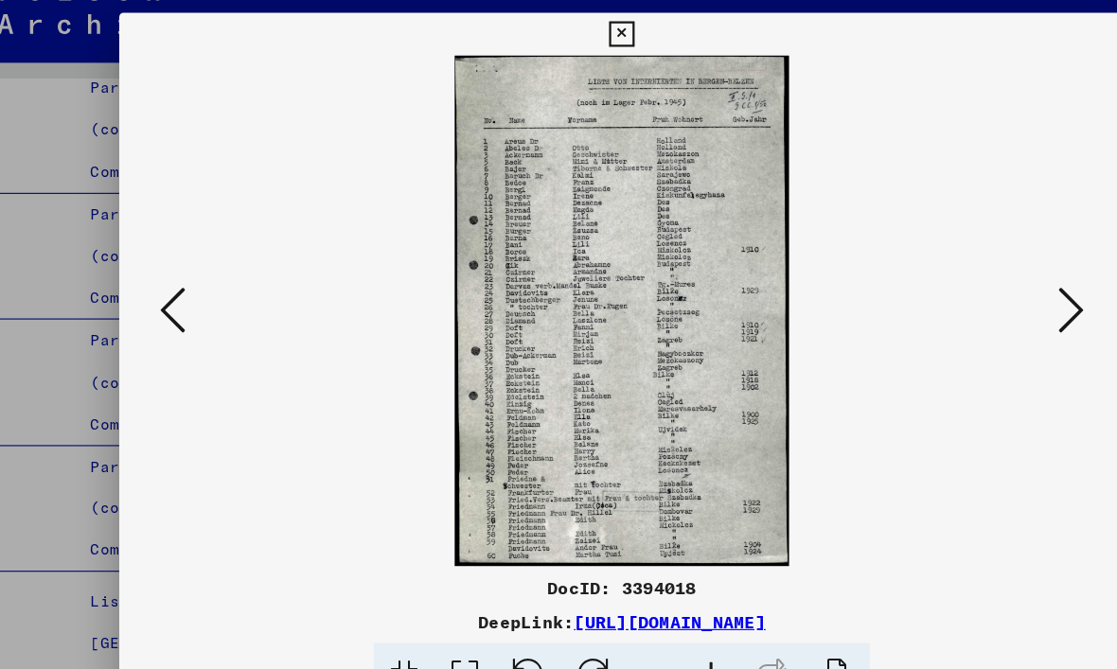
click at [950, 266] on icon at bounding box center [958, 285] width 23 height 45
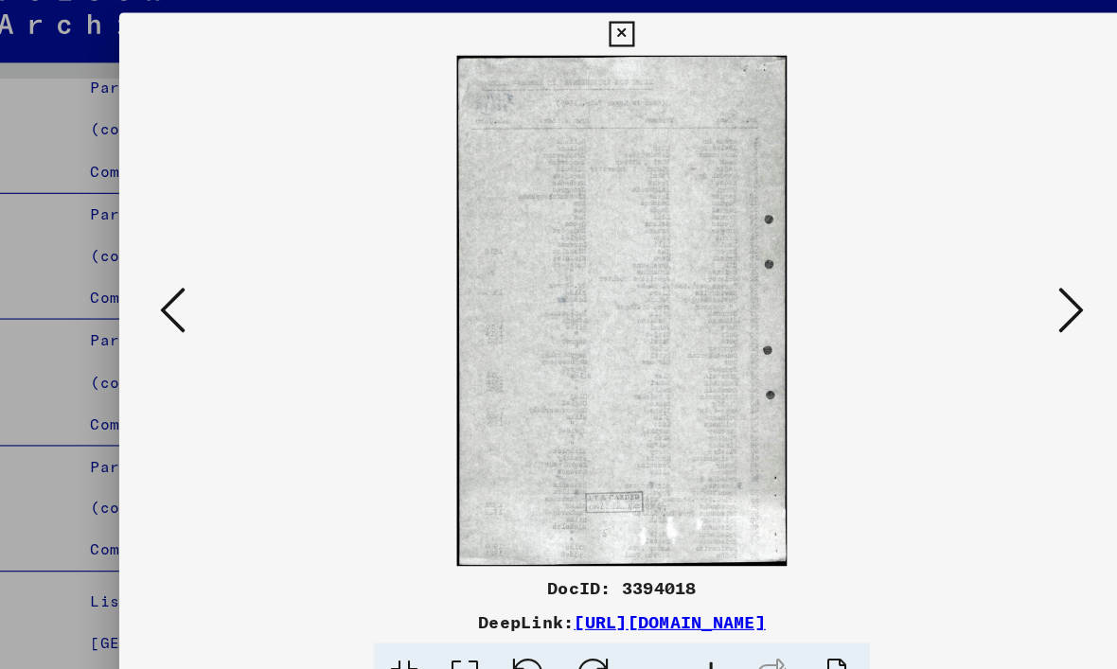
click at [960, 266] on icon at bounding box center [958, 285] width 23 height 45
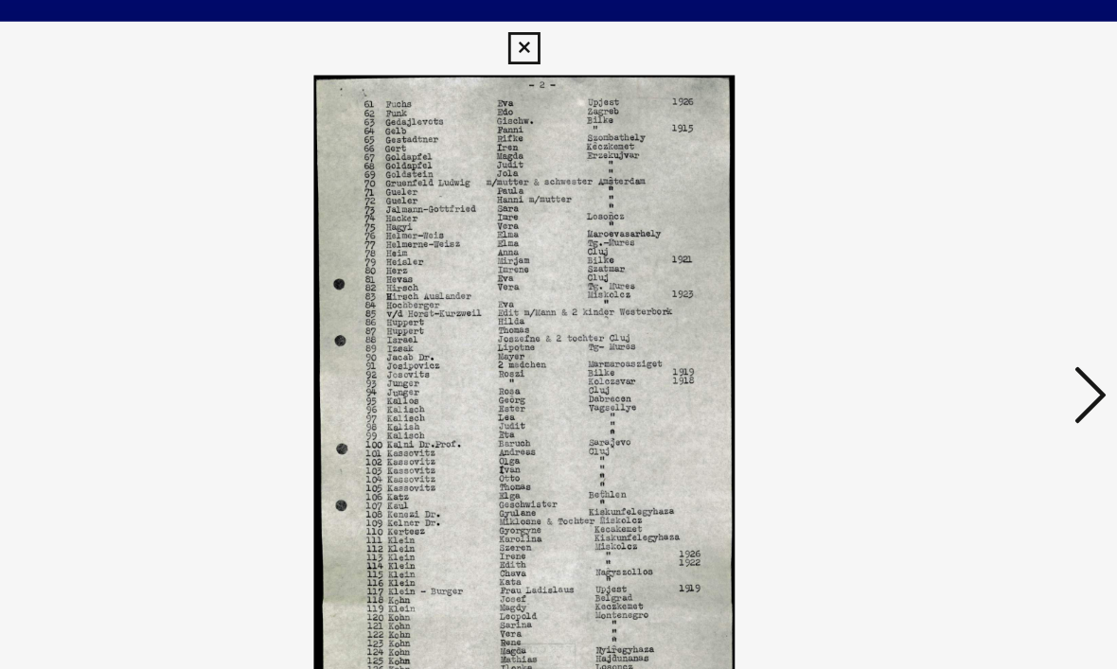
click at [947, 276] on icon at bounding box center [958, 285] width 23 height 45
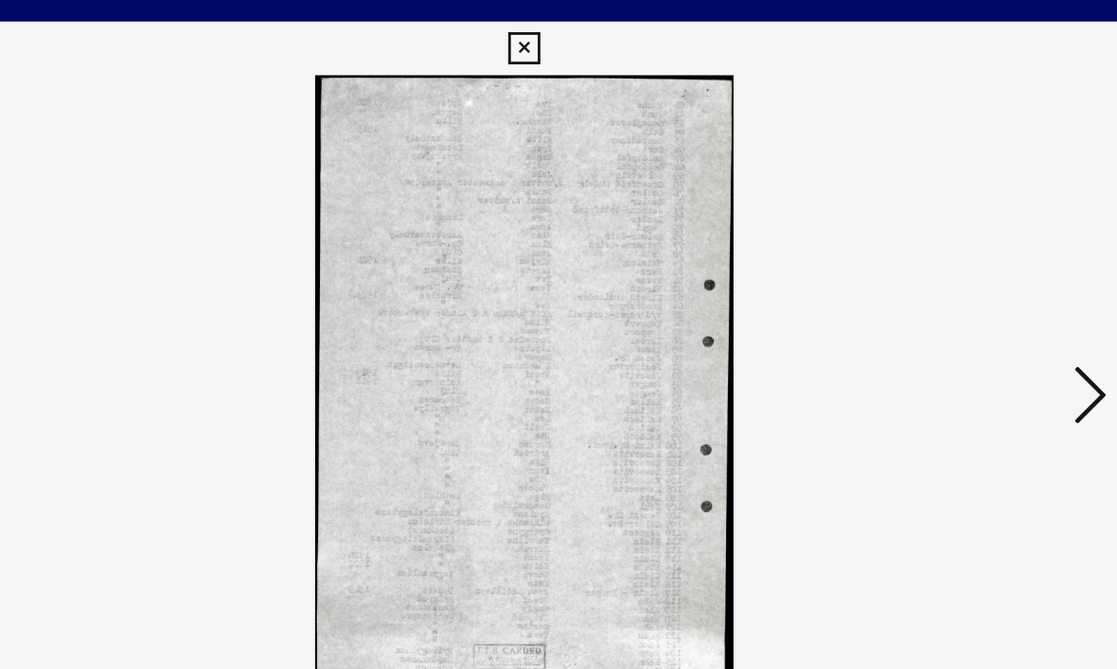
click at [947, 280] on icon at bounding box center [958, 285] width 23 height 45
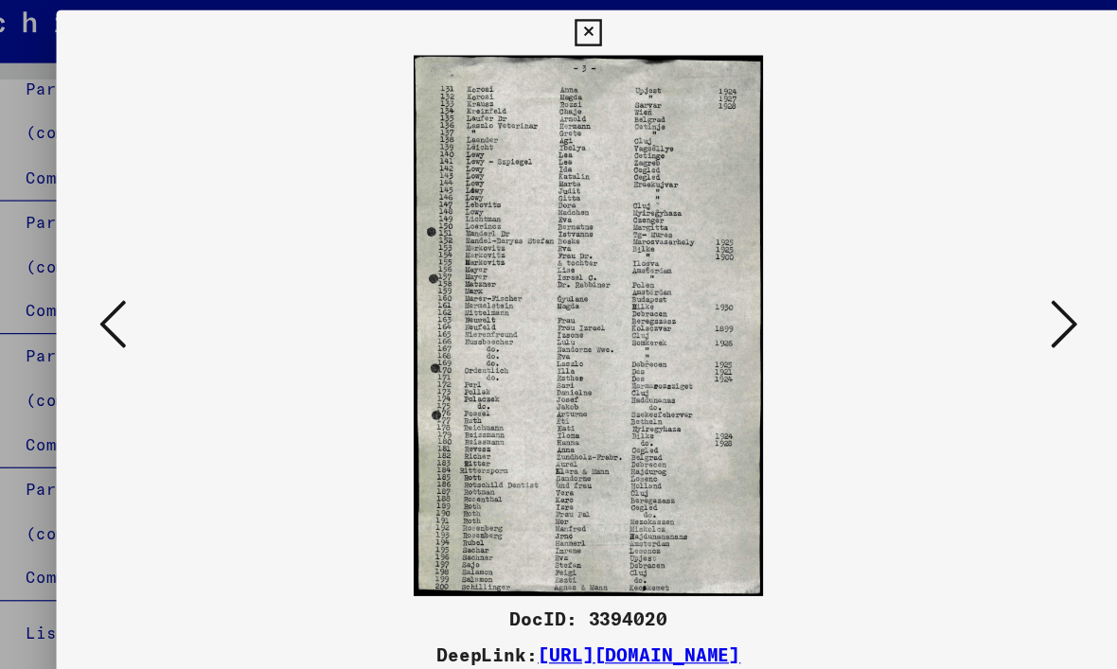
click at [569, 36] on icon at bounding box center [558, 40] width 22 height 23
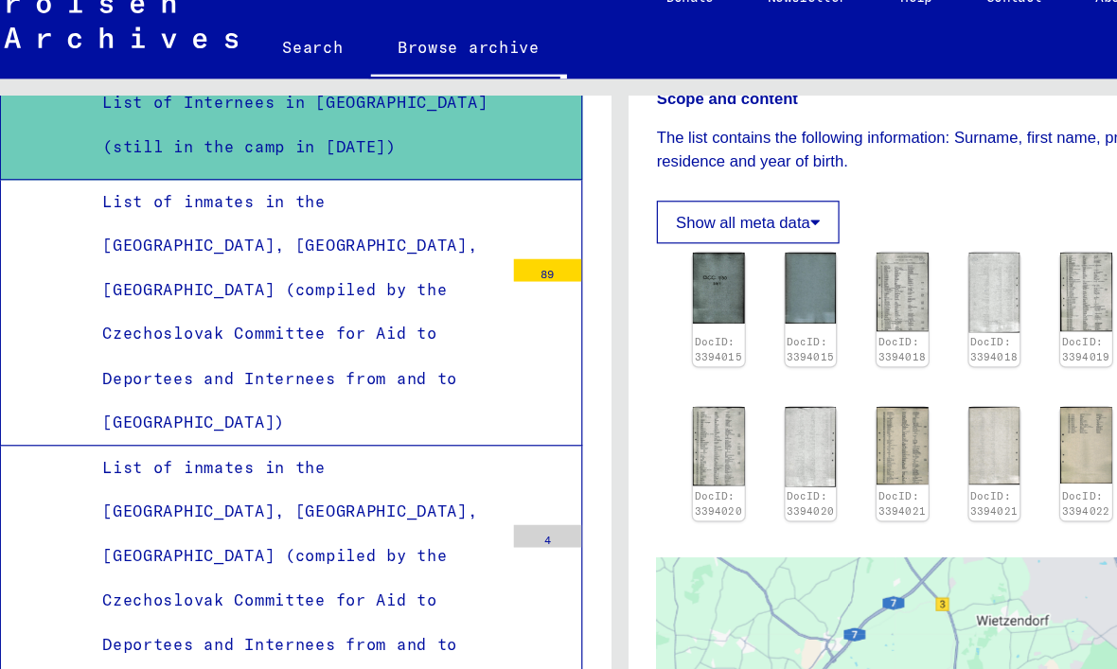
scroll to position [5128, 0]
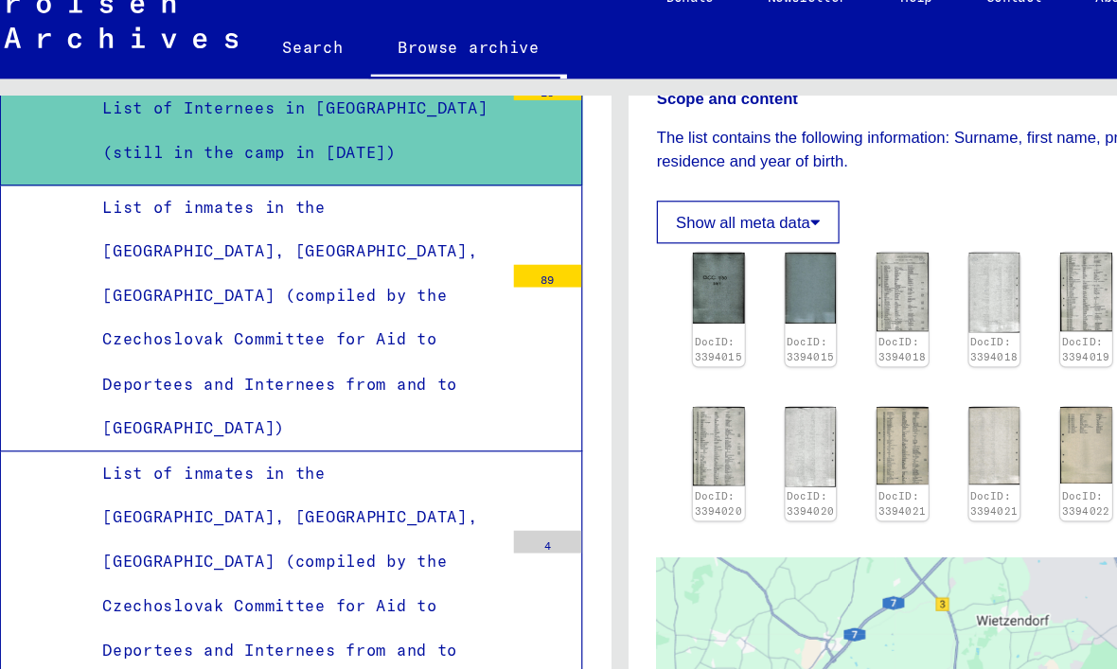
click at [110, 635] on div "Supplement B for inmates of the [GEOGRAPHIC_DATA] residence camp" at bounding box center [285, 672] width 350 height 74
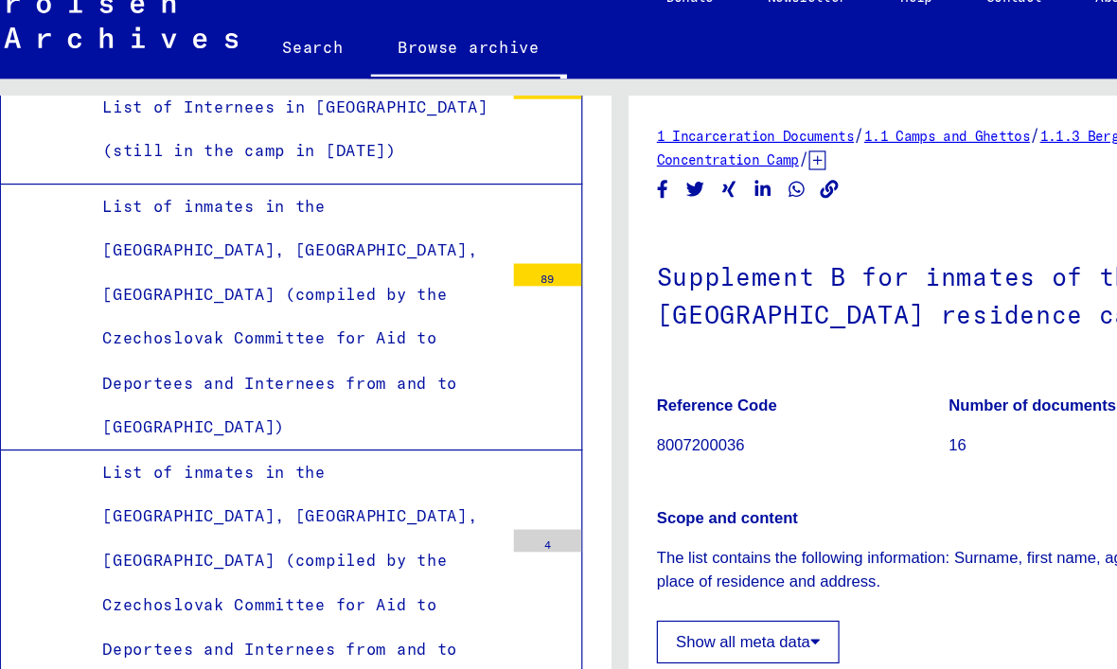
click at [110, 635] on div "Supplement B for inmates of the [GEOGRAPHIC_DATA] residence camp" at bounding box center [285, 672] width 350 height 74
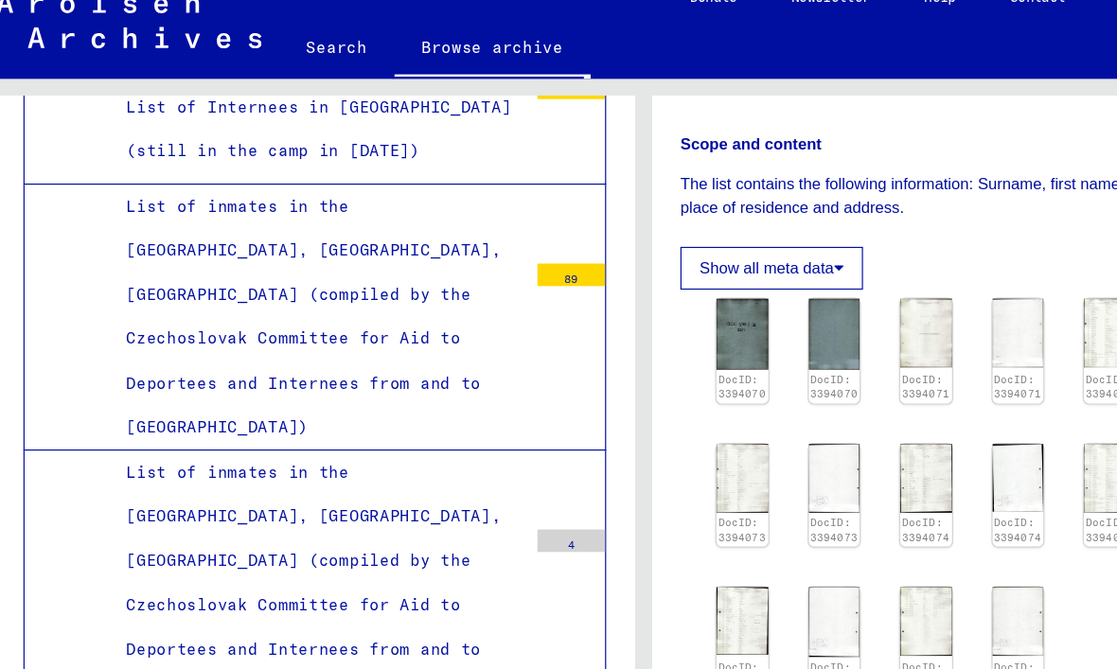
scroll to position [343, 0]
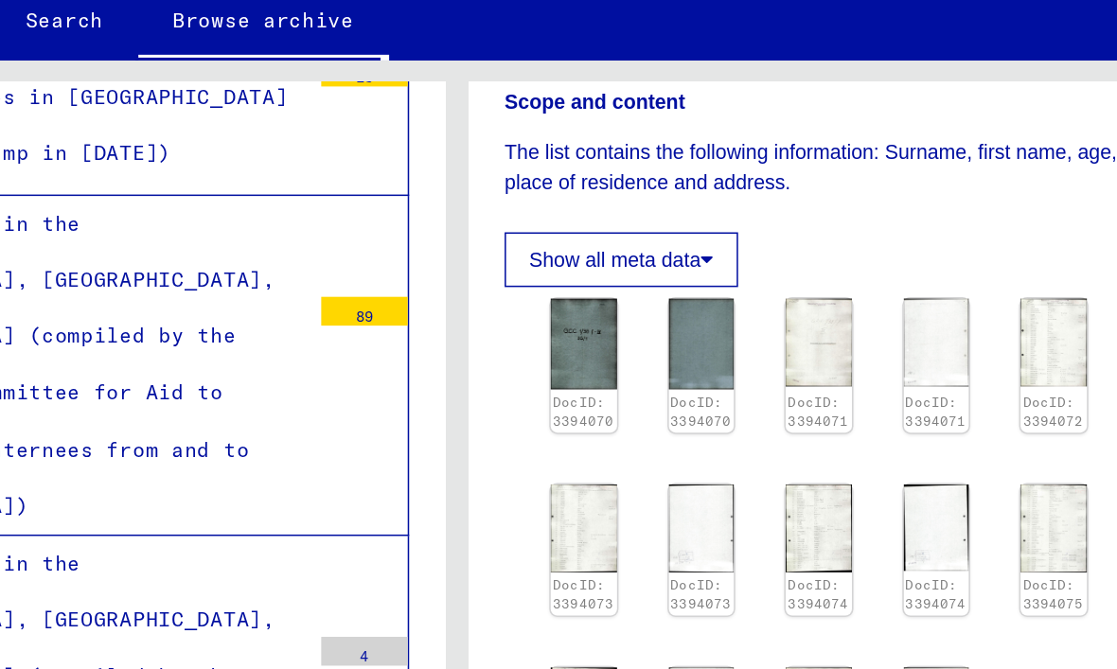
click at [774, 369] on img at bounding box center [796, 398] width 44 height 58
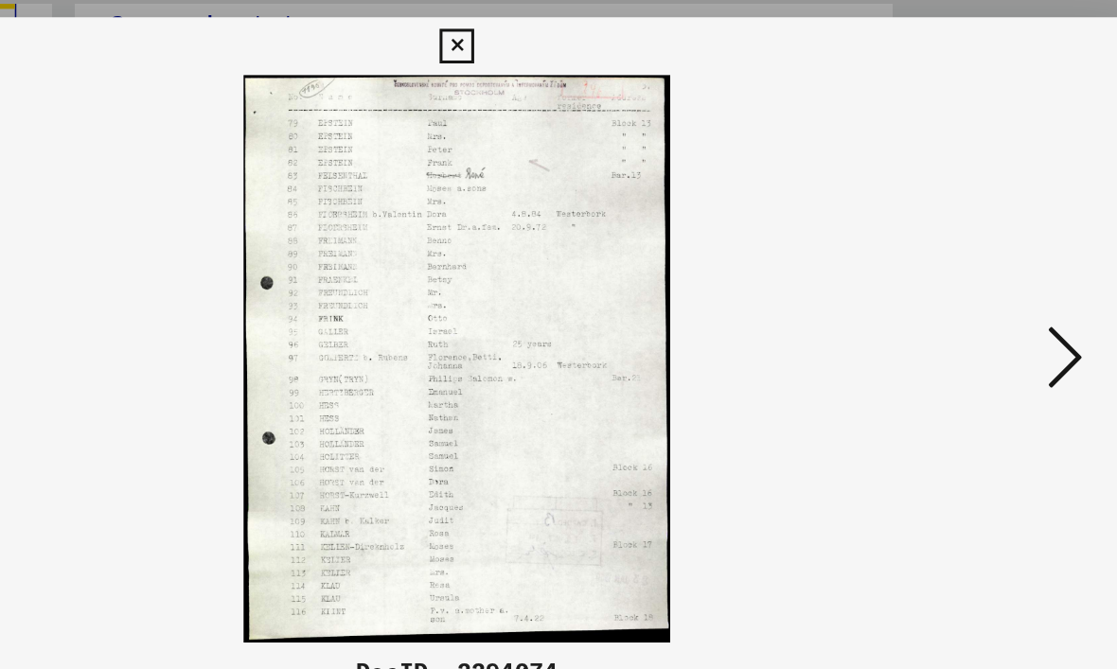
click at [947, 263] on icon at bounding box center [958, 285] width 23 height 45
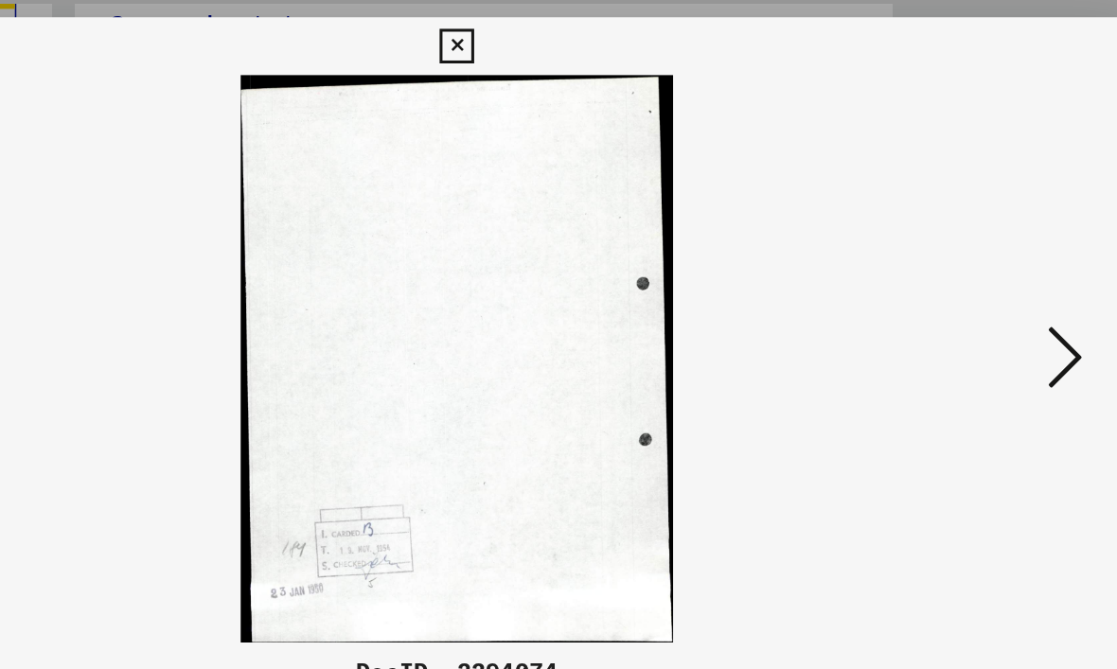
click at [947, 263] on icon at bounding box center [958, 285] width 23 height 45
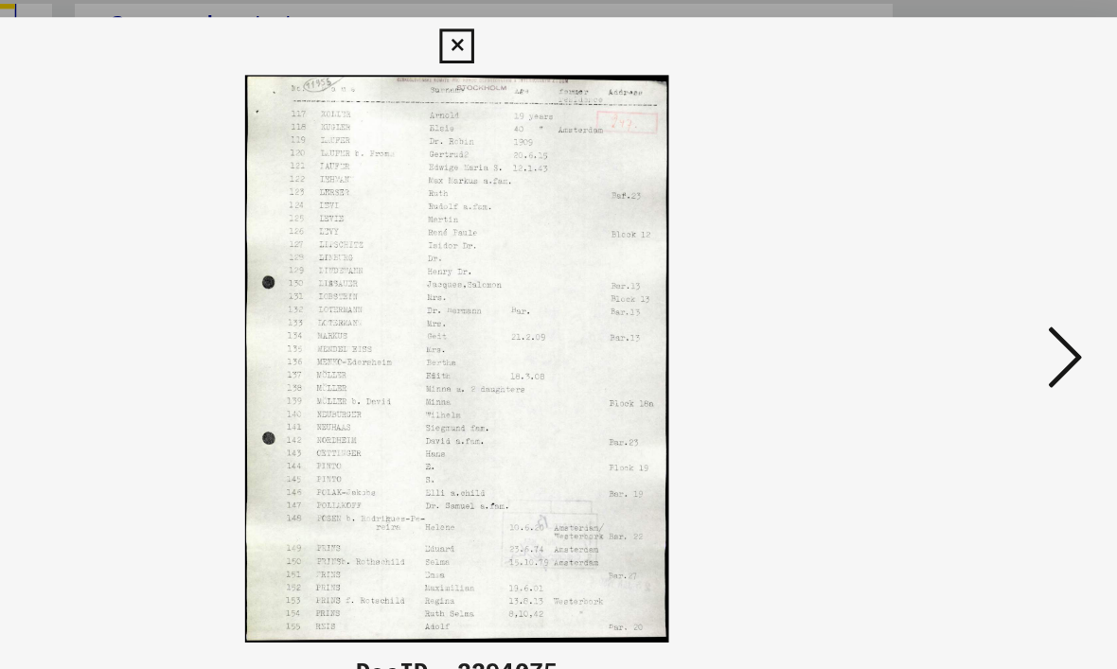
click at [947, 263] on icon at bounding box center [958, 285] width 23 height 45
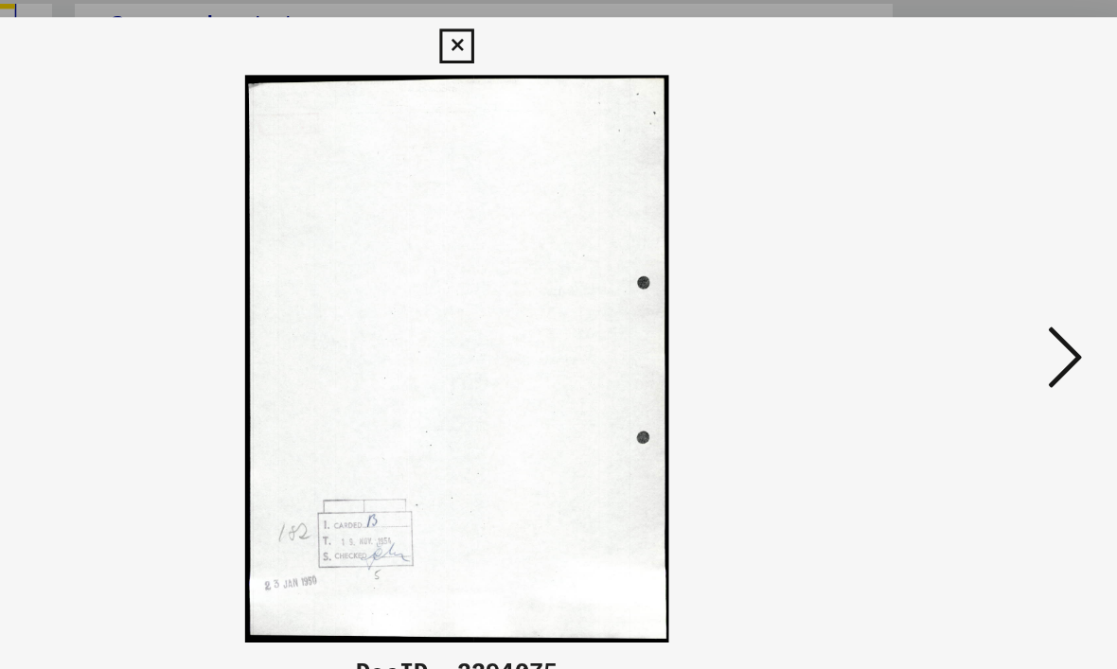
click at [947, 263] on icon at bounding box center [958, 285] width 23 height 45
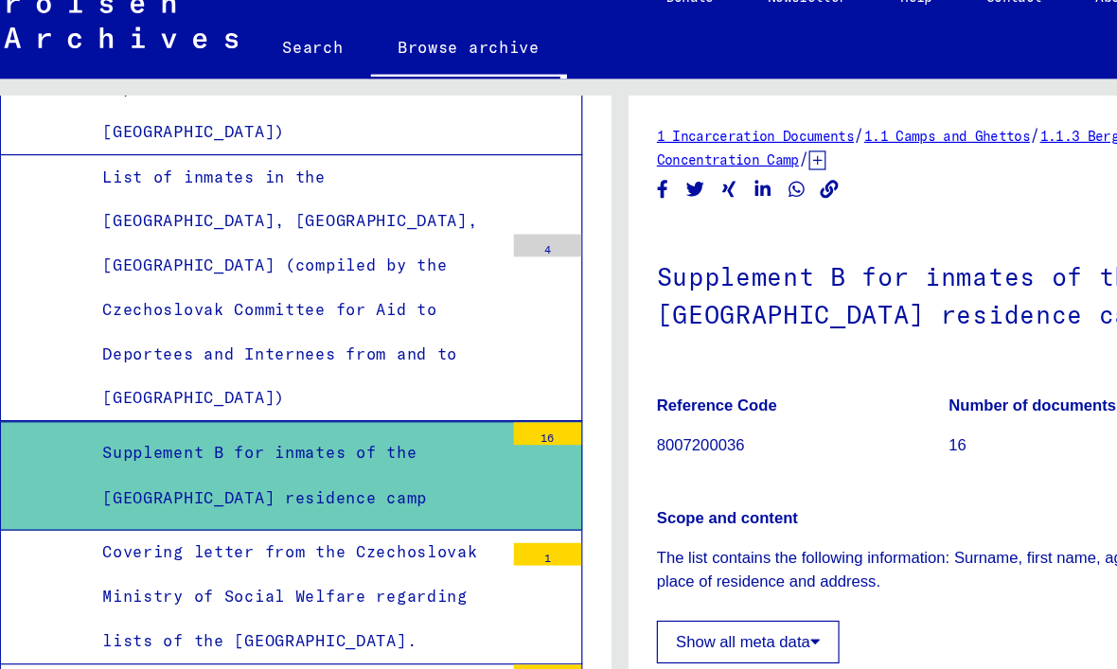
scroll to position [5378, 0]
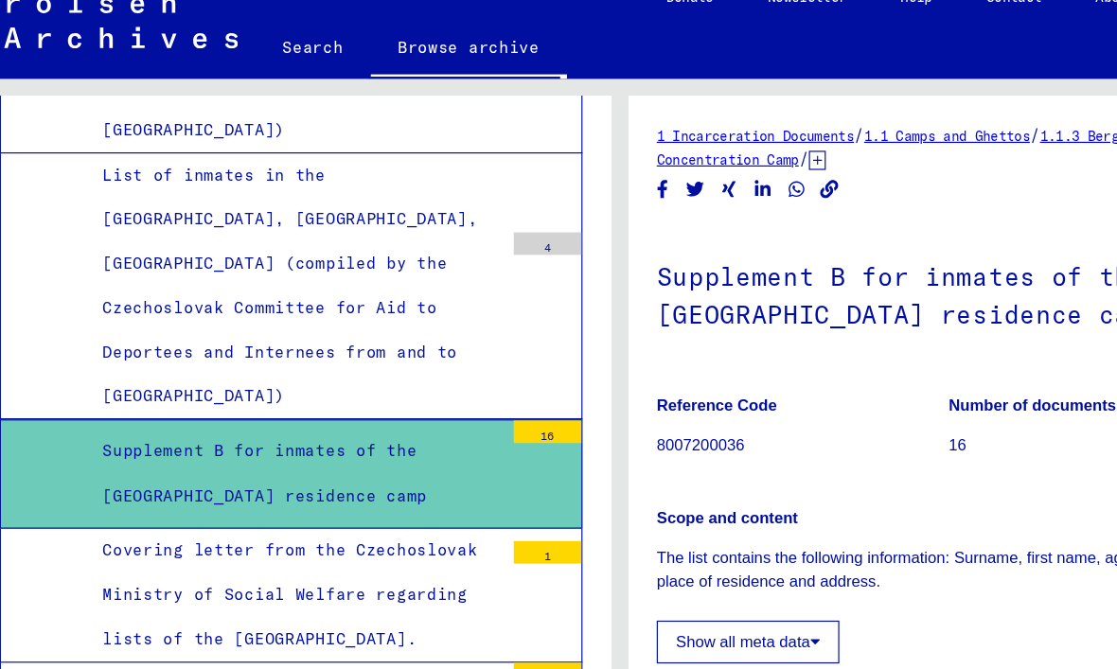
click at [129, 589] on div "List of polish group at [GEOGRAPHIC_DATA]" at bounding box center [285, 626] width 350 height 74
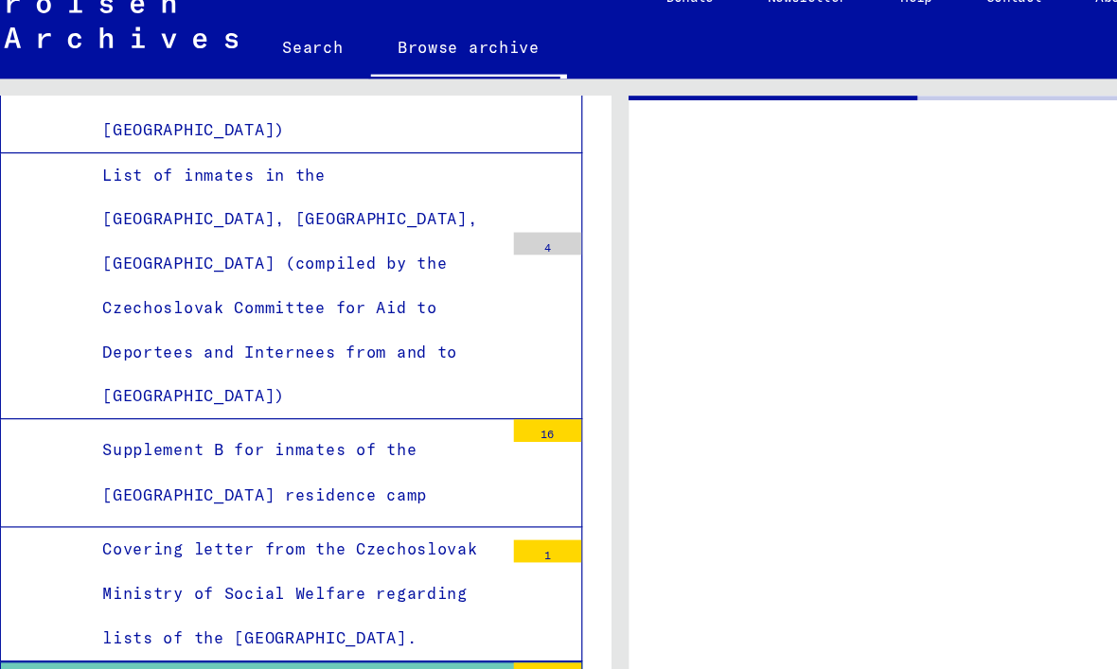
click at [110, 589] on div "List of polish group at [GEOGRAPHIC_DATA]" at bounding box center [285, 626] width 350 height 74
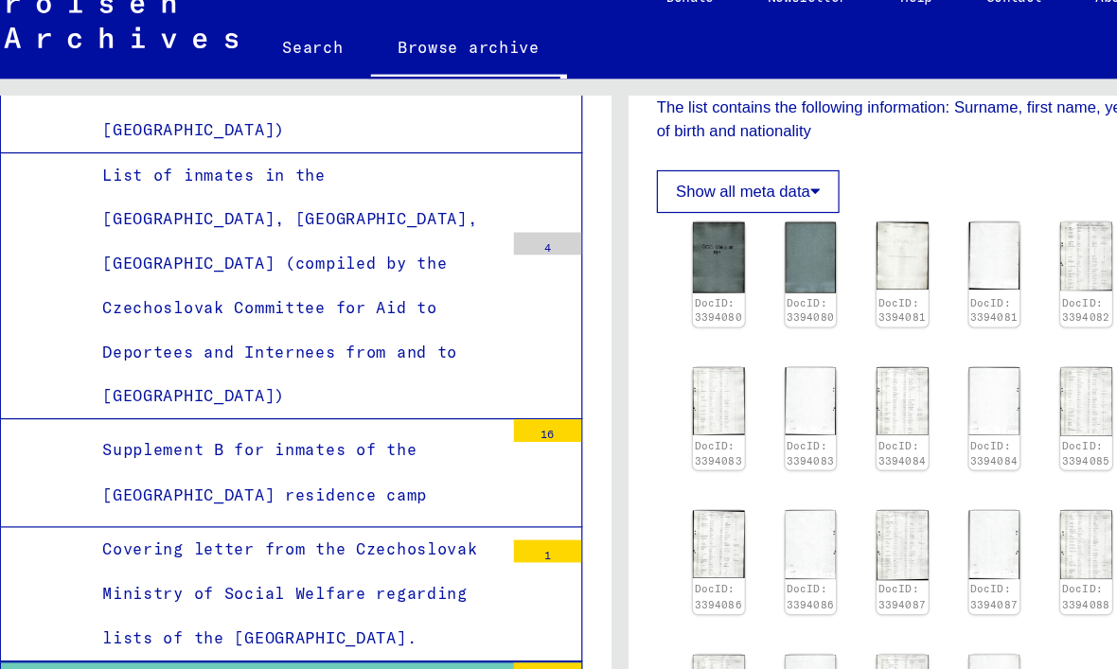
scroll to position [371, 0]
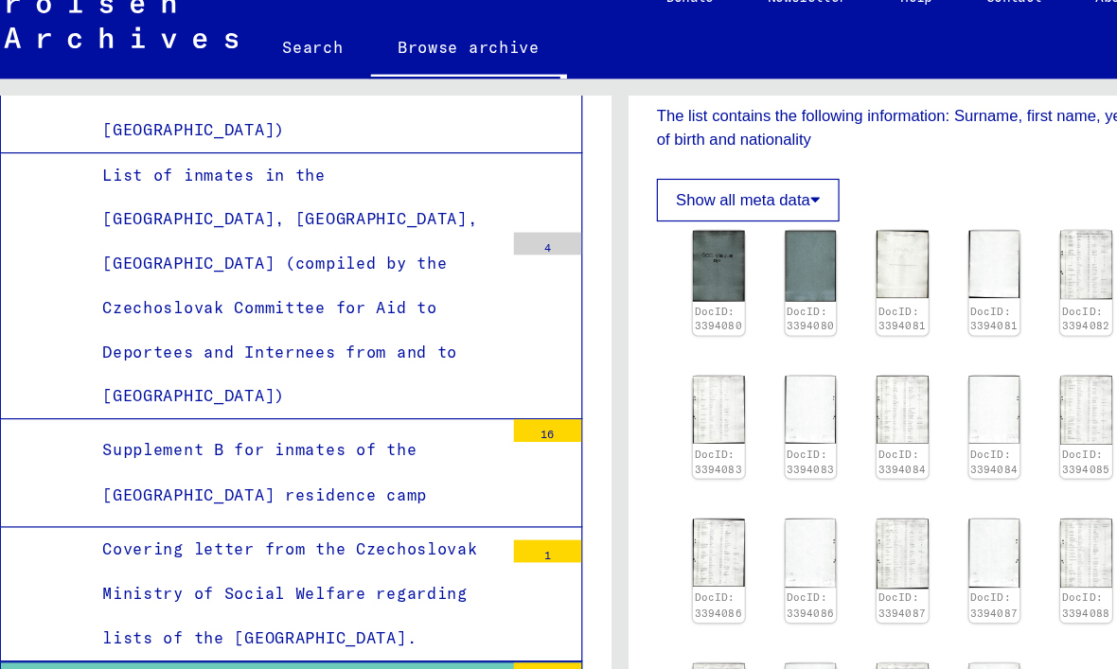
click at [774, 237] on img at bounding box center [796, 247] width 44 height 57
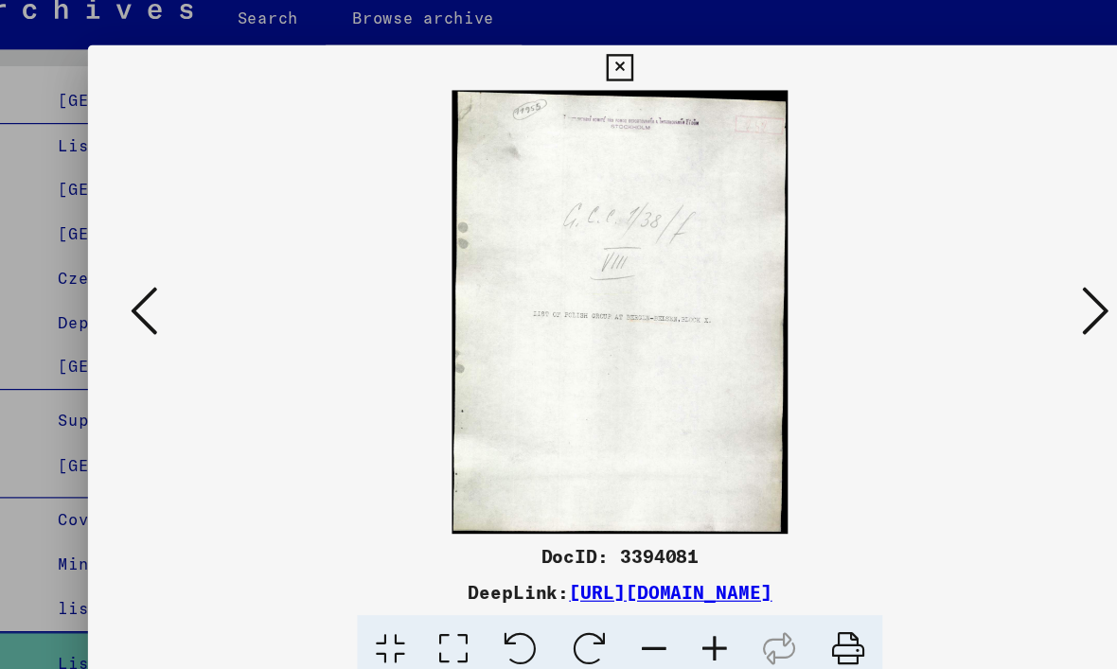
click at [947, 263] on icon at bounding box center [958, 285] width 23 height 45
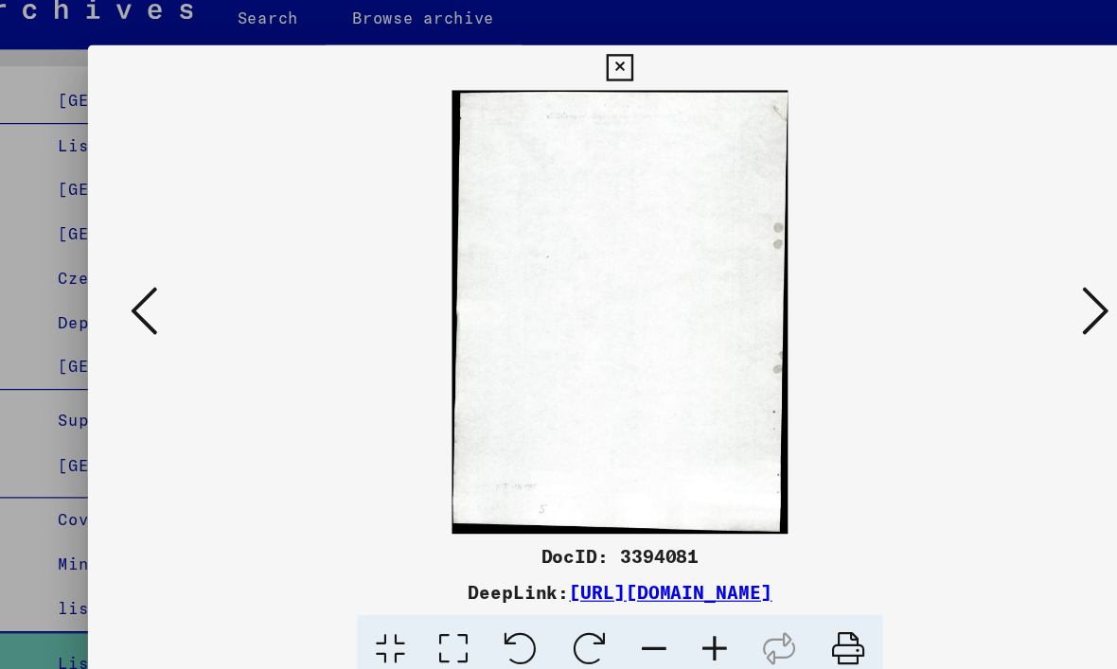
click at [947, 273] on icon at bounding box center [958, 285] width 23 height 45
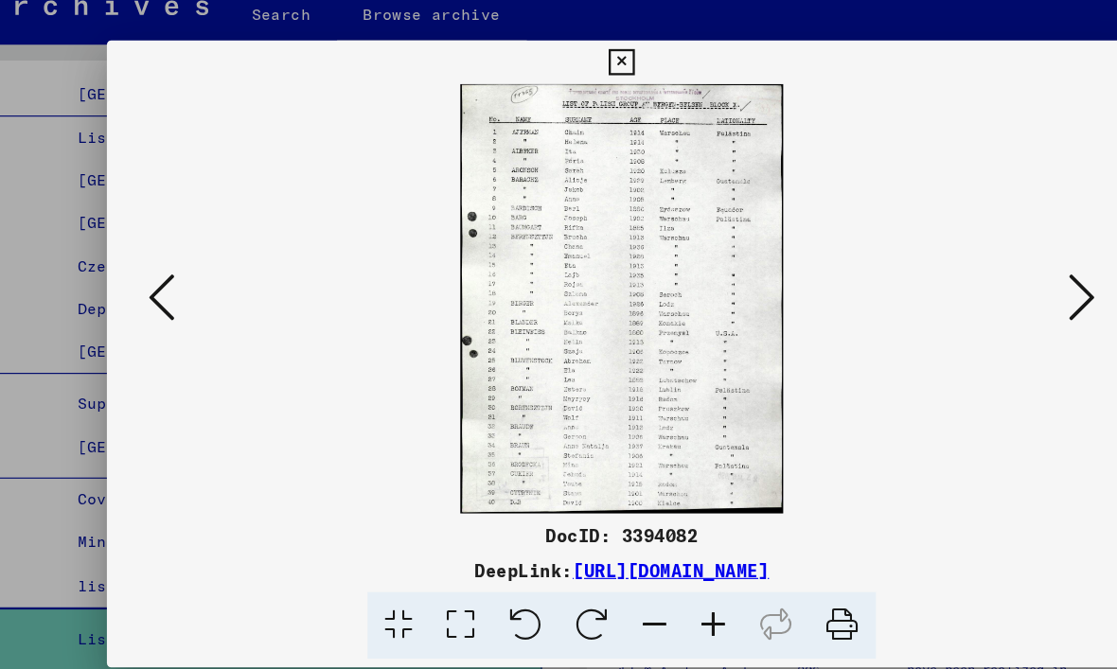
click at [947, 265] on icon at bounding box center [958, 285] width 23 height 45
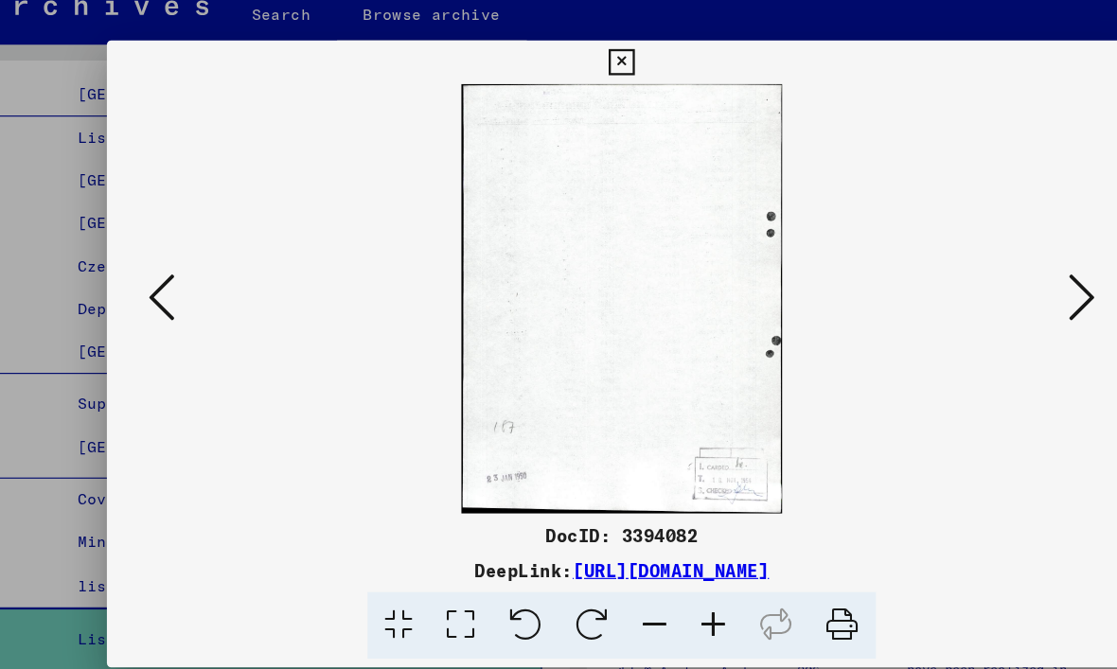
click at [947, 263] on icon at bounding box center [958, 285] width 23 height 45
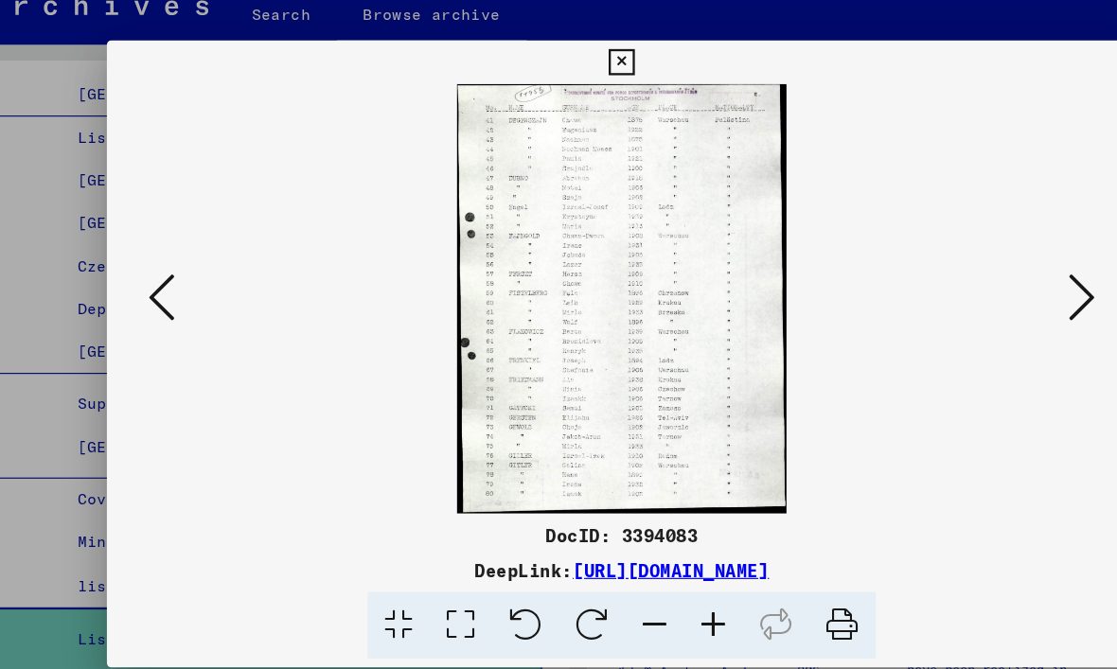
click at [947, 263] on icon at bounding box center [958, 285] width 23 height 45
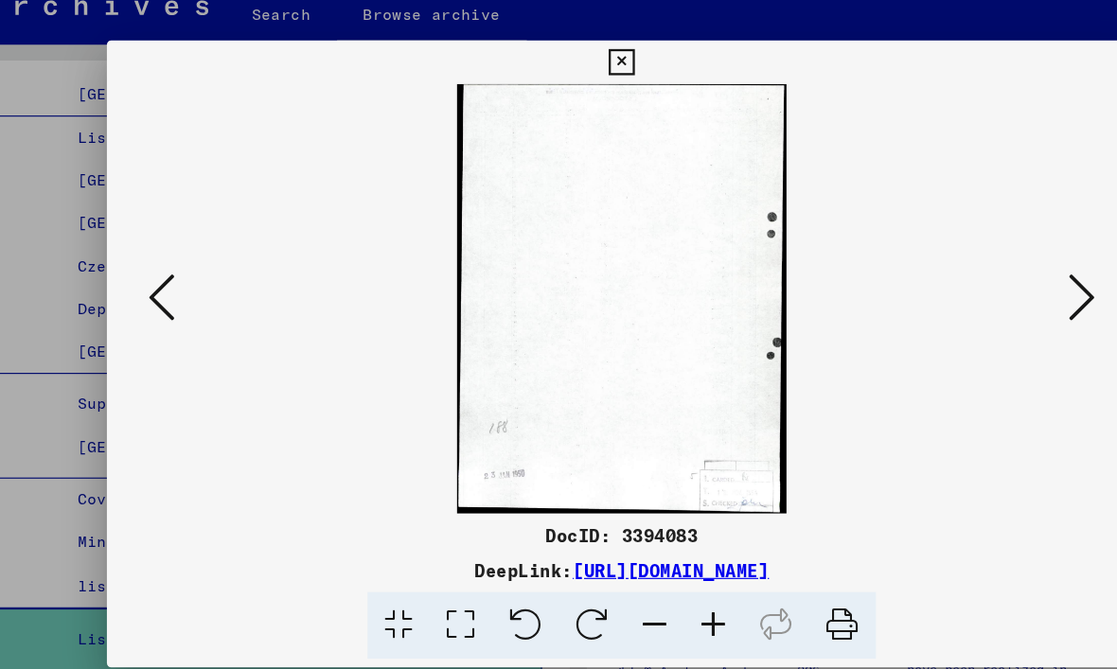
click at [947, 263] on icon at bounding box center [958, 285] width 23 height 45
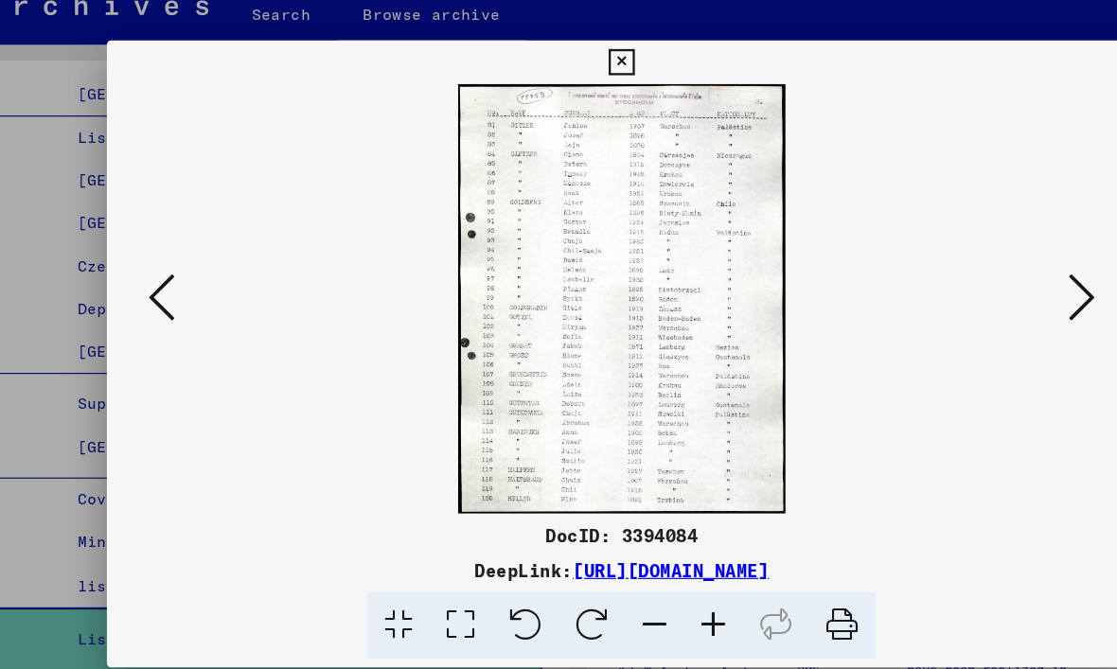
click at [947, 263] on icon at bounding box center [958, 285] width 23 height 45
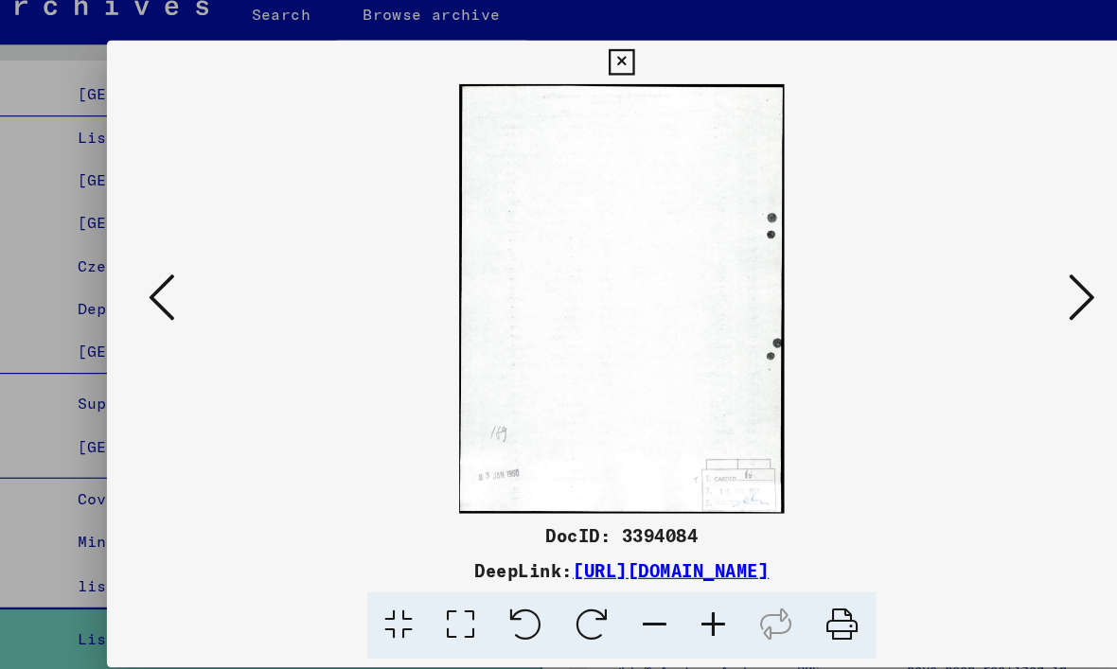
click at [947, 265] on icon at bounding box center [958, 285] width 23 height 45
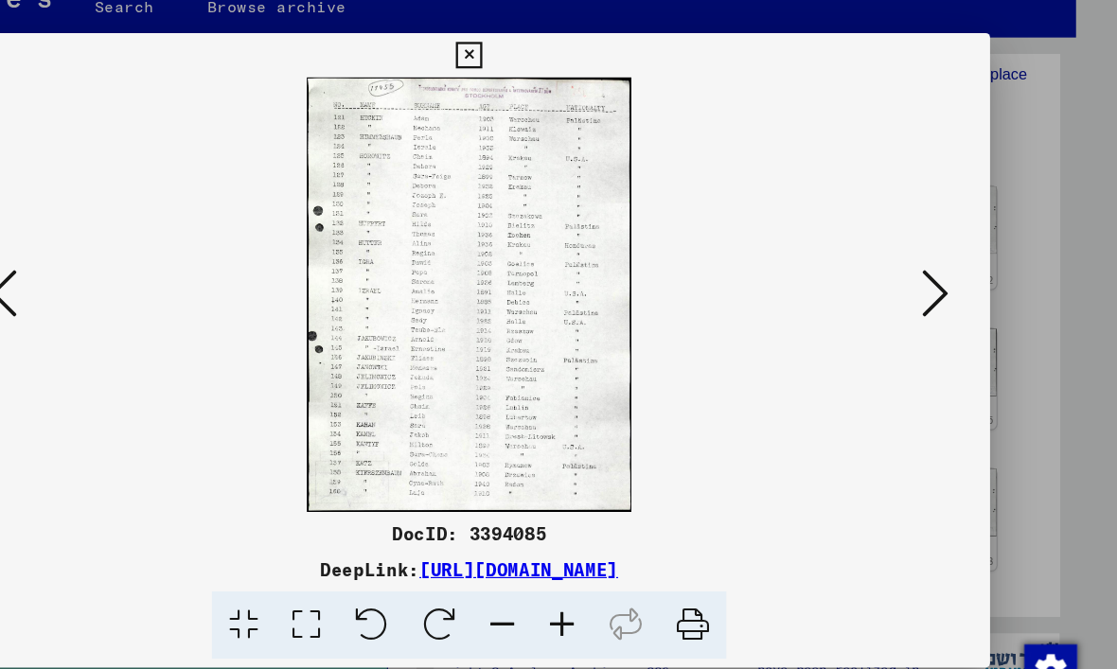
click at [947, 263] on icon at bounding box center [958, 285] width 23 height 45
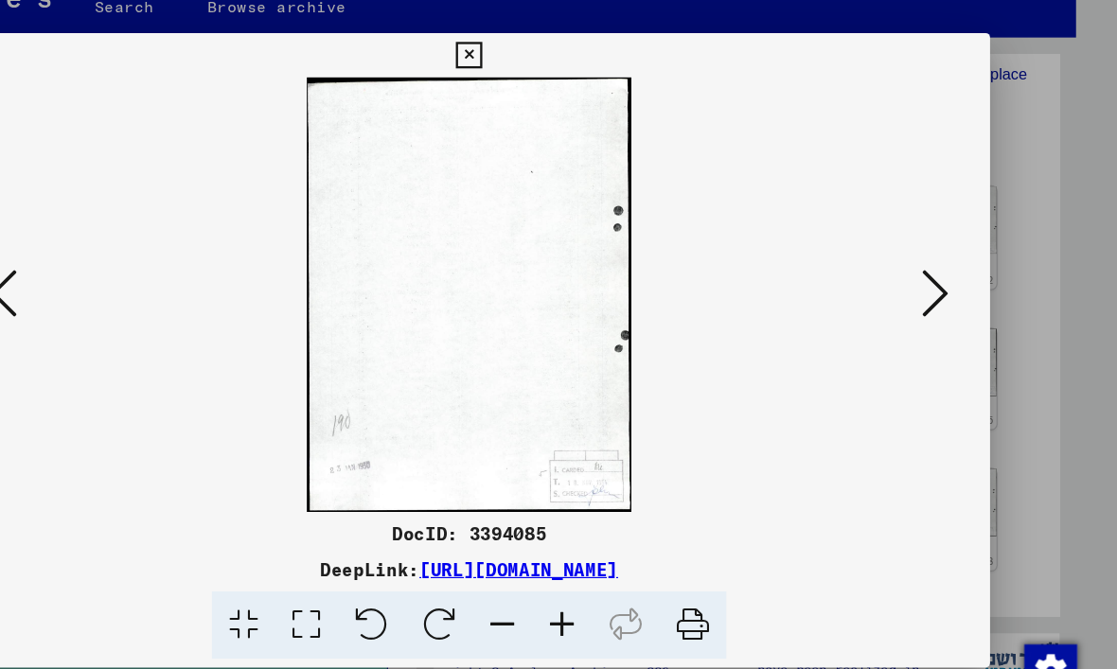
click at [947, 263] on icon at bounding box center [958, 285] width 23 height 45
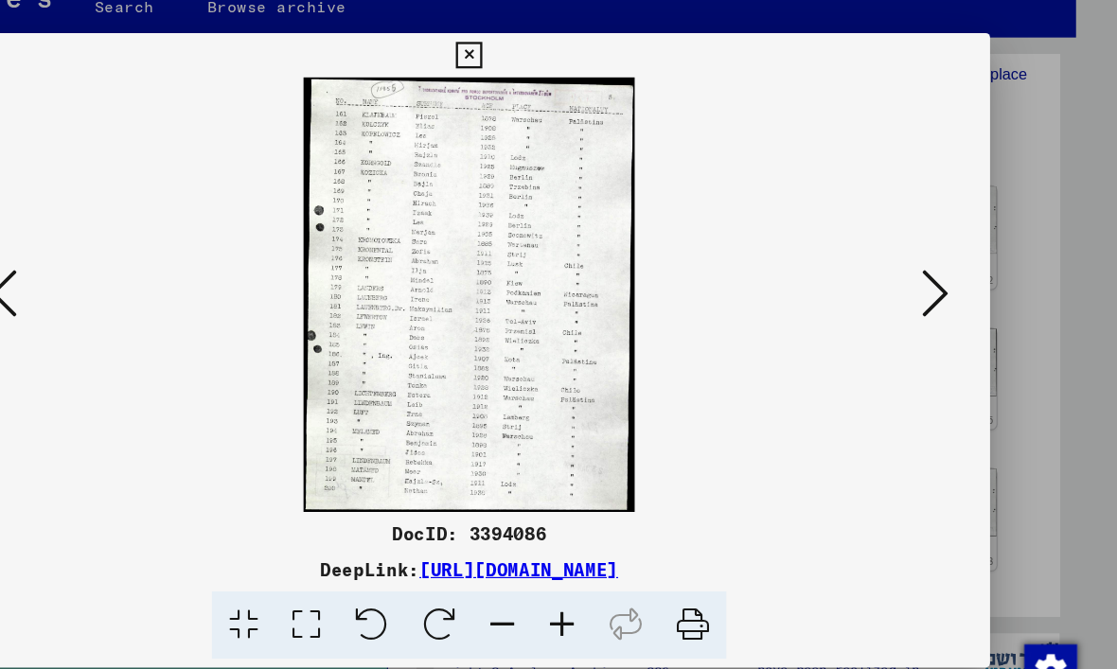
click at [947, 263] on icon at bounding box center [958, 285] width 23 height 45
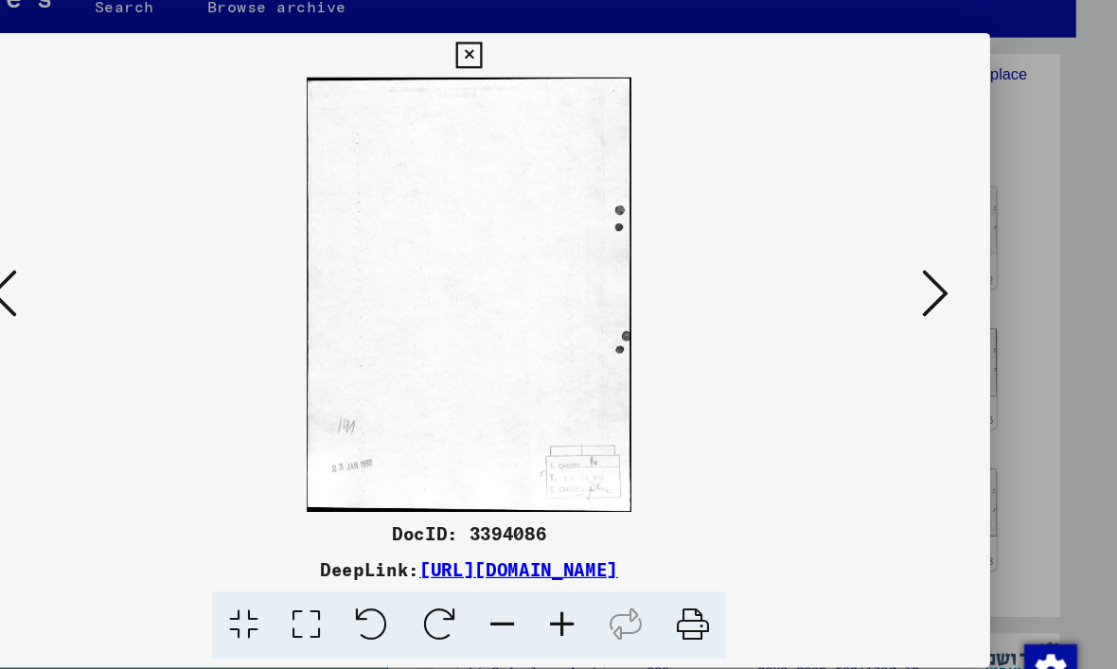
click at [947, 263] on icon at bounding box center [958, 285] width 23 height 45
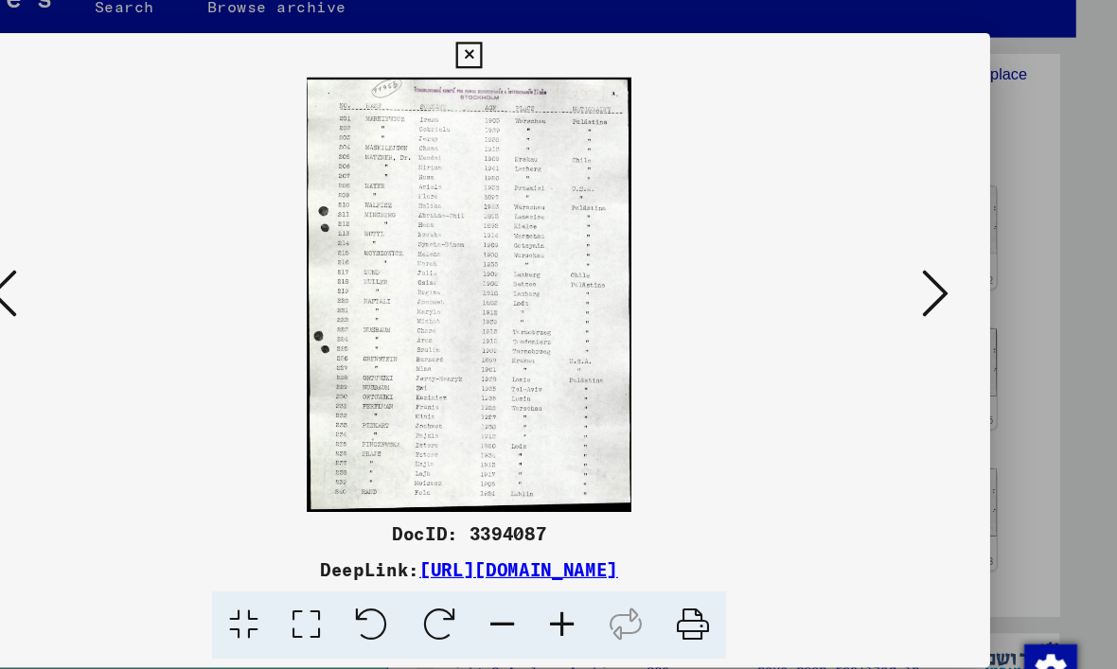
click at [947, 264] on icon at bounding box center [958, 285] width 23 height 45
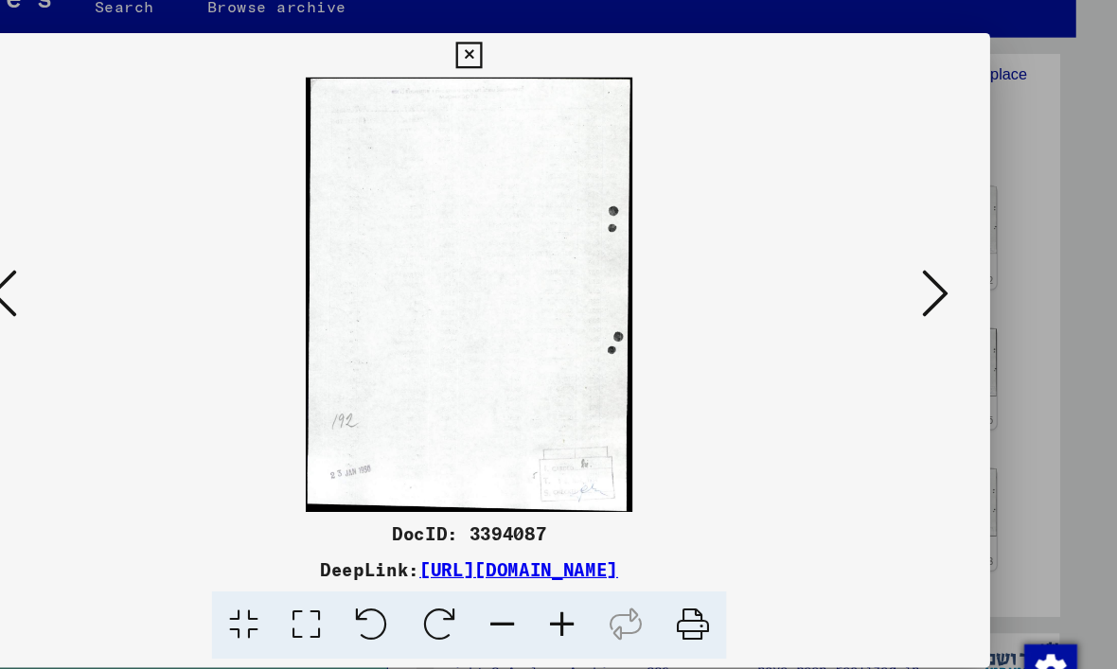
click at [947, 263] on icon at bounding box center [958, 285] width 23 height 45
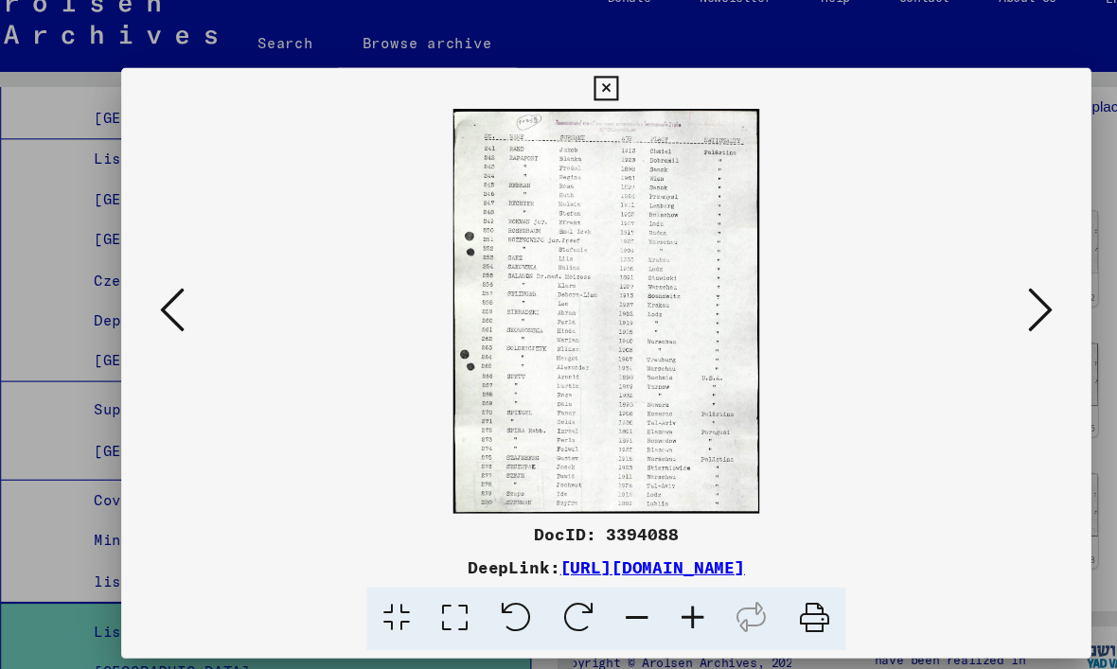
click at [569, 78] on icon at bounding box center [558, 81] width 22 height 23
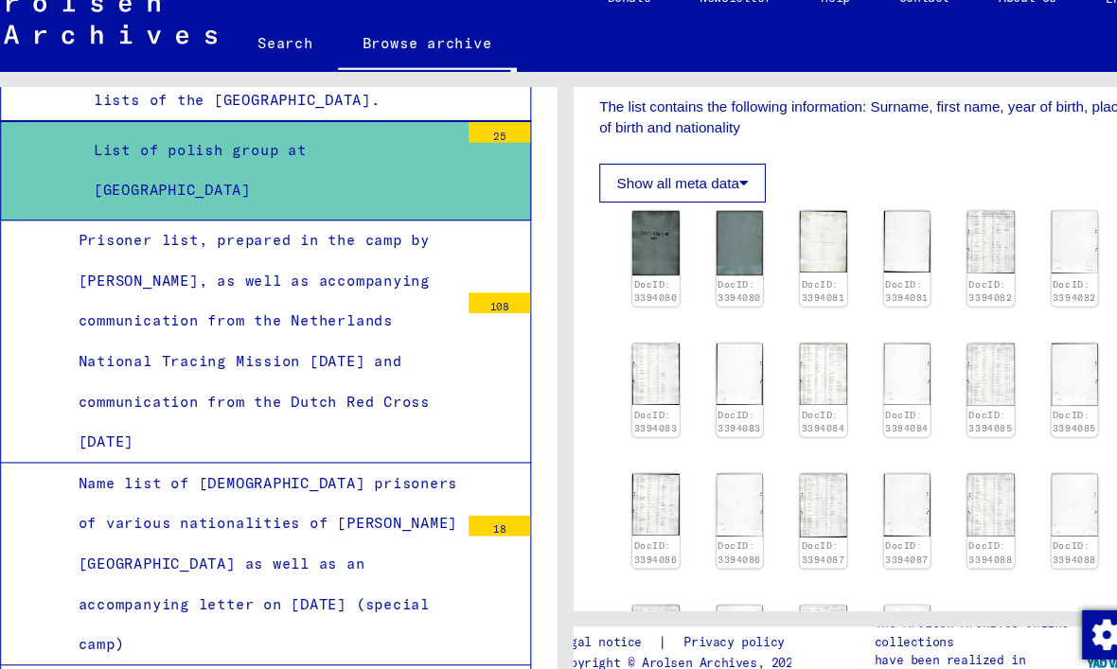
scroll to position [5825, 0]
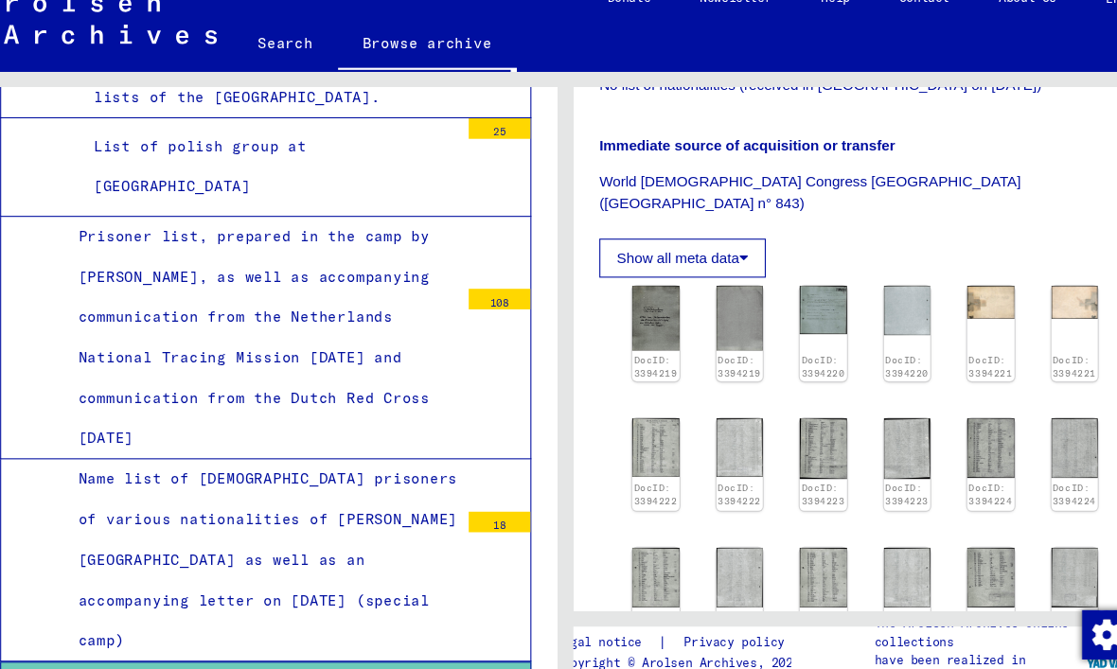
scroll to position [507, 0]
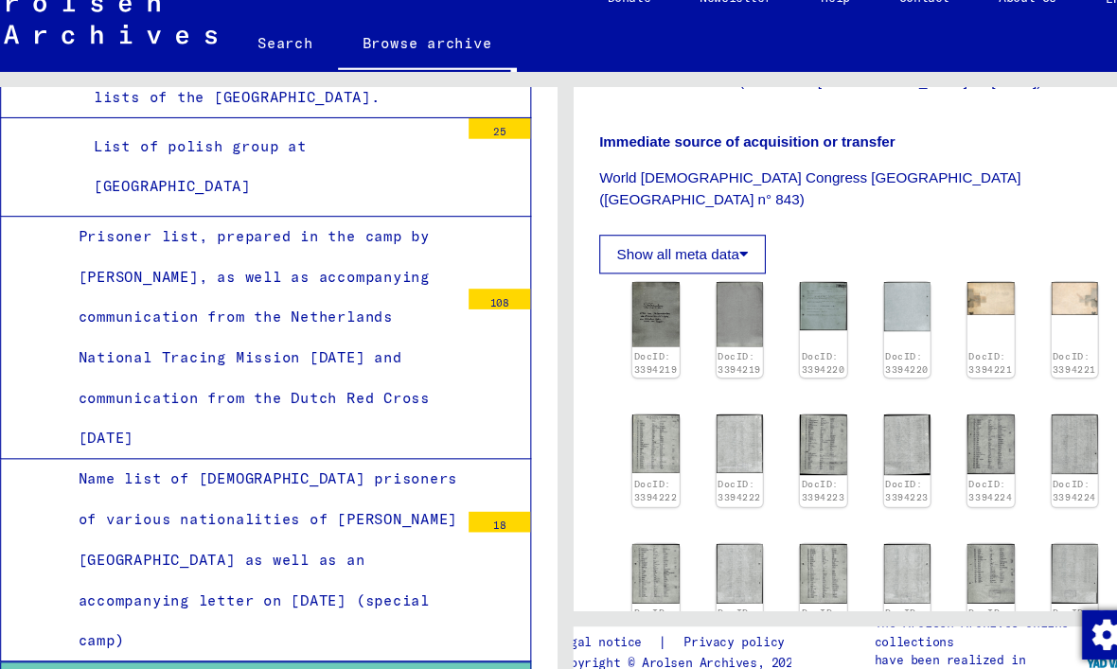
click at [774, 407] on img at bounding box center [796, 435] width 44 height 56
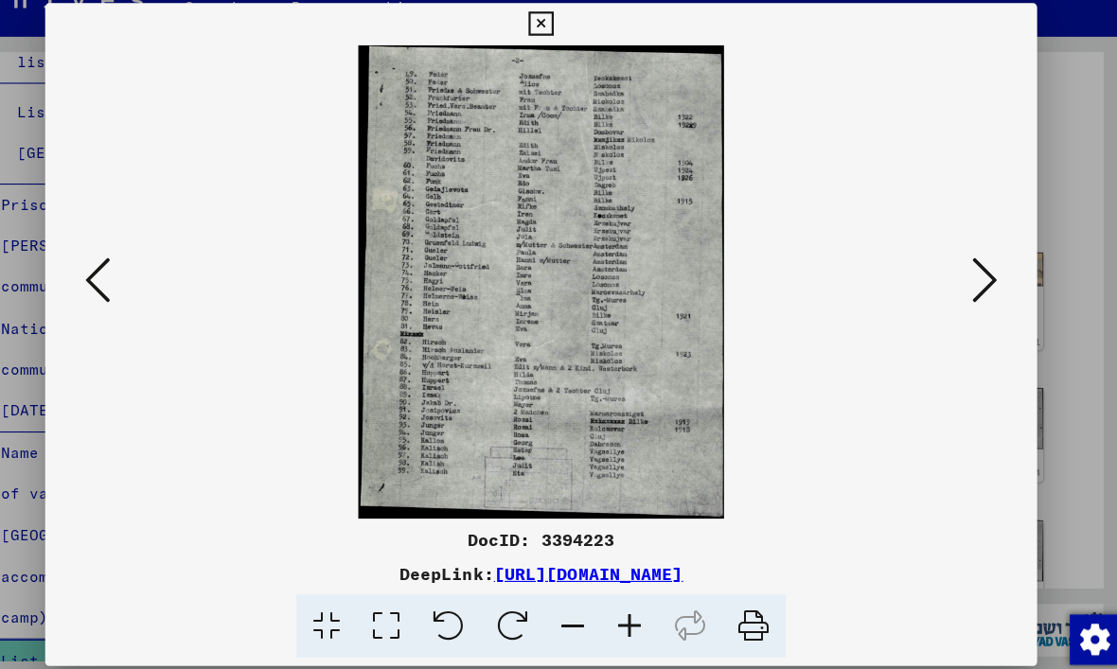
click at [947, 263] on icon at bounding box center [958, 285] width 23 height 45
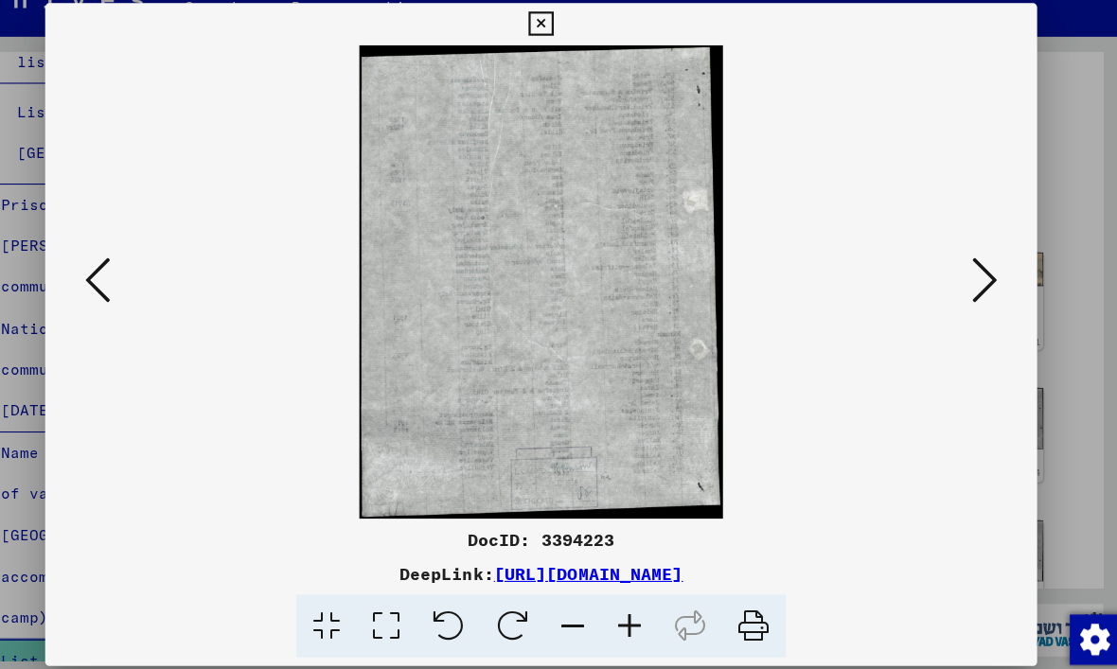
click at [947, 263] on icon at bounding box center [958, 285] width 23 height 45
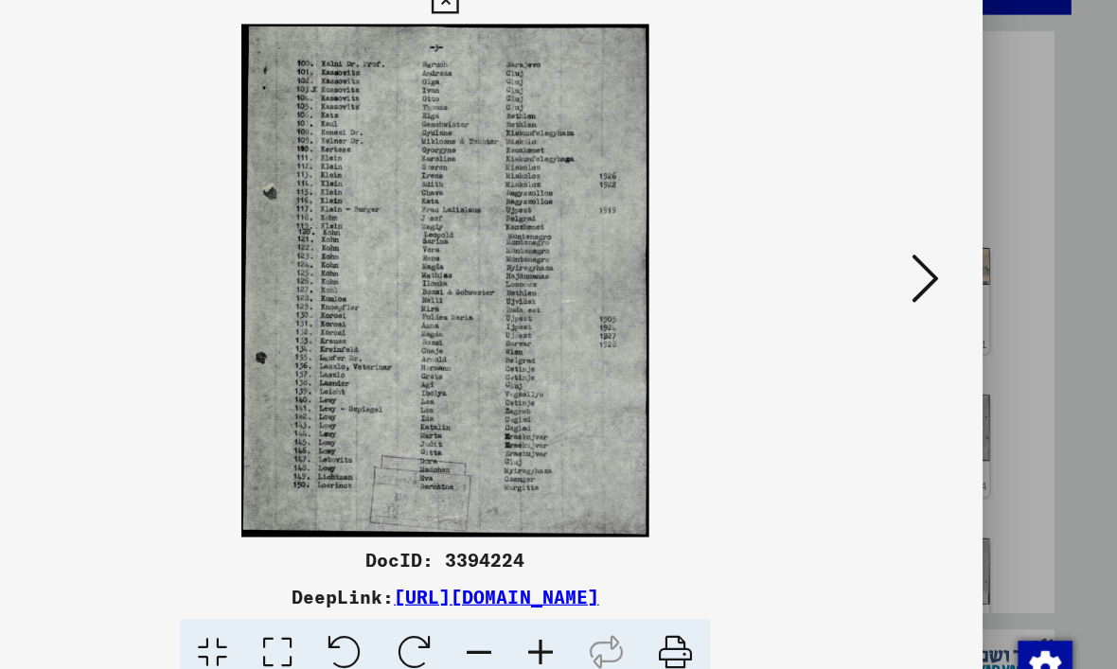
click at [947, 263] on icon at bounding box center [958, 285] width 23 height 45
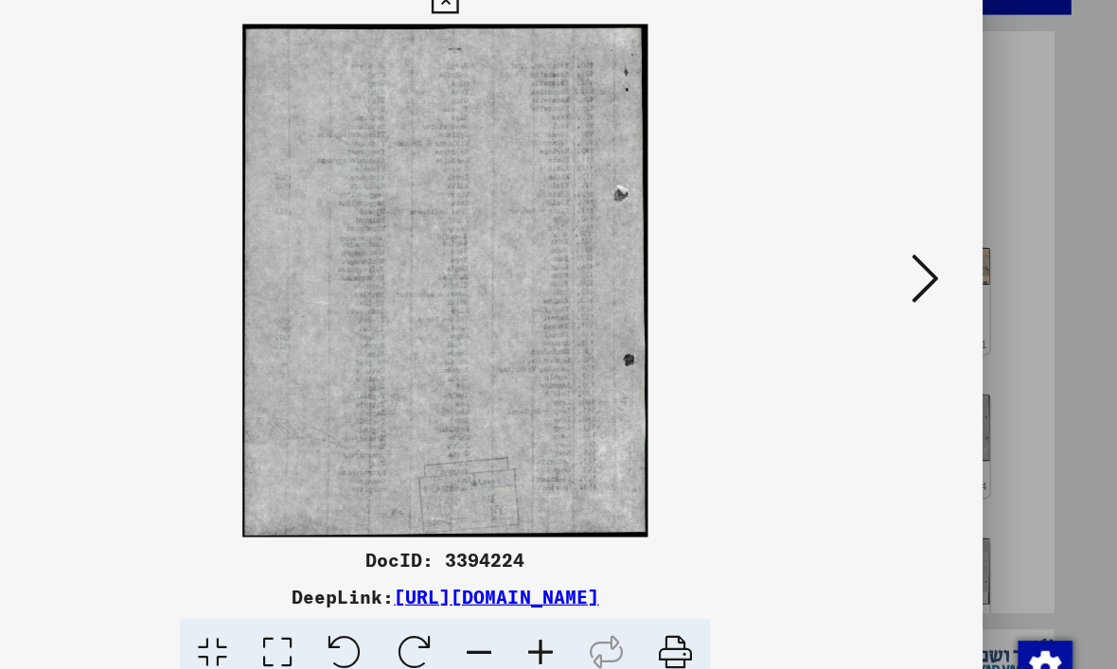
click at [947, 263] on icon at bounding box center [958, 285] width 23 height 45
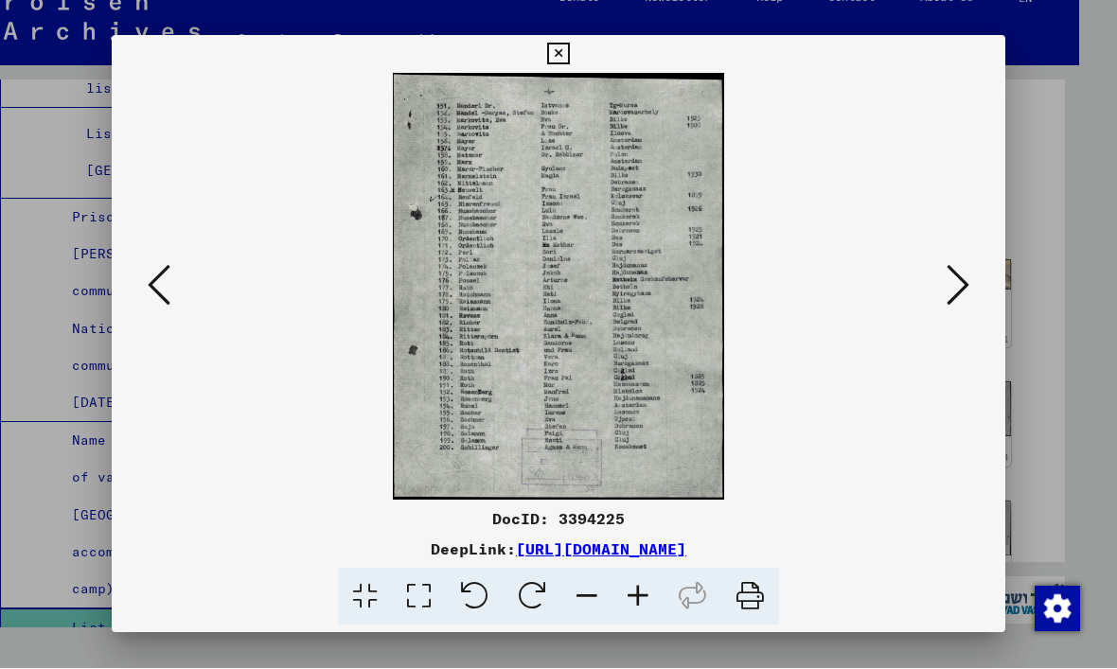
click at [569, 57] on icon at bounding box center [558, 55] width 22 height 23
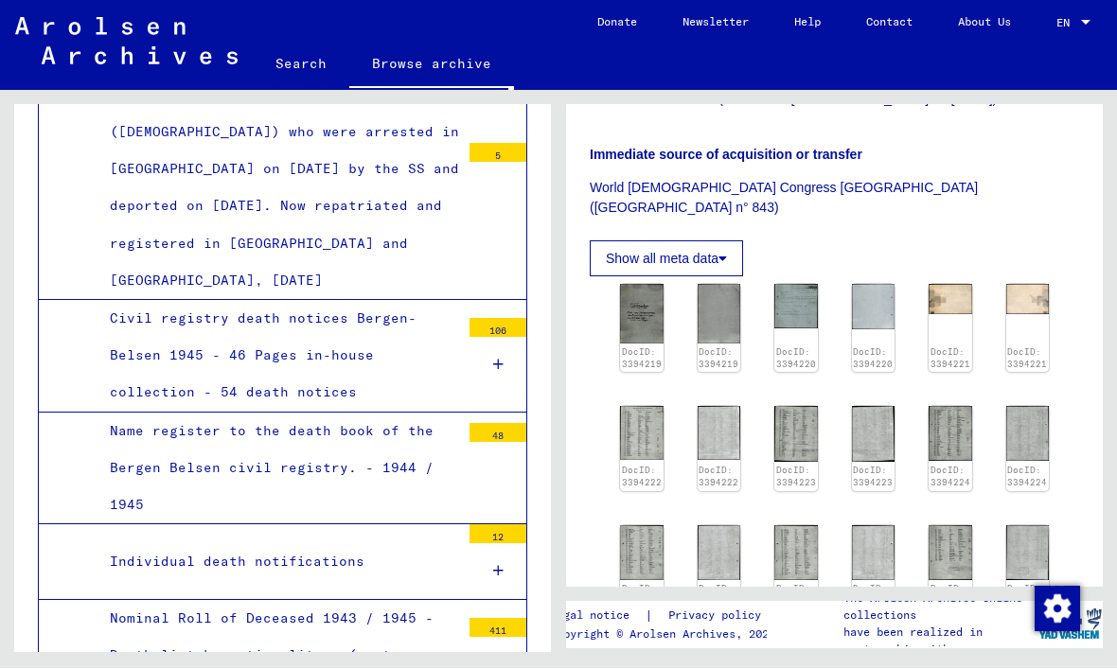
scroll to position [6531, 0]
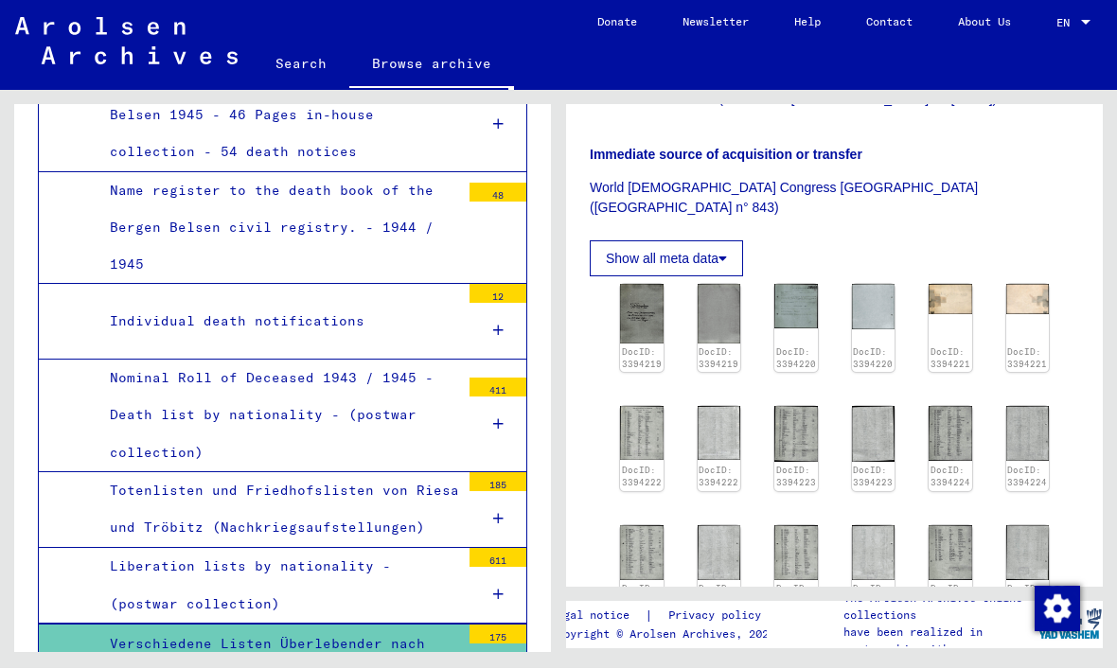
scroll to position [6773, 0]
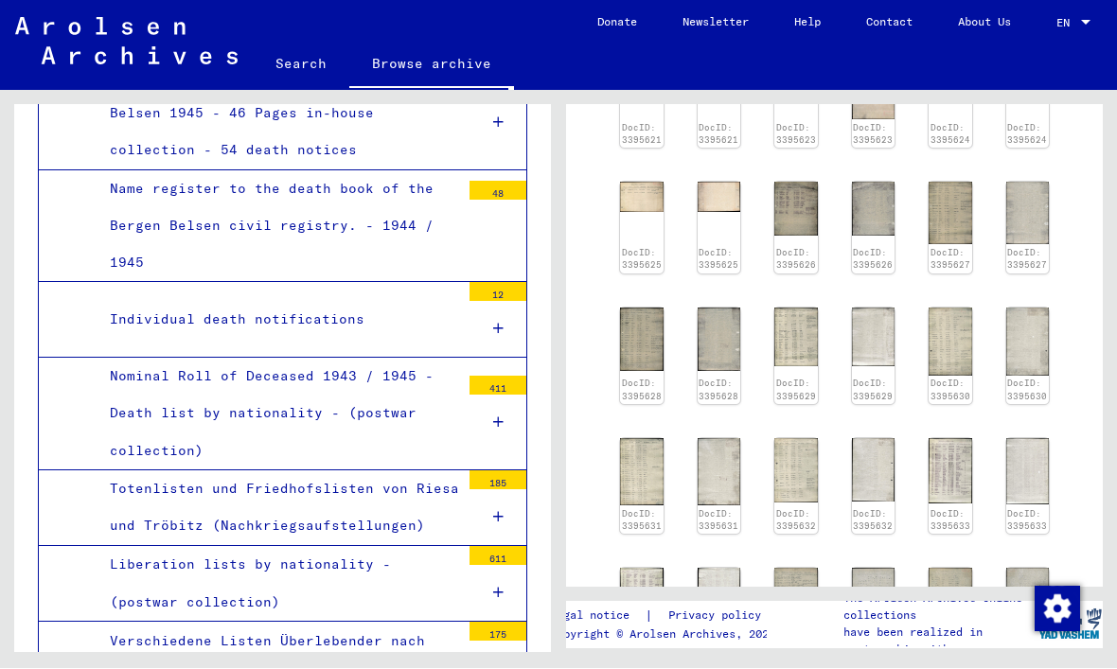
scroll to position [714, 0]
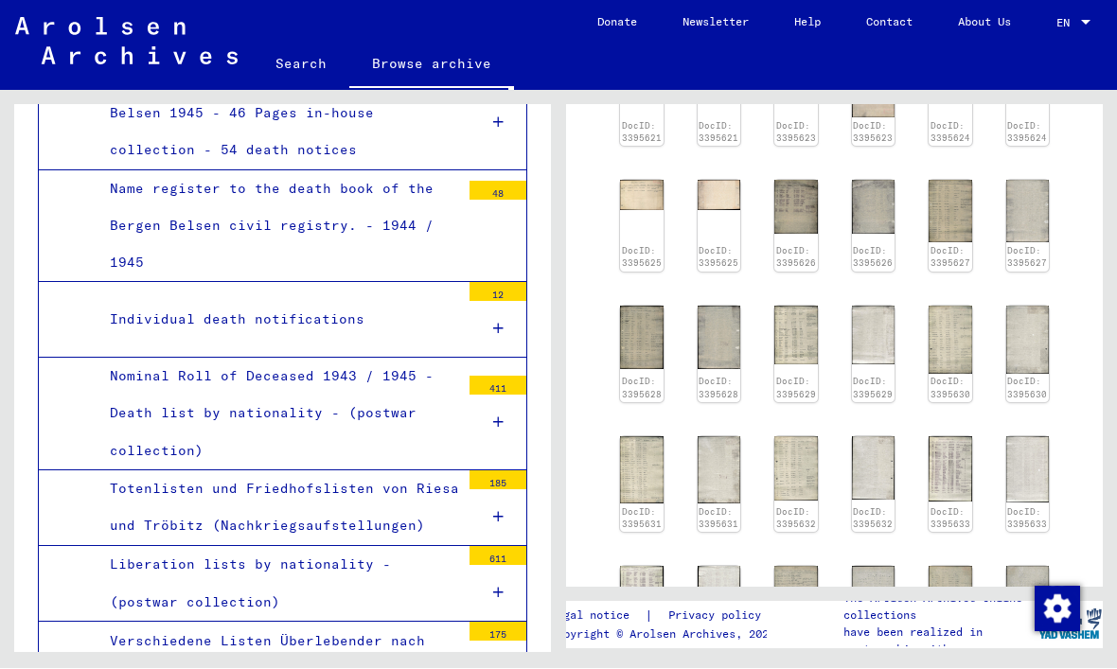
click at [810, 346] on img at bounding box center [796, 336] width 44 height 59
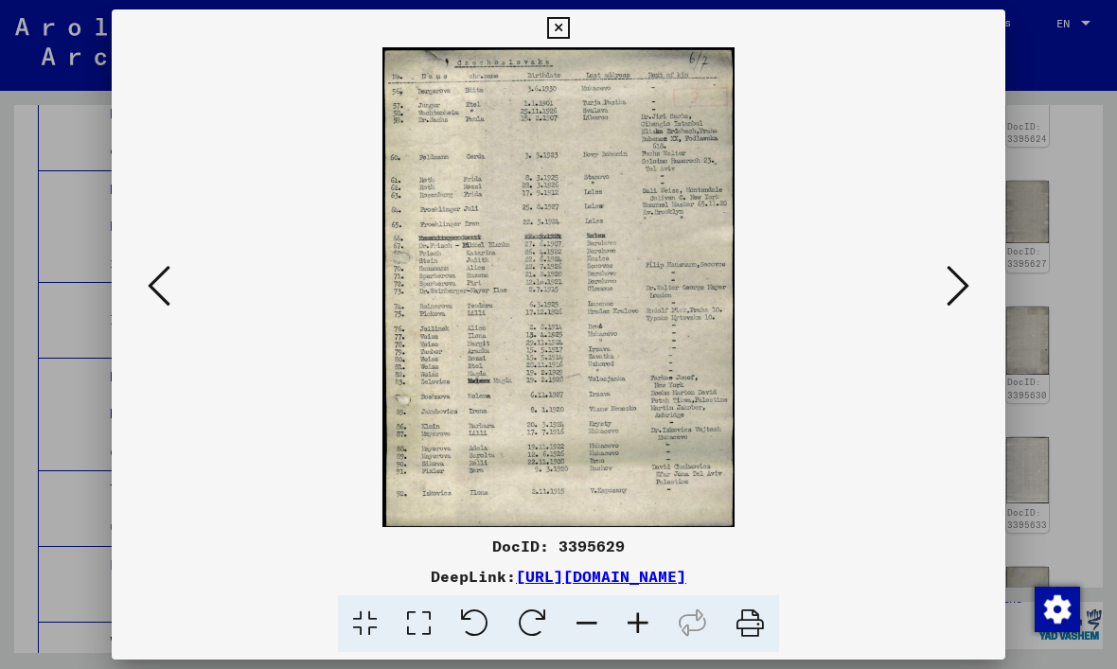
click at [954, 289] on icon at bounding box center [958, 285] width 23 height 45
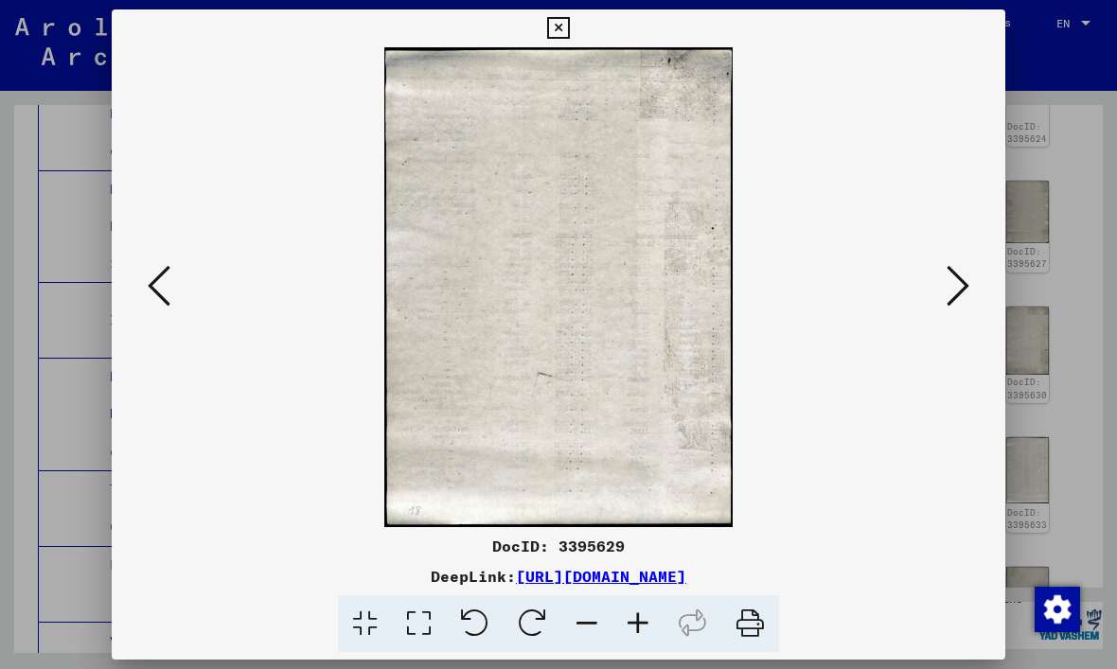
click at [569, 32] on icon at bounding box center [558, 28] width 22 height 23
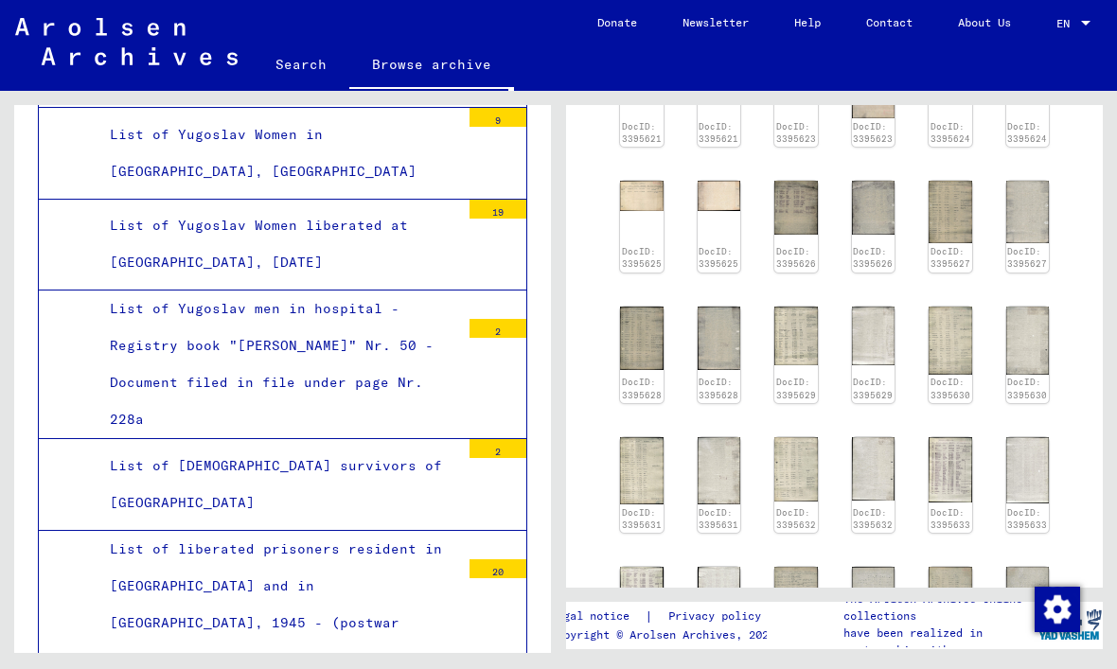
scroll to position [8473, 0]
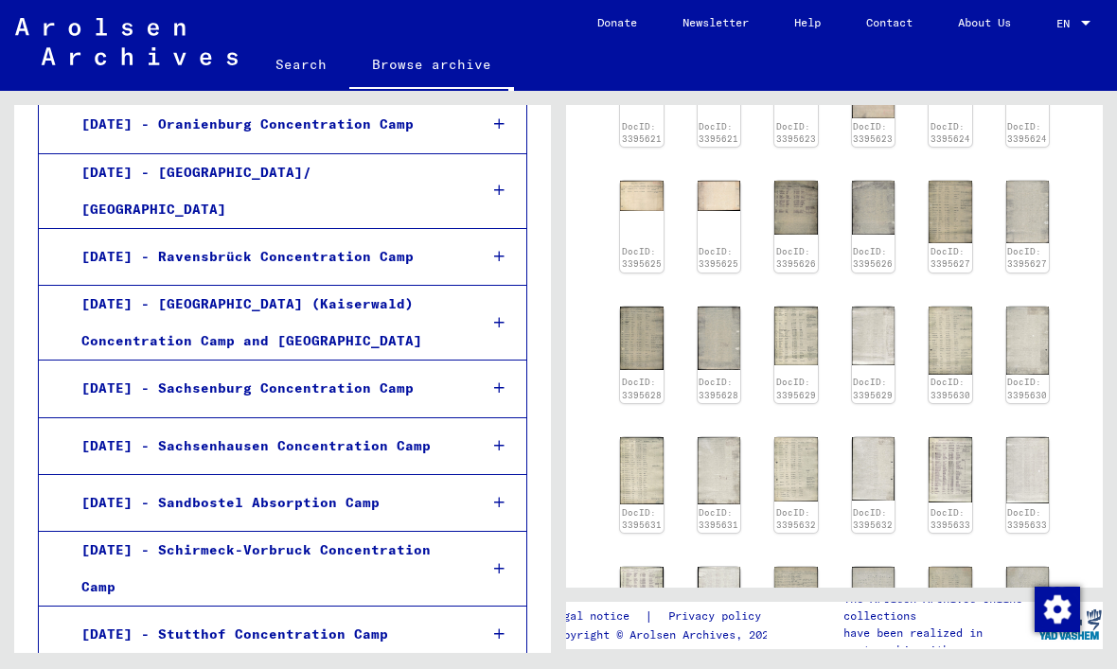
scroll to position [14762, 0]
